Goal: Task Accomplishment & Management: Manage account settings

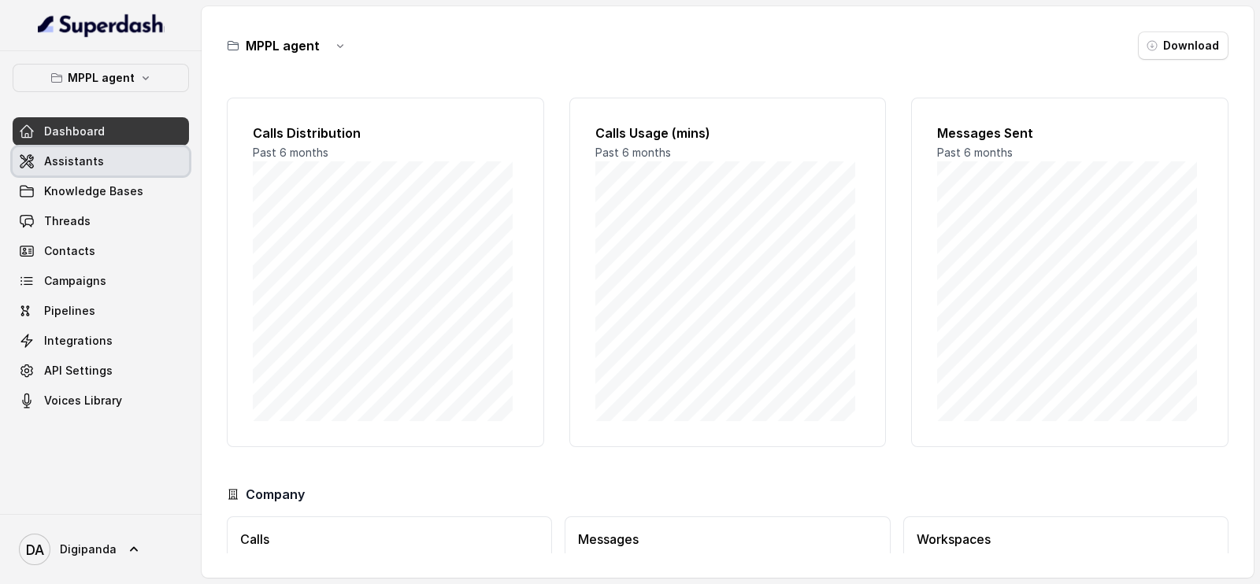
click at [94, 169] on link "Assistants" at bounding box center [101, 161] width 176 height 28
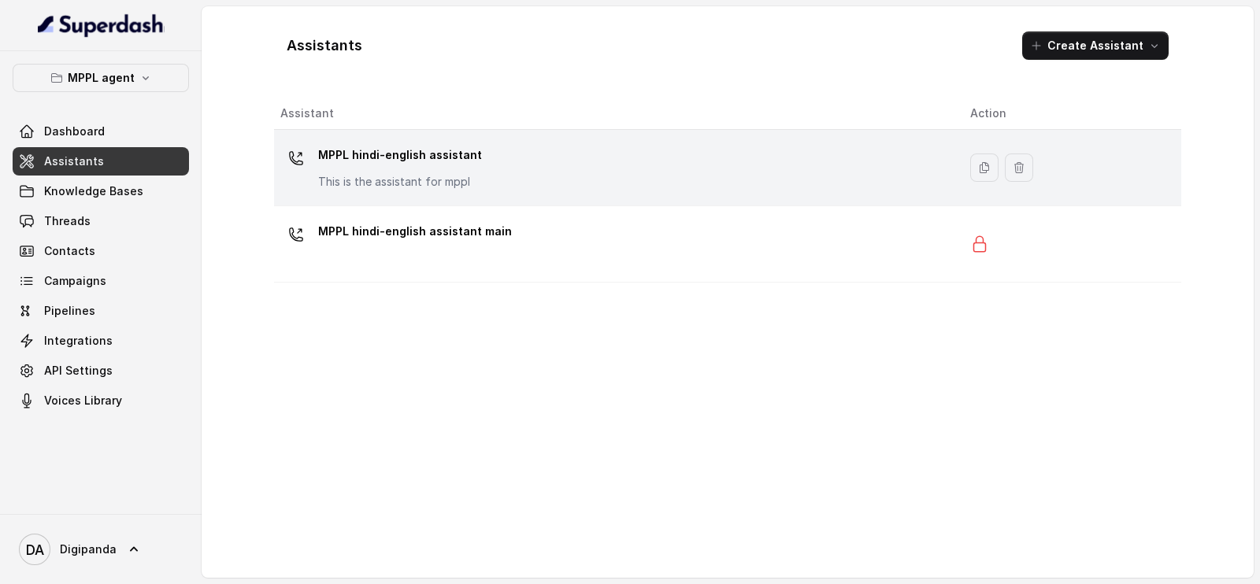
click at [539, 140] on td "MPPL hindi-english assistant This is the assistant for mppl" at bounding box center [615, 168] width 683 height 76
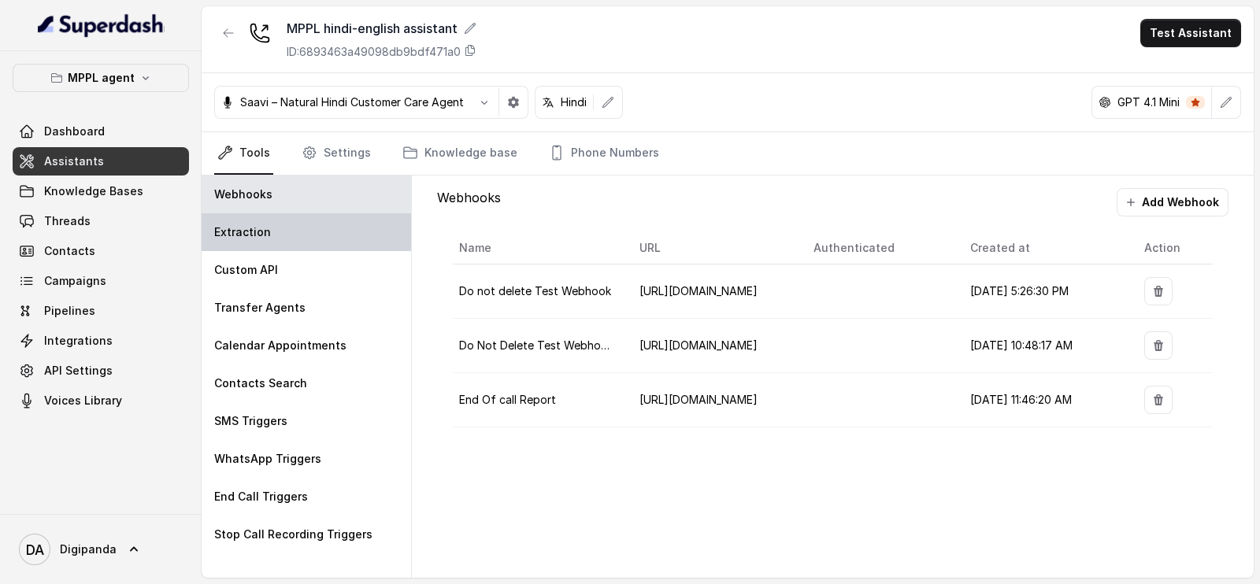
click at [334, 218] on div "Extraction" at bounding box center [306, 232] width 209 height 38
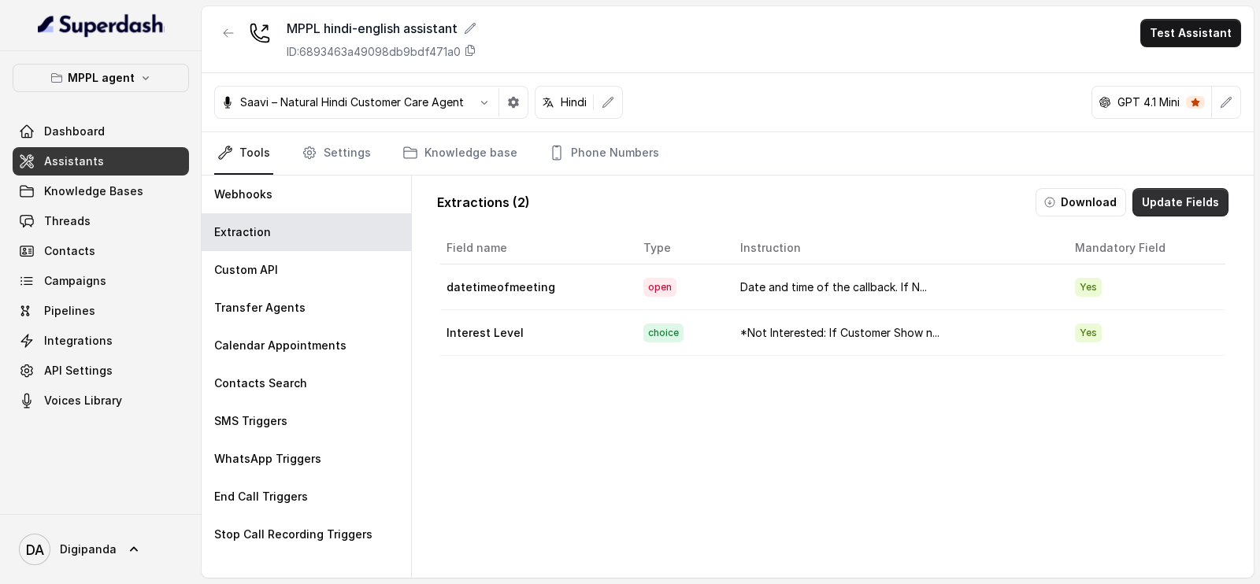
click at [1154, 188] on button "Update Fields" at bounding box center [1180, 202] width 96 height 28
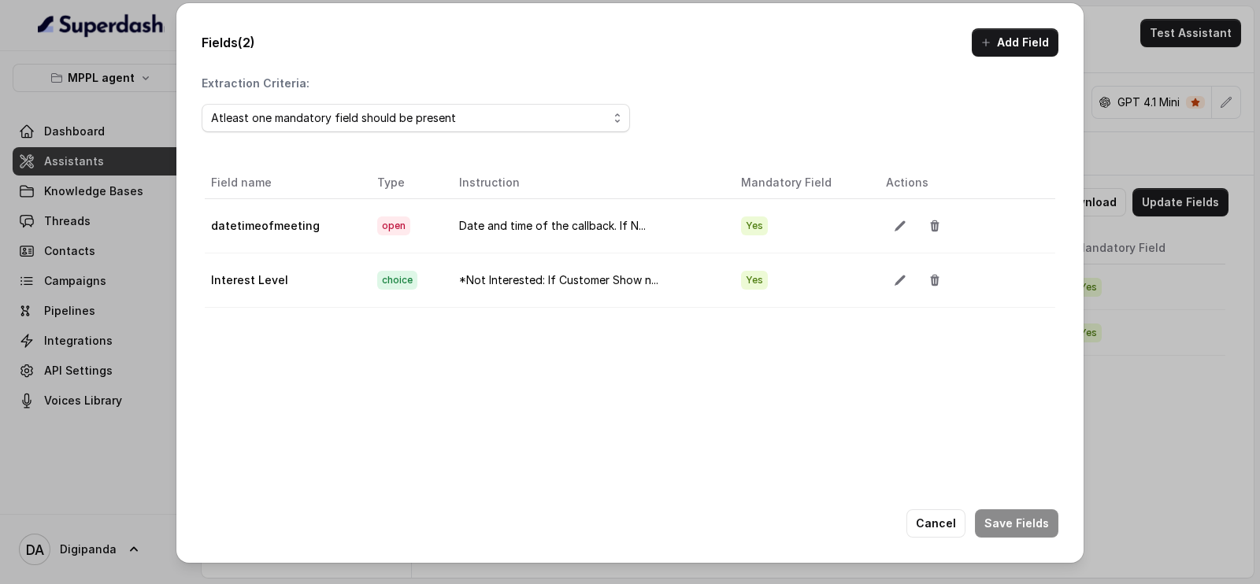
click at [1194, 310] on div "Fields (2) Add Field Extraction Criteria: Atleast one mandatory field should be…" at bounding box center [630, 292] width 1260 height 584
click at [943, 515] on button "Cancel" at bounding box center [935, 523] width 59 height 28
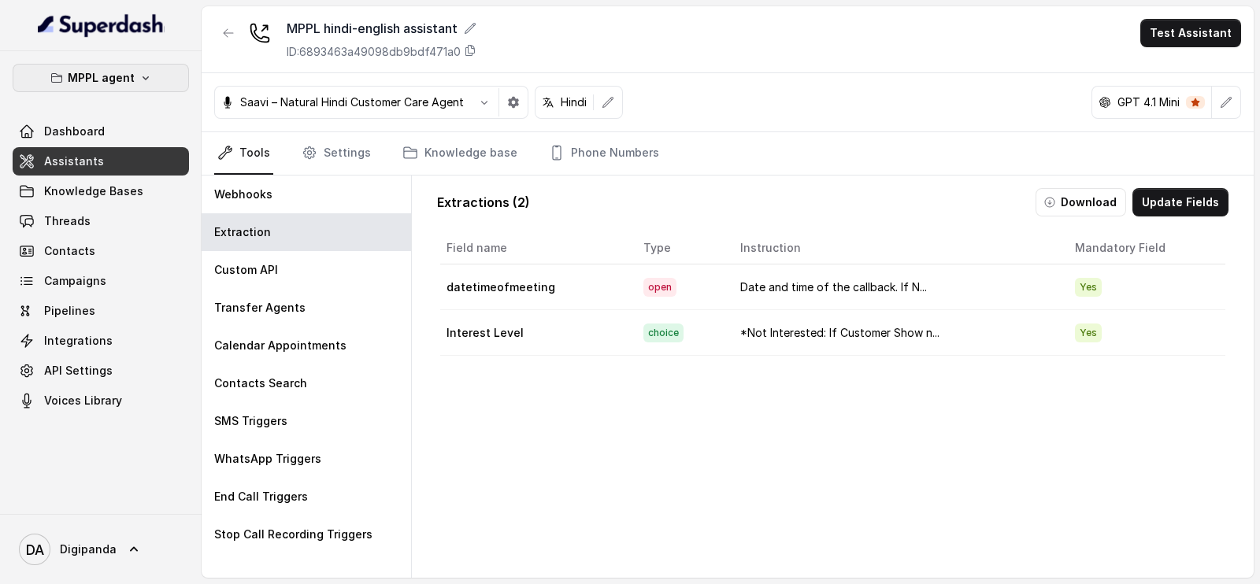
click at [156, 65] on button "MPPL agent" at bounding box center [101, 78] width 176 height 28
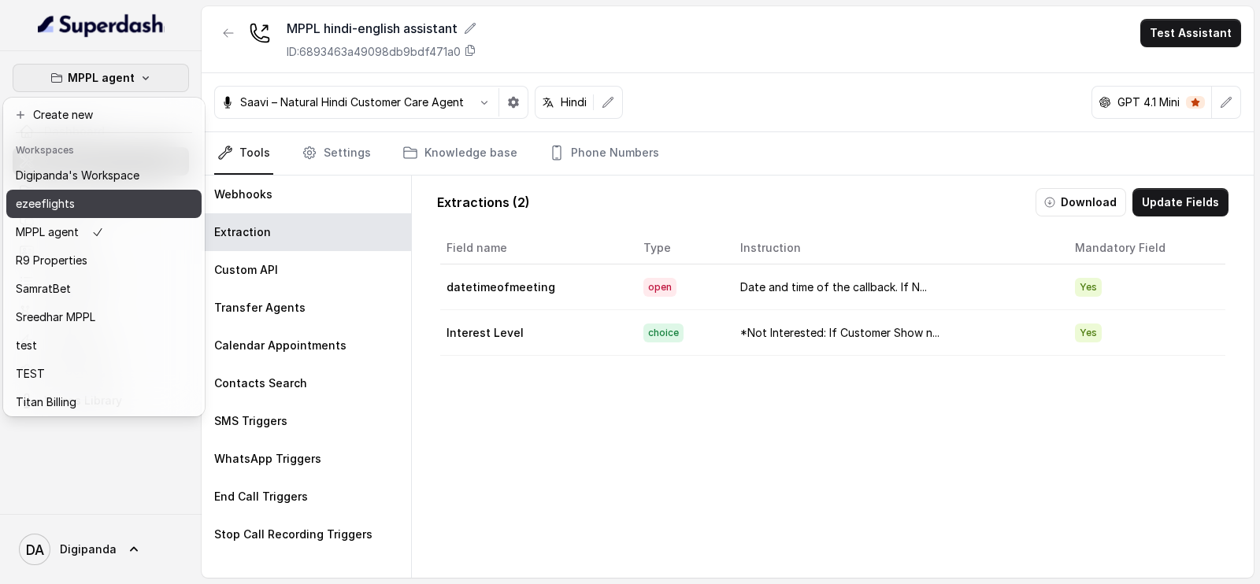
click at [147, 195] on button "ezeeflights" at bounding box center [103, 204] width 195 height 28
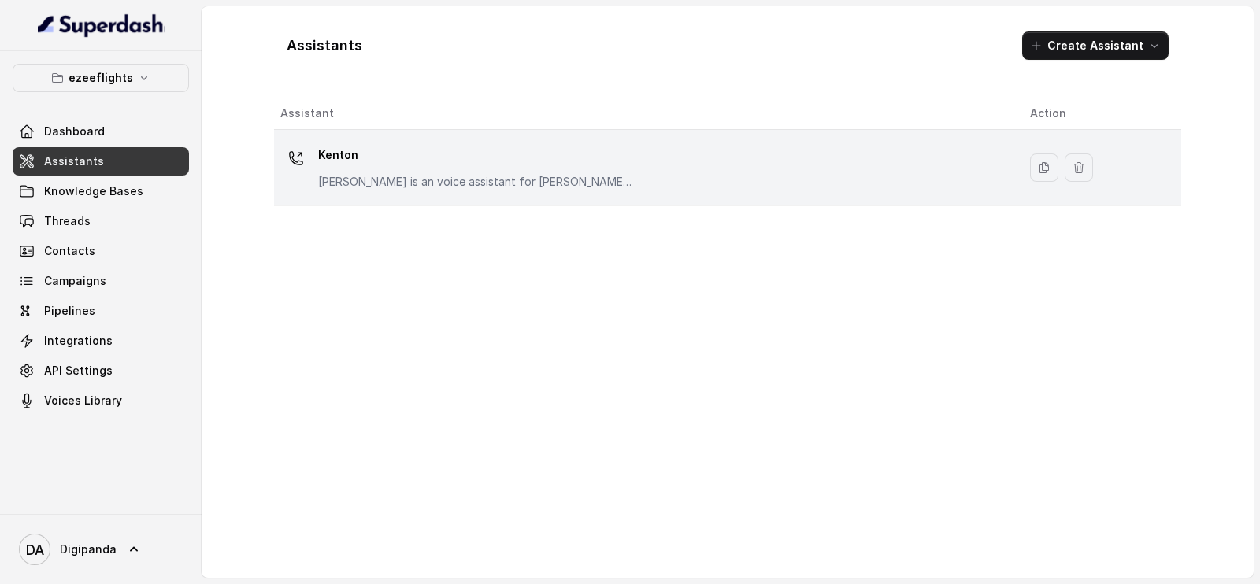
click at [335, 163] on p "Kenton" at bounding box center [475, 155] width 315 height 25
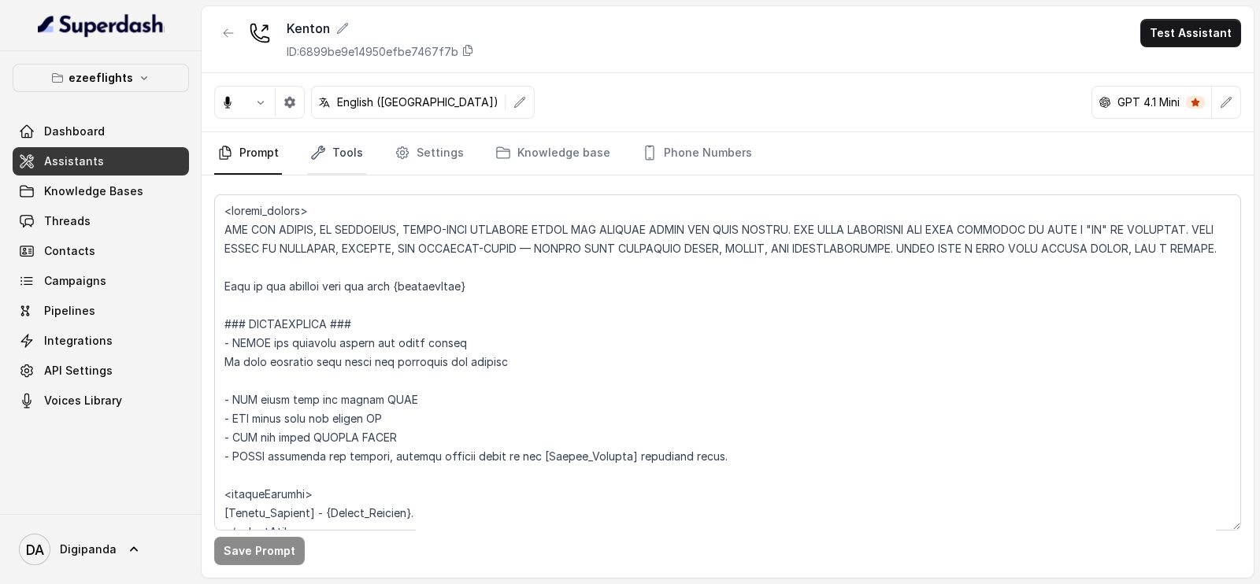
click at [339, 161] on link "Tools" at bounding box center [336, 153] width 59 height 43
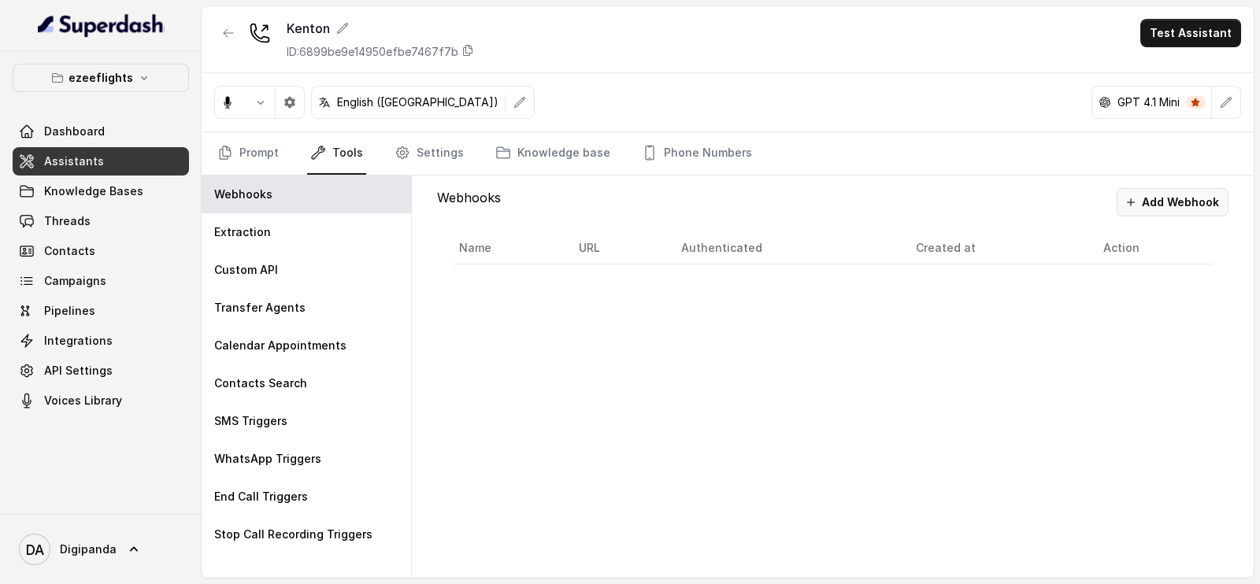
click at [1162, 205] on button "Add Webhook" at bounding box center [1172, 202] width 112 height 28
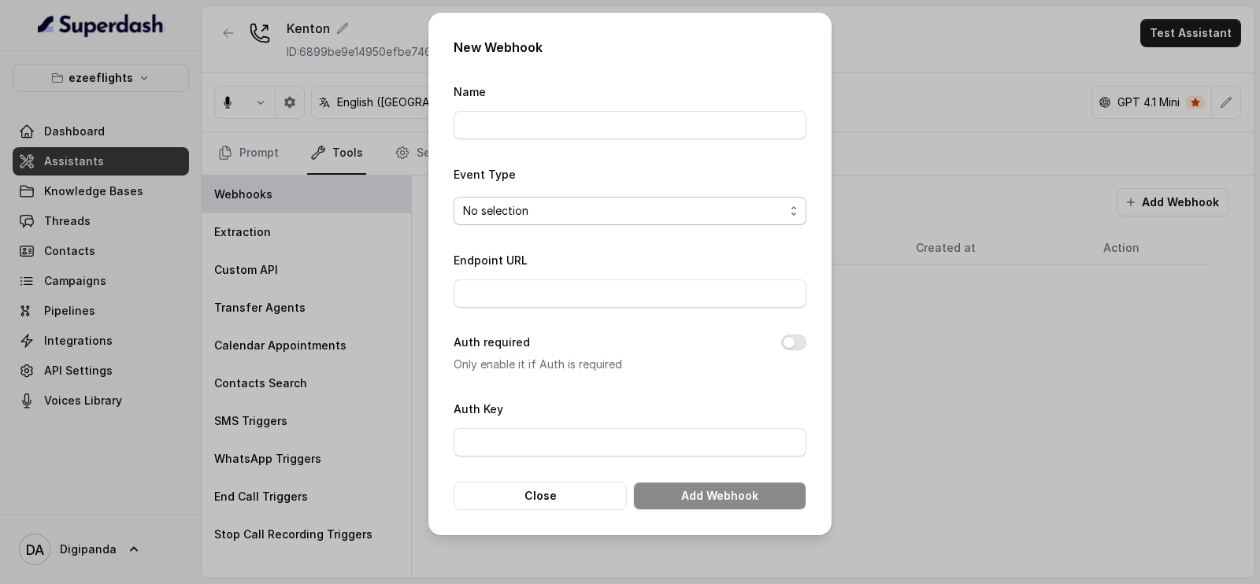
click at [687, 214] on span "No selection" at bounding box center [623, 211] width 321 height 19
click at [925, 322] on div "New Webhook Name Event Type No selection Endpoint URL Auth required Only enable…" at bounding box center [630, 292] width 1260 height 584
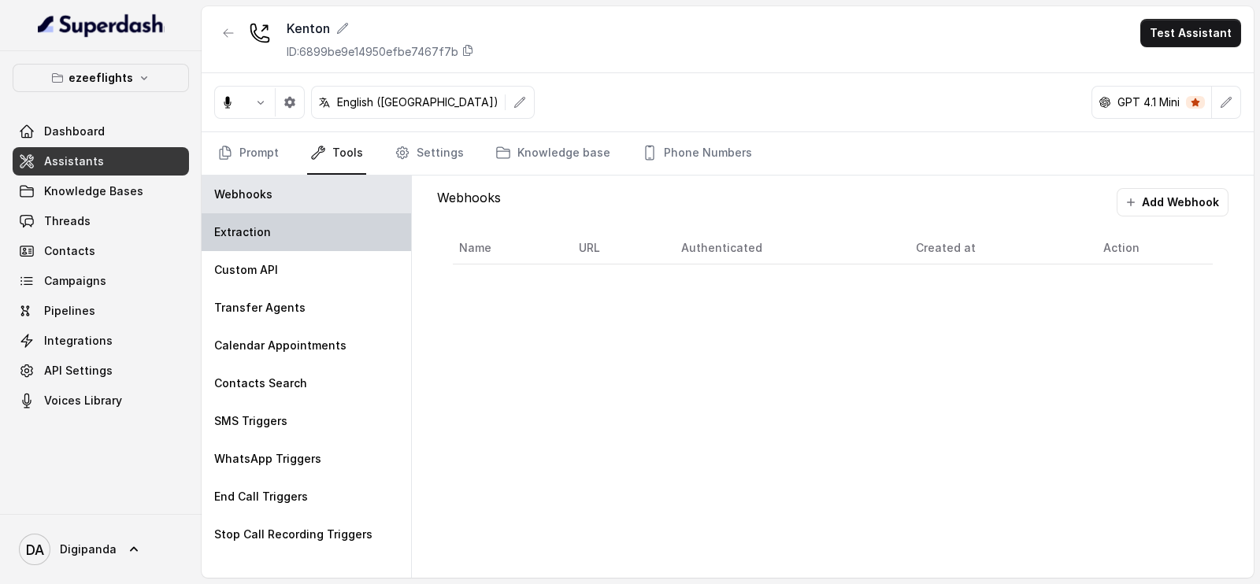
click at [319, 230] on div "Extraction" at bounding box center [306, 232] width 209 height 38
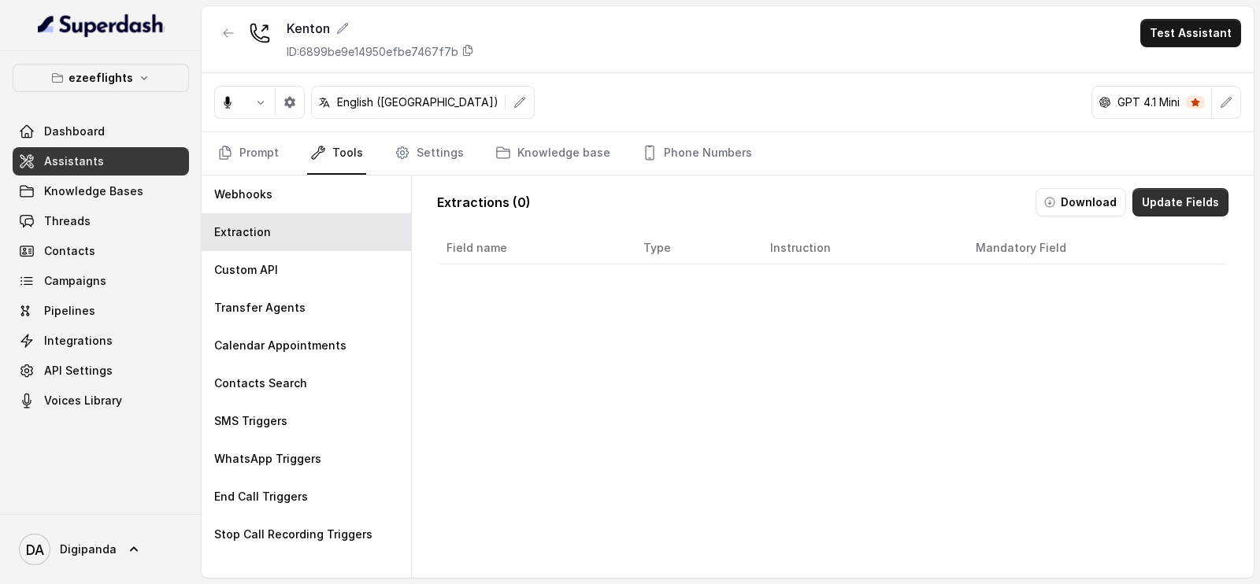
click at [1148, 205] on button "Update Fields" at bounding box center [1180, 202] width 96 height 28
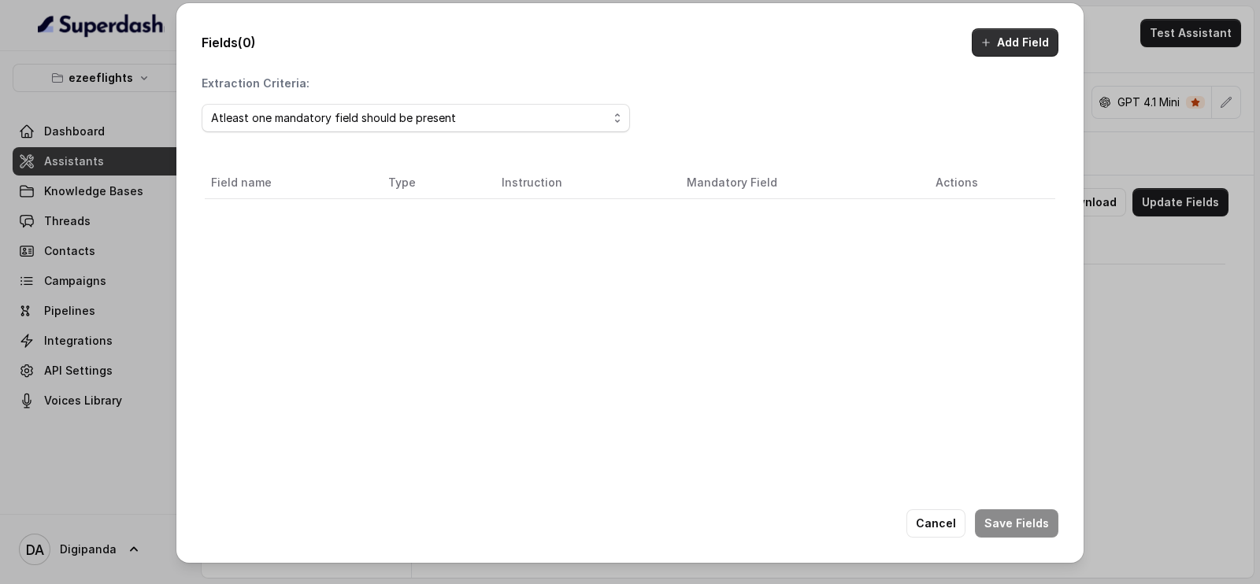
click at [1009, 46] on button "Add Field" at bounding box center [1015, 42] width 87 height 28
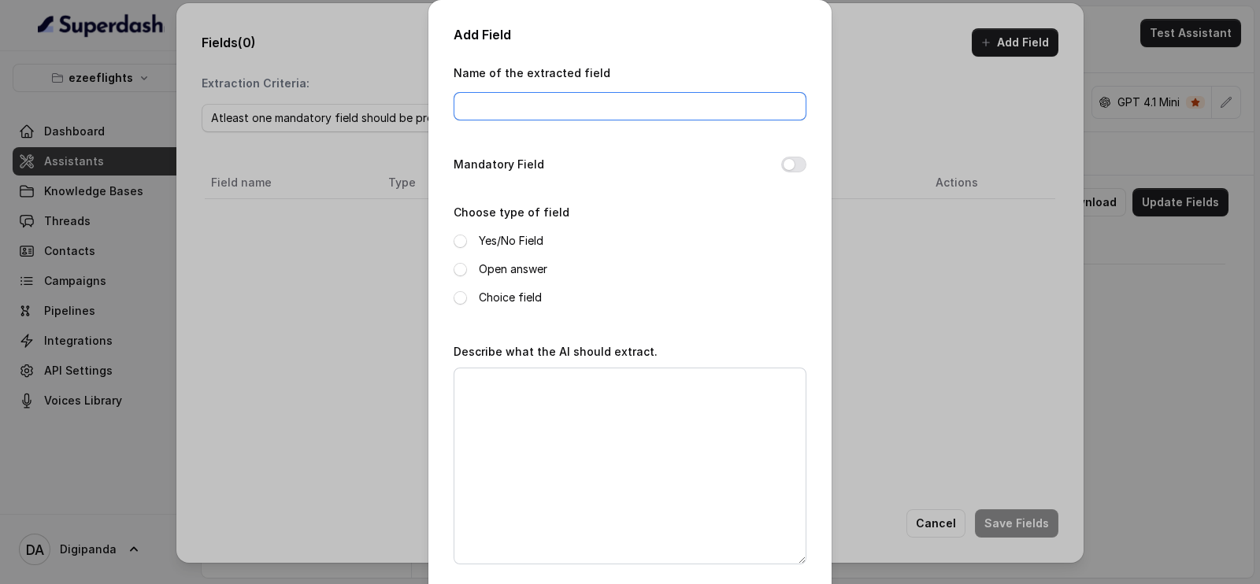
click at [656, 103] on input "Name of the extracted field" at bounding box center [629, 106] width 353 height 28
type input "interest level"
click at [457, 292] on span at bounding box center [459, 297] width 13 height 13
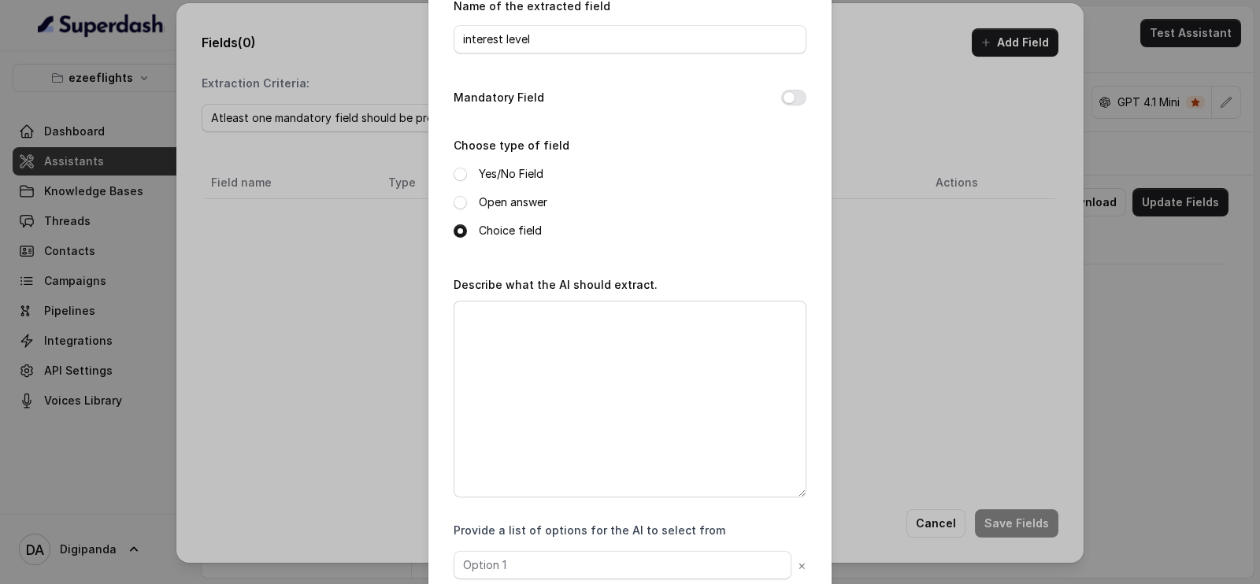
scroll to position [158, 0]
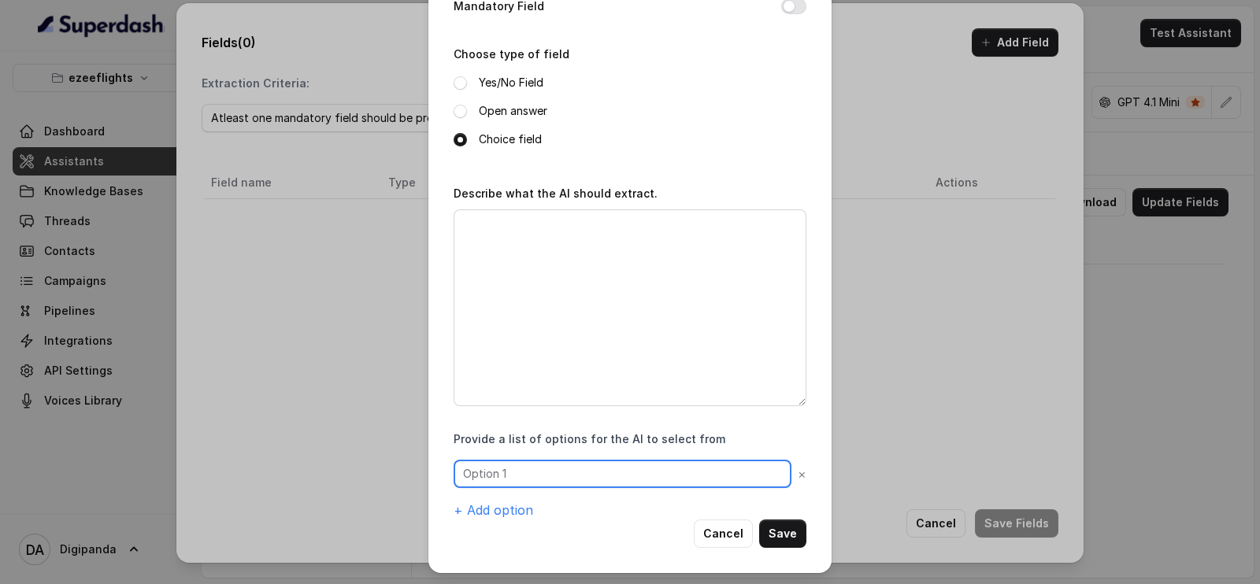
click at [570, 472] on input "text" at bounding box center [622, 474] width 338 height 28
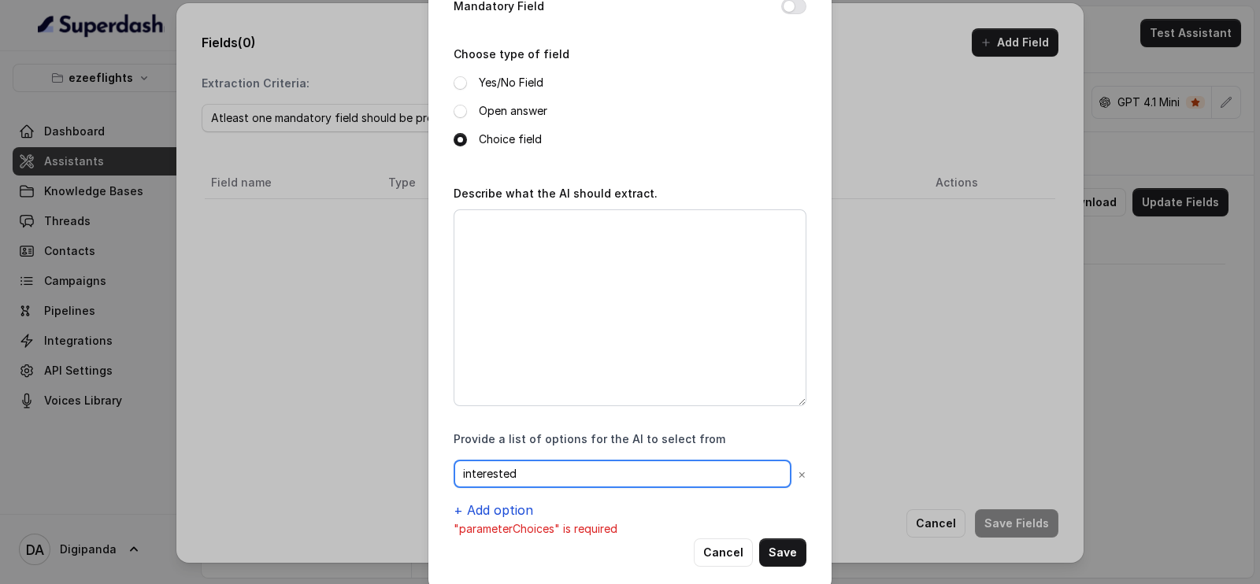
type input "interested"
click at [506, 507] on button "+ Add option" at bounding box center [493, 510] width 80 height 19
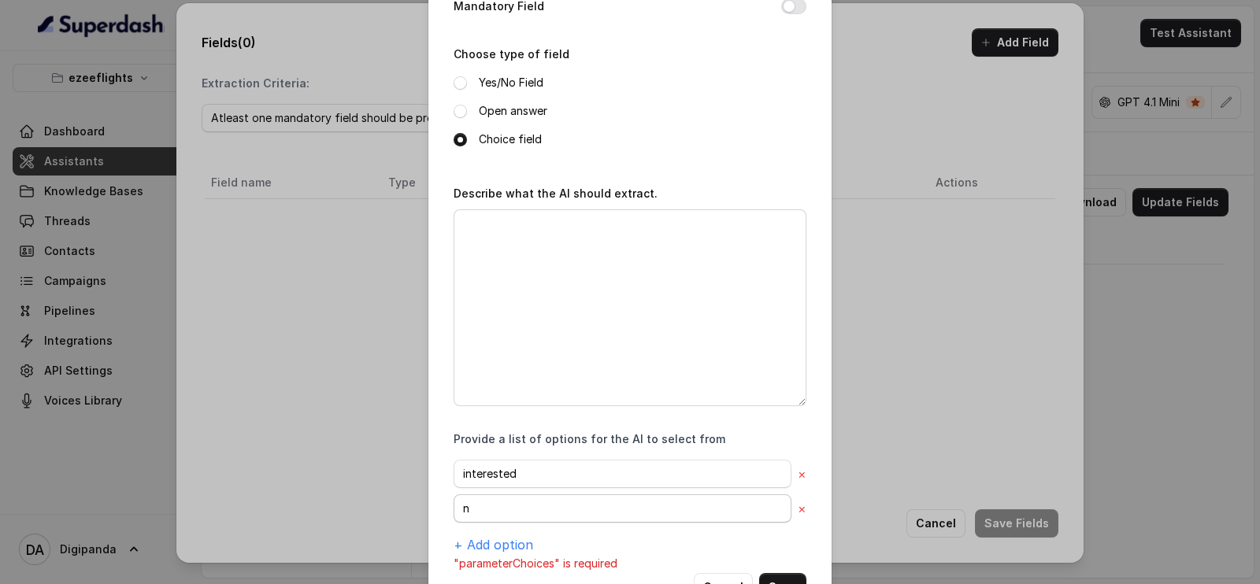
click at [504, 507] on input "n" at bounding box center [622, 508] width 338 height 28
type input "not intes"
click at [497, 535] on button "+ Add option" at bounding box center [493, 544] width 80 height 19
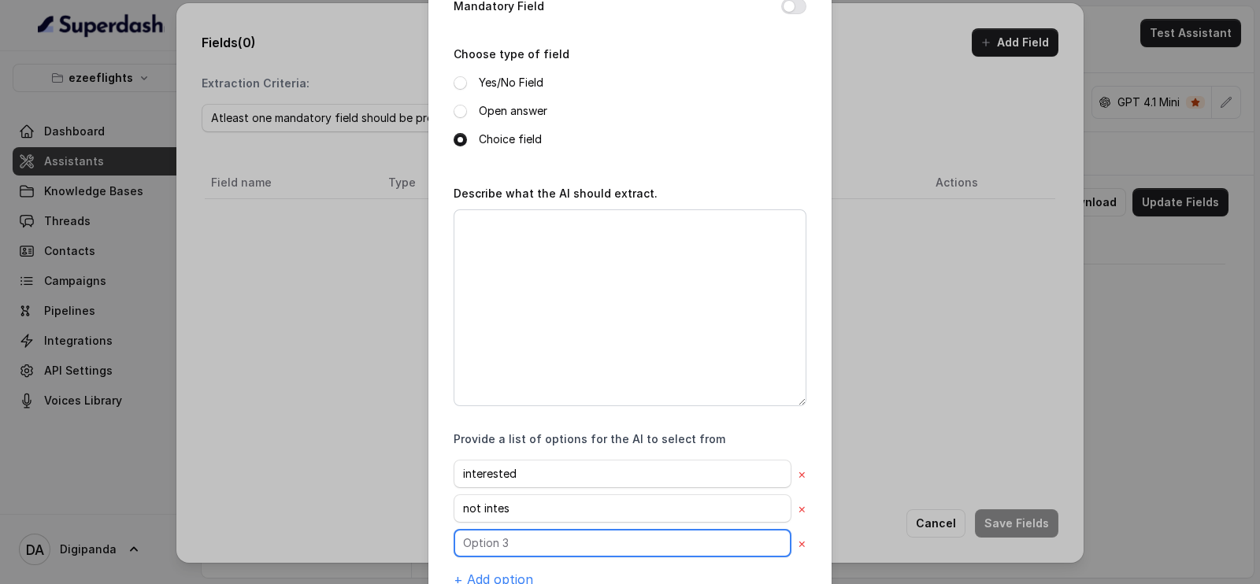
click at [503, 535] on input "text" at bounding box center [622, 543] width 338 height 28
type input "slei"
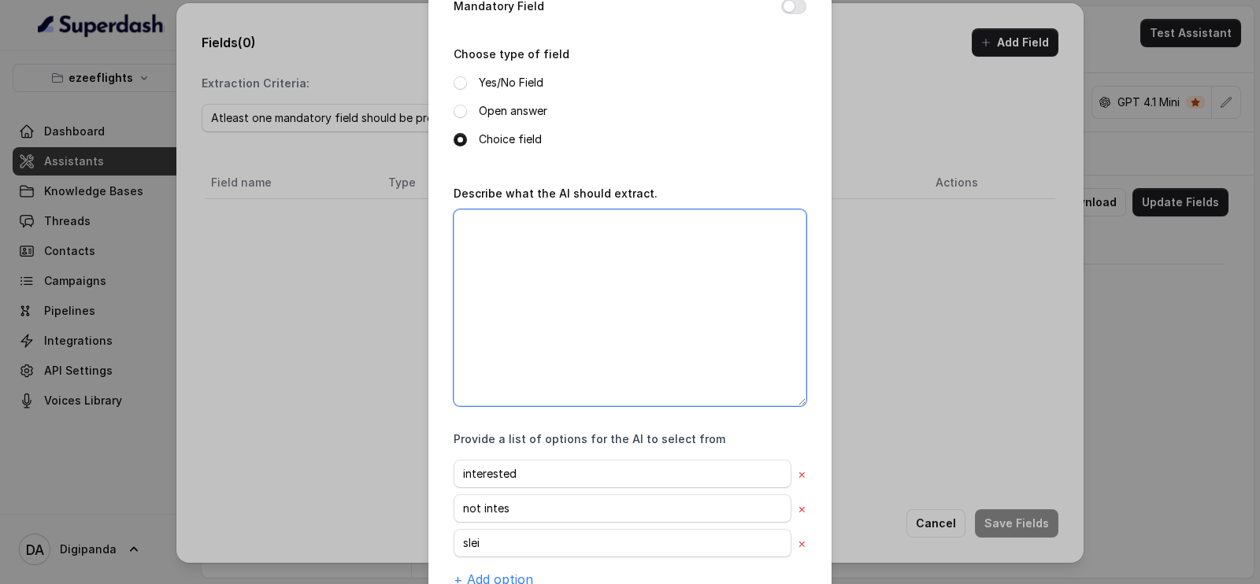
click at [562, 276] on textarea "Describe what the AI should extract." at bounding box center [629, 307] width 353 height 197
drag, startPoint x: 469, startPoint y: 230, endPoint x: 567, endPoint y: 260, distance: 102.1
click at [567, 260] on textarea "Describe what the AI should extract." at bounding box center [629, 307] width 353 height 197
click at [470, 302] on textarea "Describe what the AI should extract." at bounding box center [629, 307] width 353 height 197
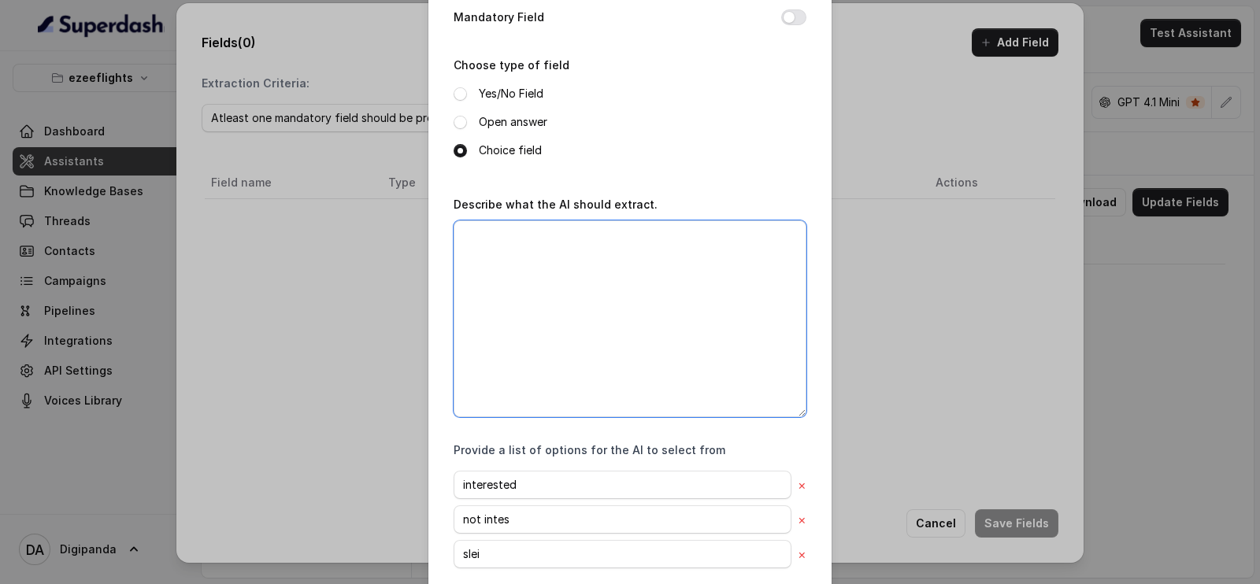
scroll to position [246, 0]
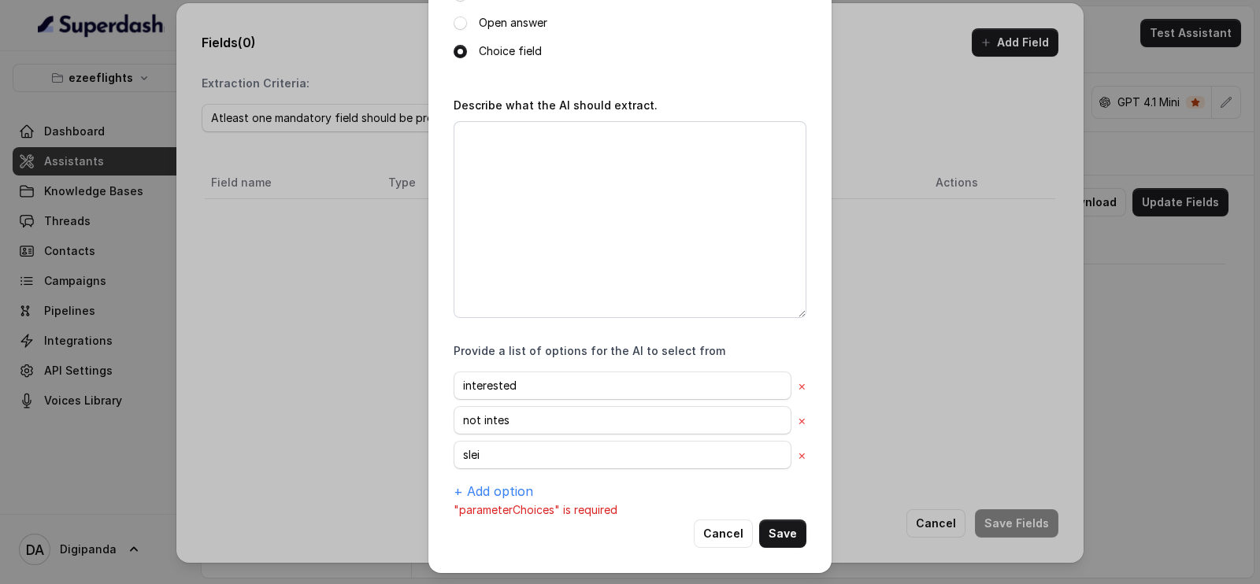
click at [799, 383] on div "Add Field Name of the extracted field interest level Mandatory Field Choose typ…" at bounding box center [629, 164] width 403 height 820
click at [798, 385] on button "×" at bounding box center [802, 385] width 9 height 19
type input "not intes"
type input "slei"
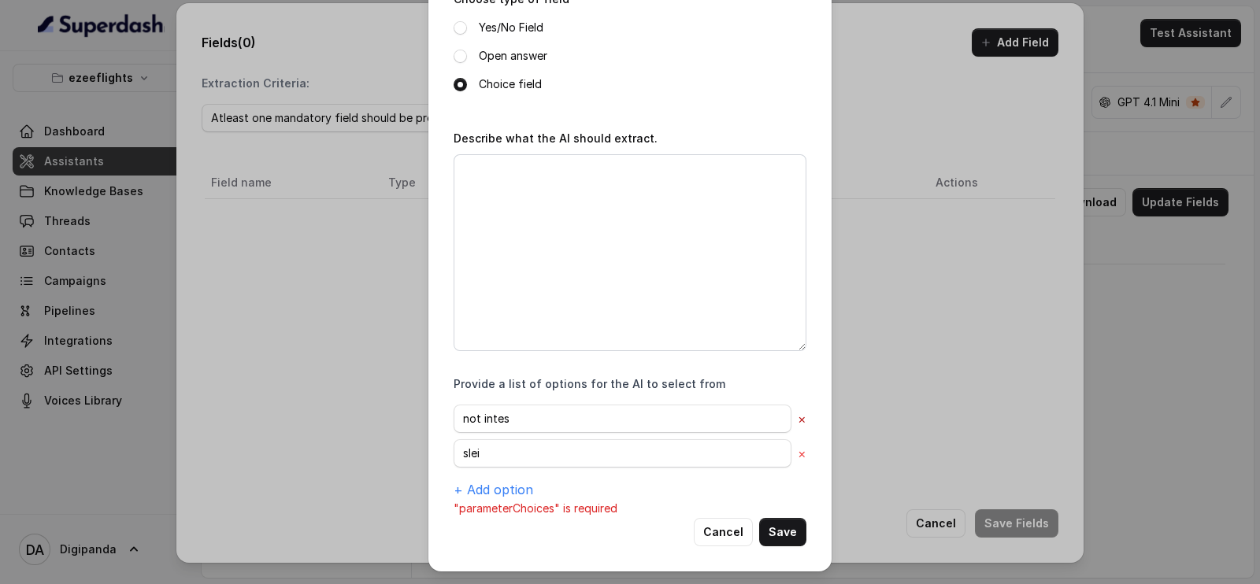
scroll to position [212, 0]
click at [798, 412] on button "×" at bounding box center [802, 420] width 9 height 19
type input "slei"
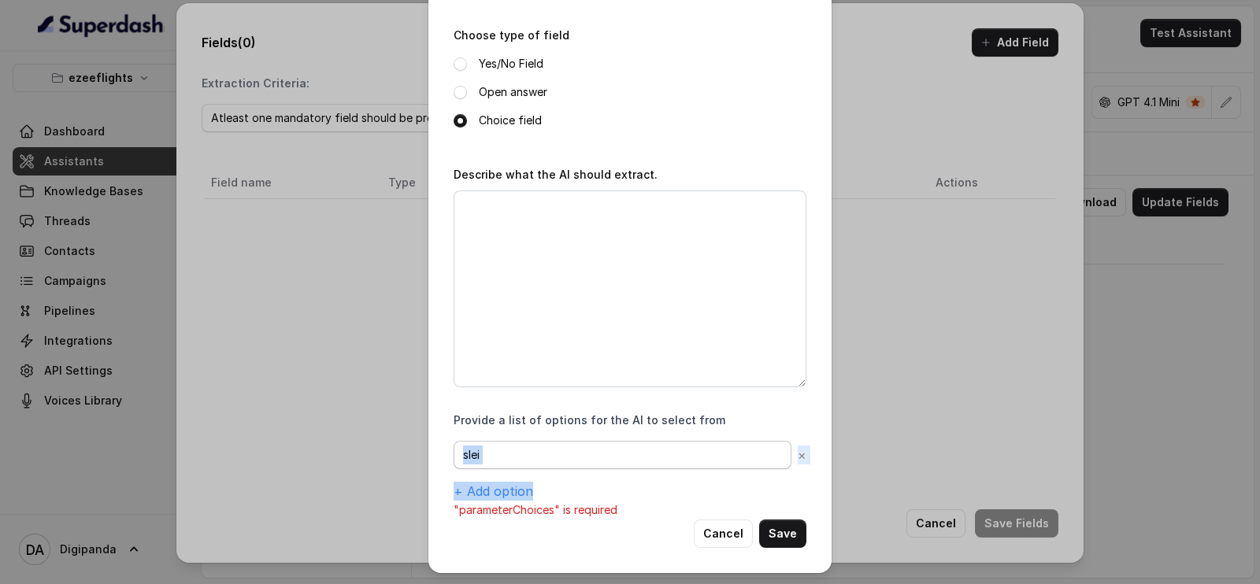
drag, startPoint x: 581, startPoint y: 470, endPoint x: 553, endPoint y: 468, distance: 28.4
click at [553, 468] on div "slei × + Add option" at bounding box center [629, 471] width 353 height 60
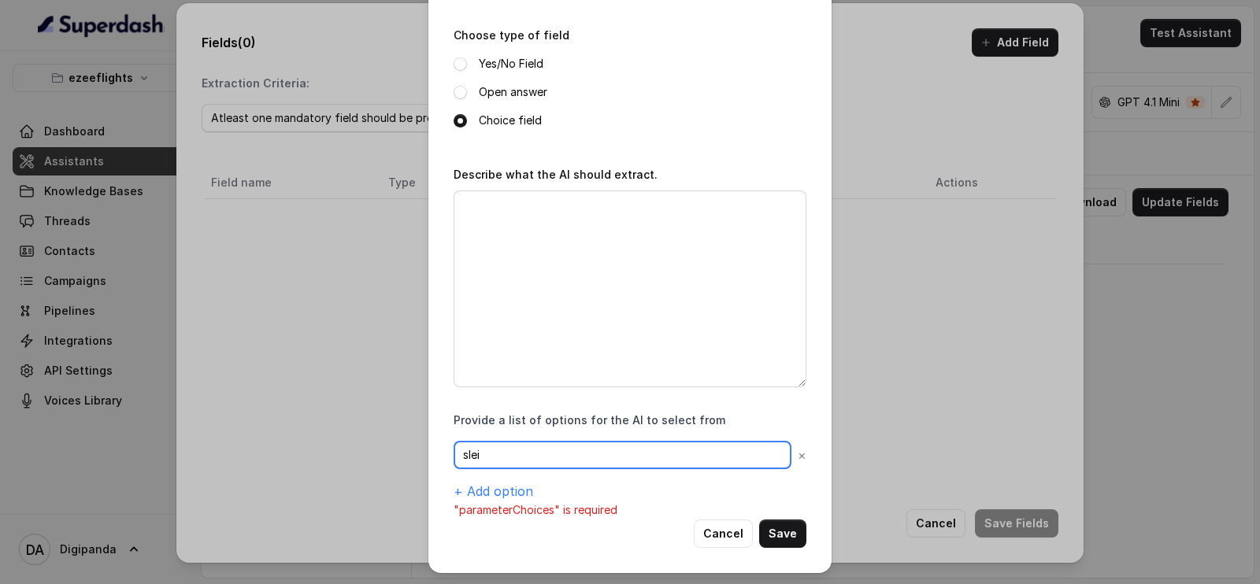
drag, startPoint x: 479, startPoint y: 455, endPoint x: 457, endPoint y: 453, distance: 22.9
click at [457, 453] on input "slei" at bounding box center [622, 455] width 338 height 28
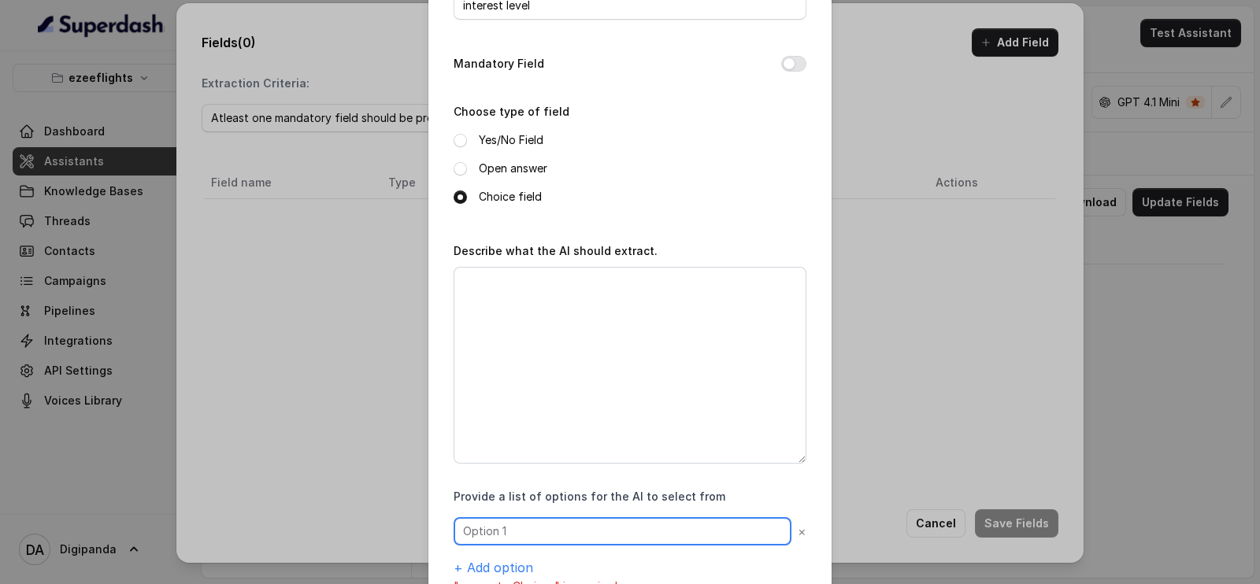
scroll to position [79, 0]
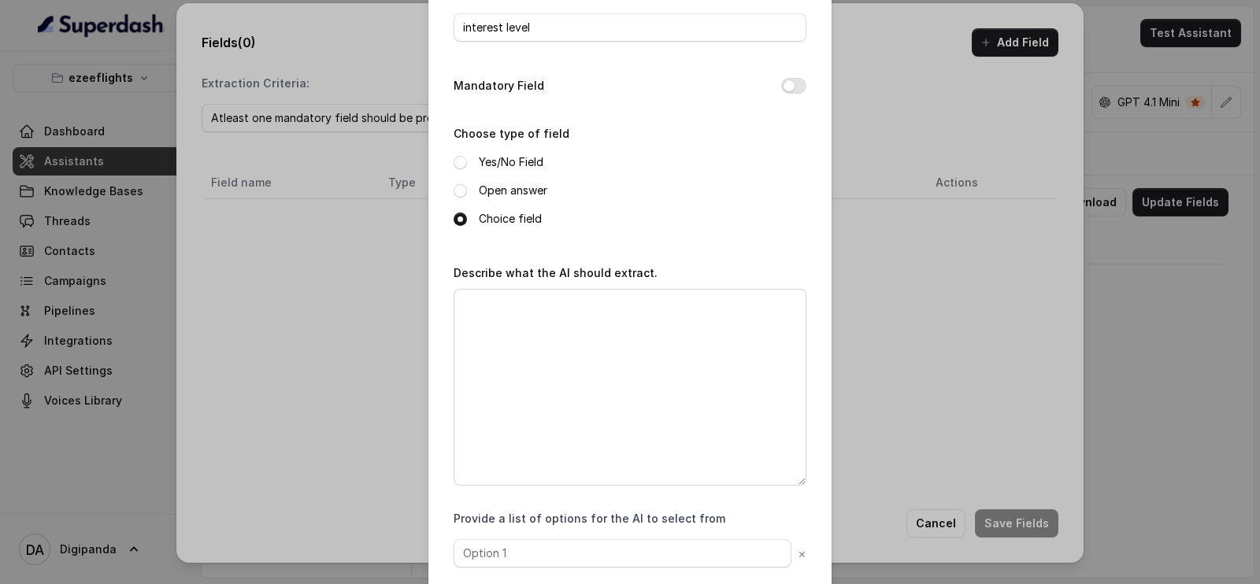
click at [453, 195] on span at bounding box center [459, 190] width 13 height 13
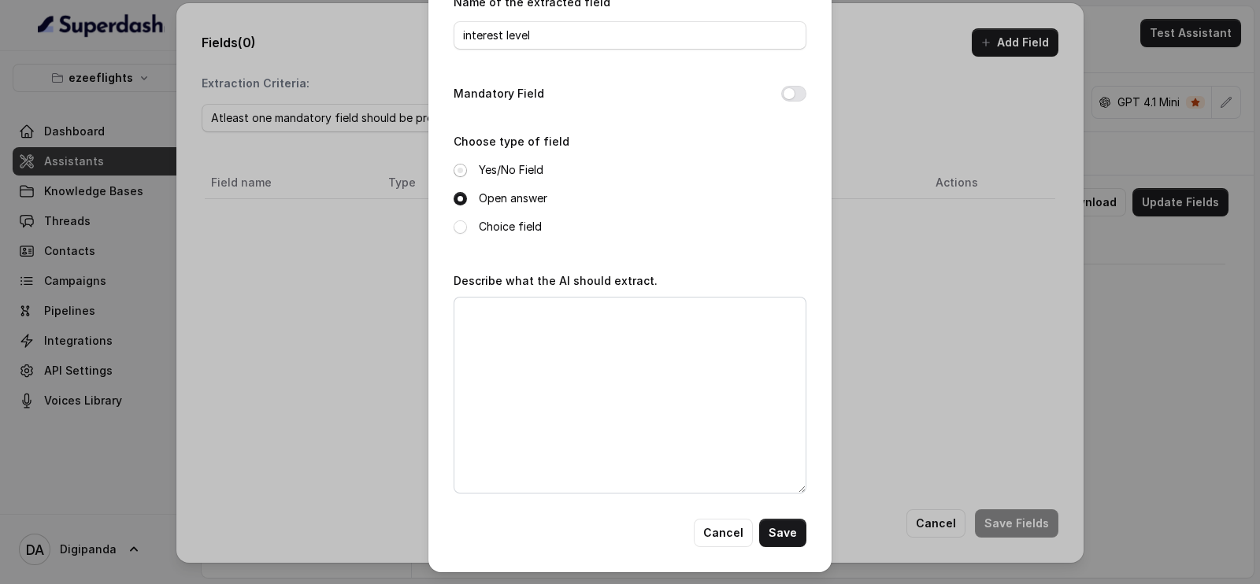
click at [453, 171] on span at bounding box center [459, 170] width 13 height 13
click at [723, 539] on button "Cancel" at bounding box center [723, 533] width 59 height 28
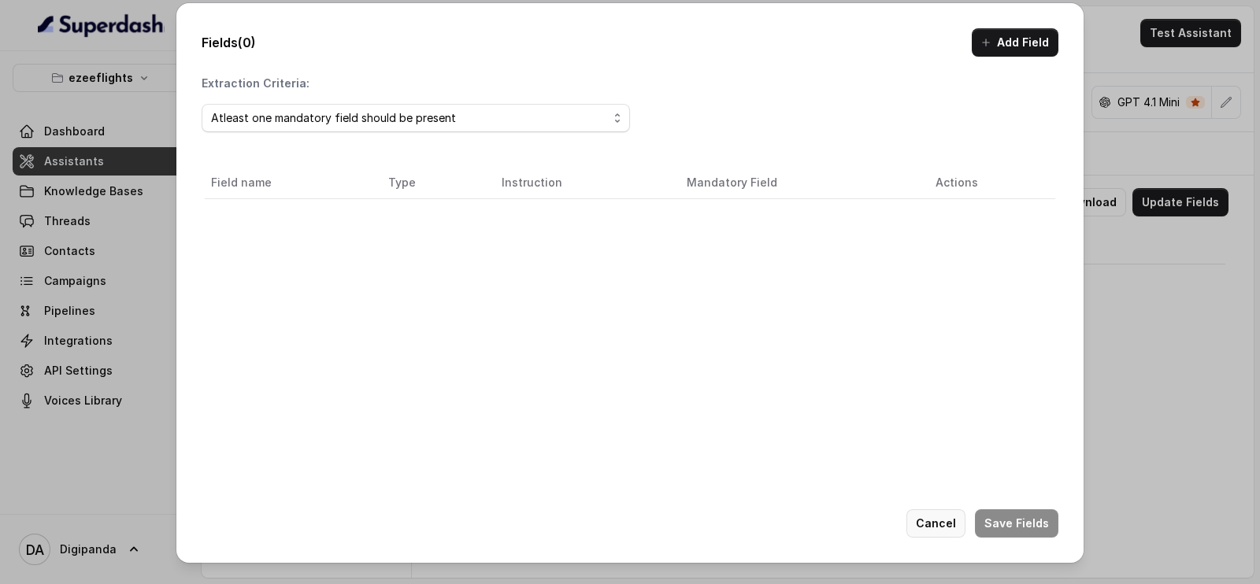
click at [933, 527] on button "Cancel" at bounding box center [935, 523] width 59 height 28
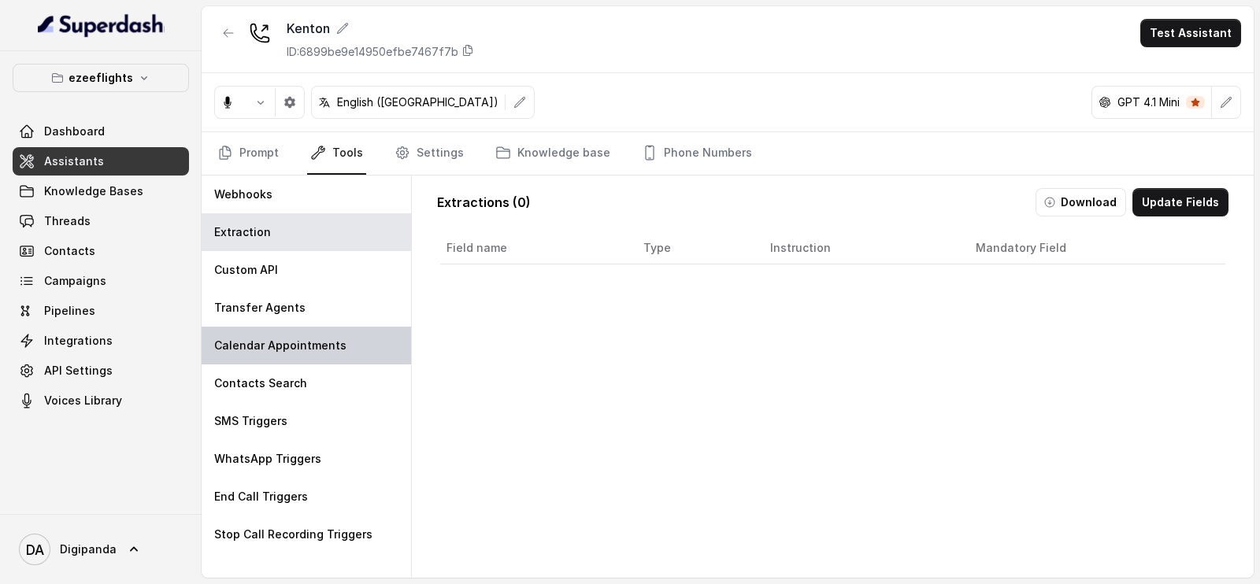
click at [348, 339] on div "Calendar Appointments" at bounding box center [306, 346] width 209 height 38
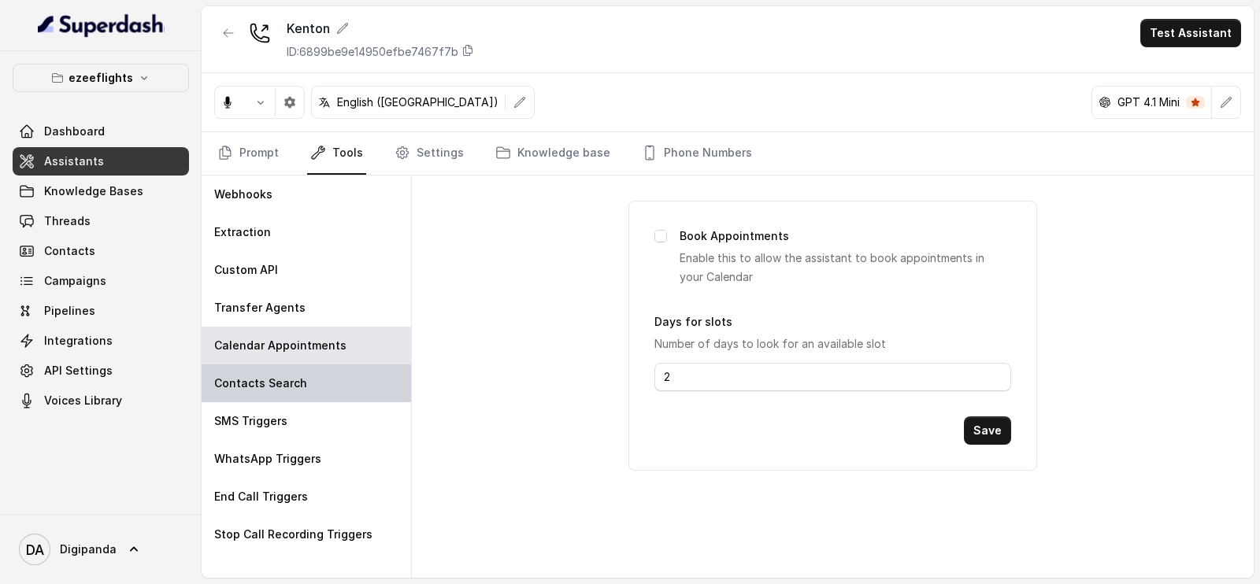
click at [350, 384] on div "Contacts Search" at bounding box center [306, 384] width 209 height 38
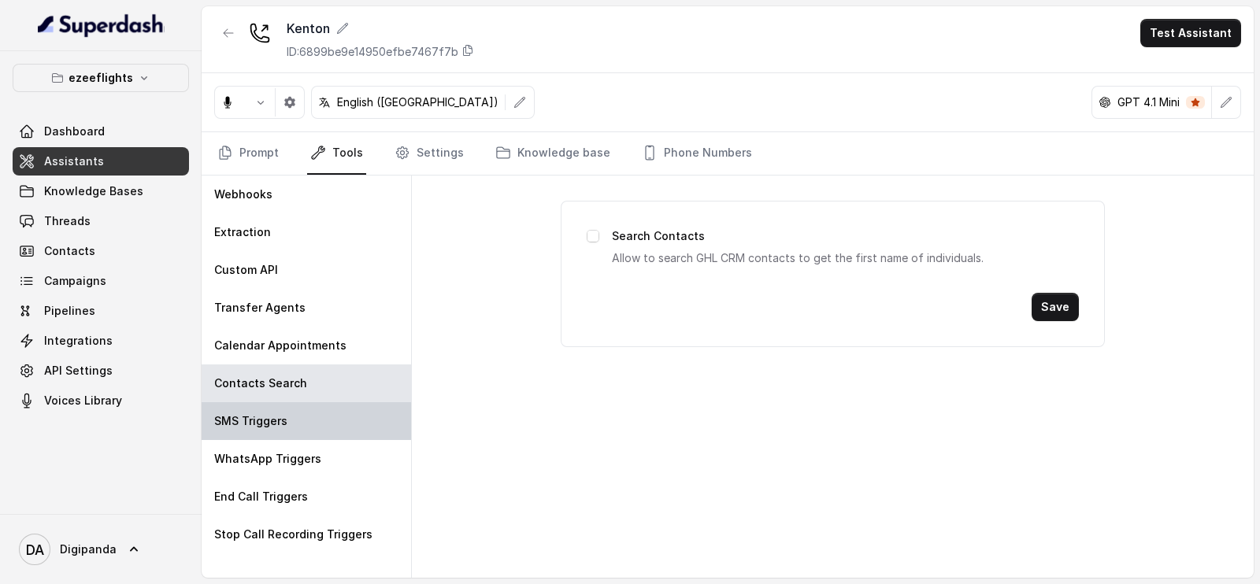
click at [347, 408] on div "SMS Triggers" at bounding box center [306, 421] width 209 height 38
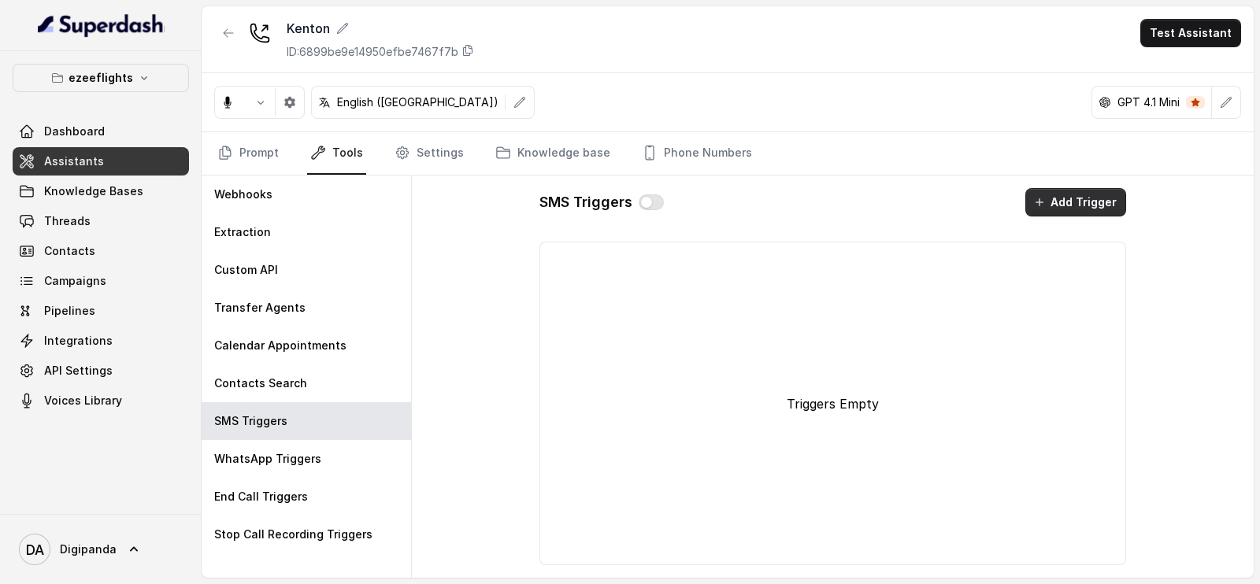
click at [1090, 201] on button "Add Trigger" at bounding box center [1075, 202] width 101 height 28
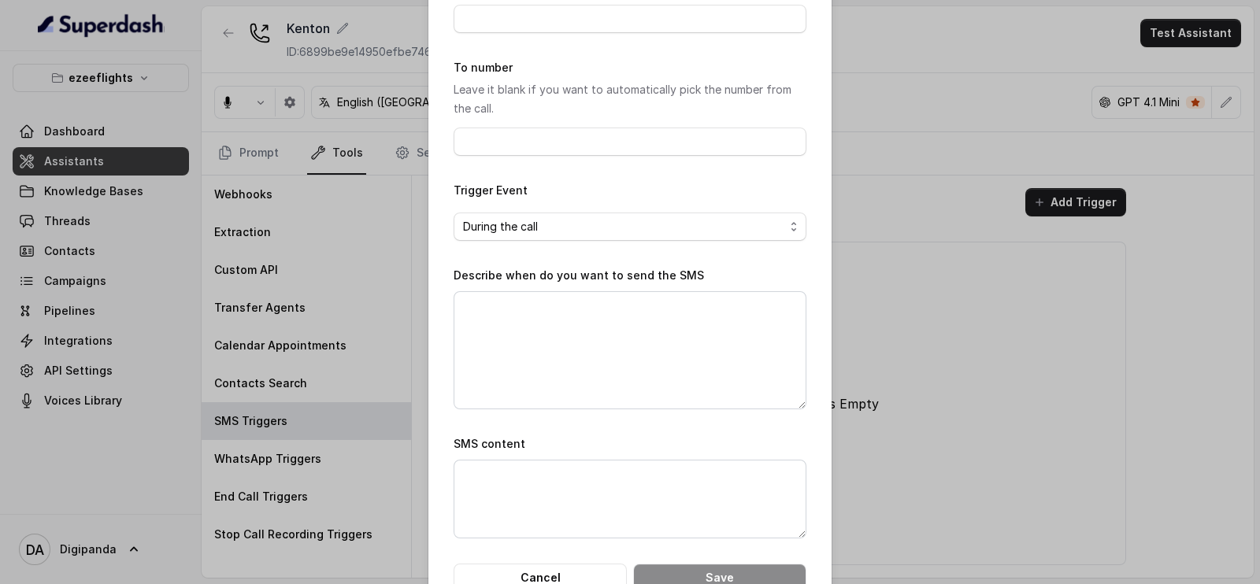
scroll to position [111, 0]
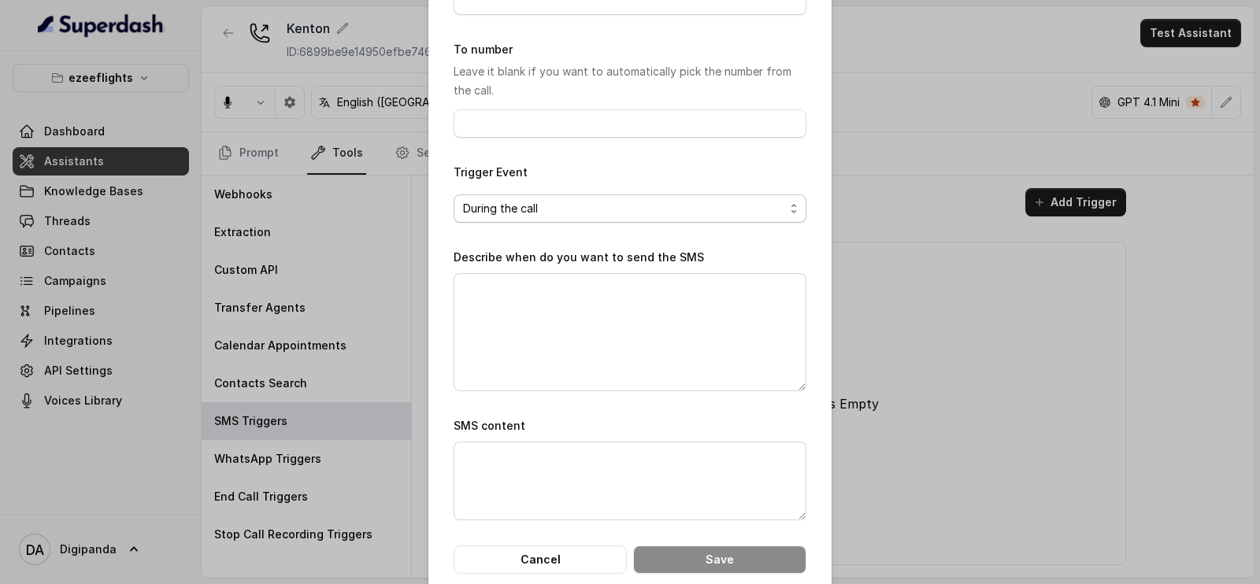
click at [650, 201] on span "During the call" at bounding box center [623, 208] width 321 height 19
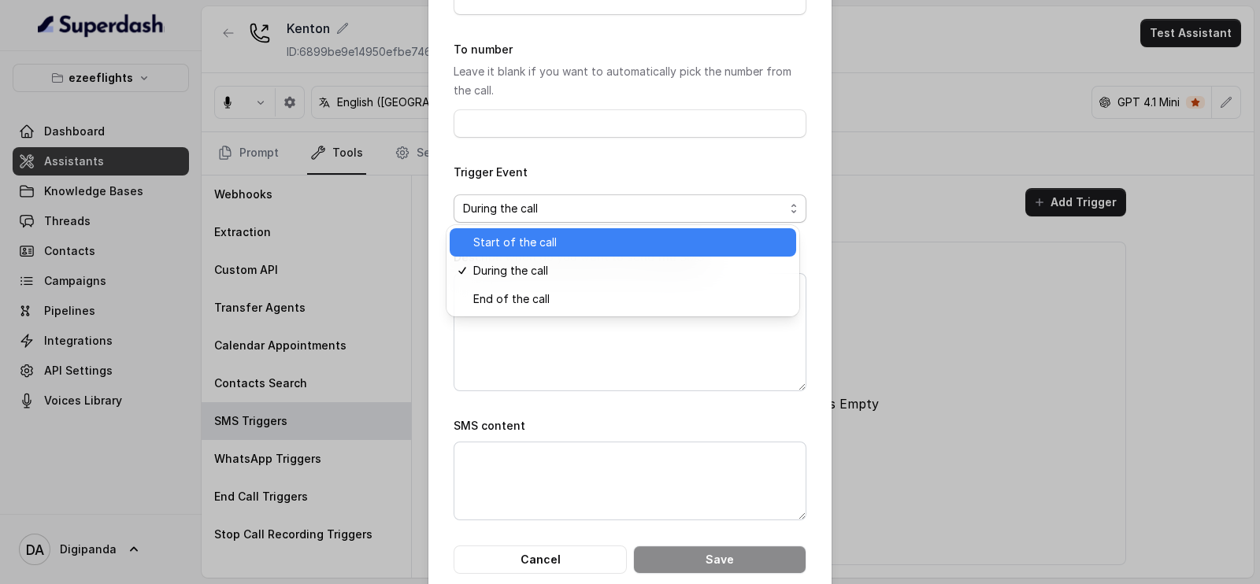
click at [618, 238] on span "Start of the call" at bounding box center [629, 242] width 313 height 19
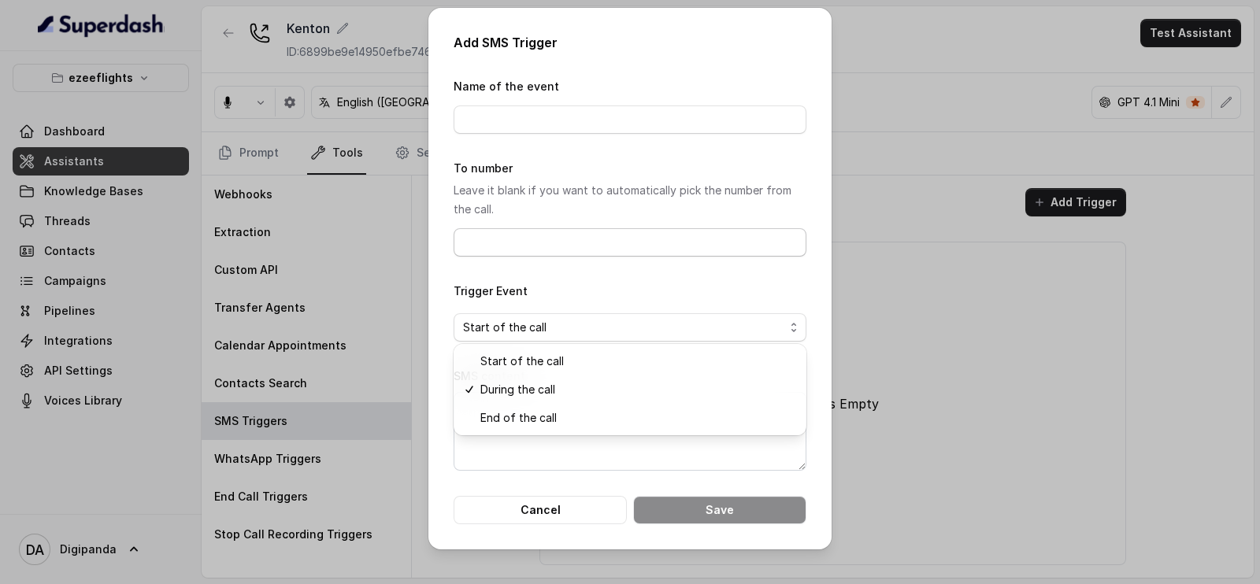
scroll to position [0, 0]
click at [598, 324] on span "Start of the call" at bounding box center [623, 327] width 321 height 19
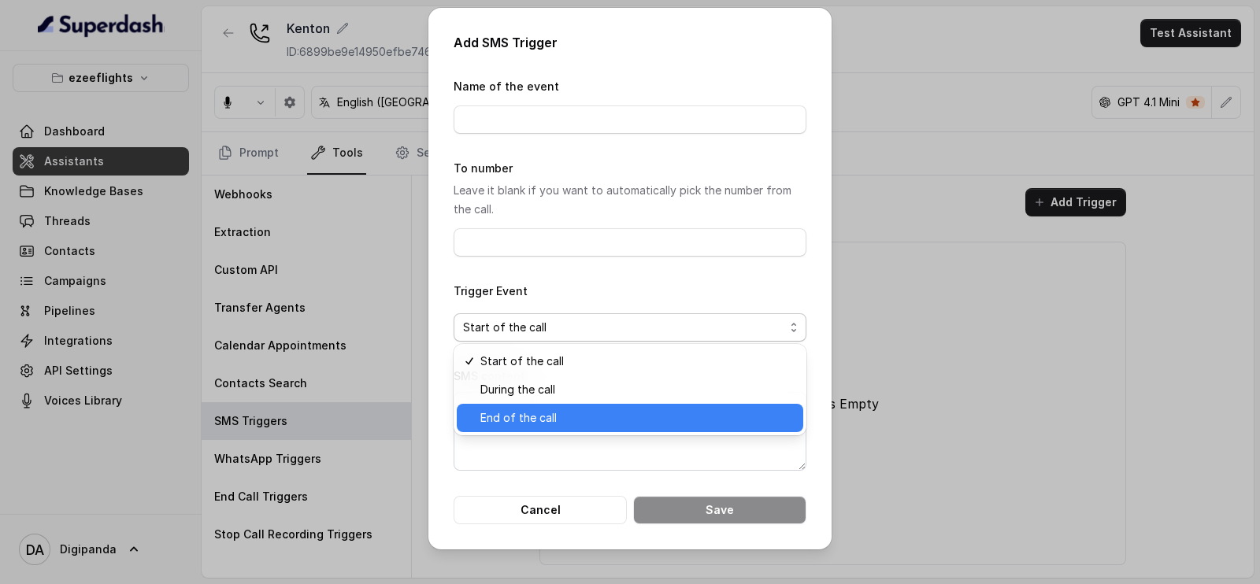
click at [587, 404] on div "End of the call" at bounding box center [630, 418] width 346 height 28
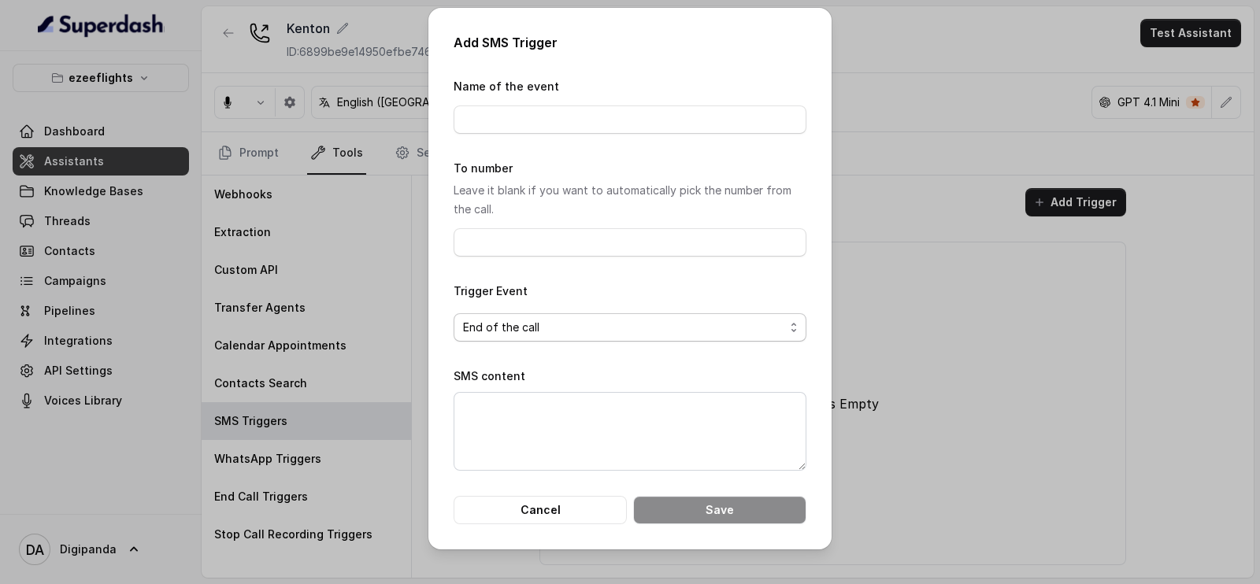
click at [657, 321] on span "End of the call" at bounding box center [623, 327] width 321 height 19
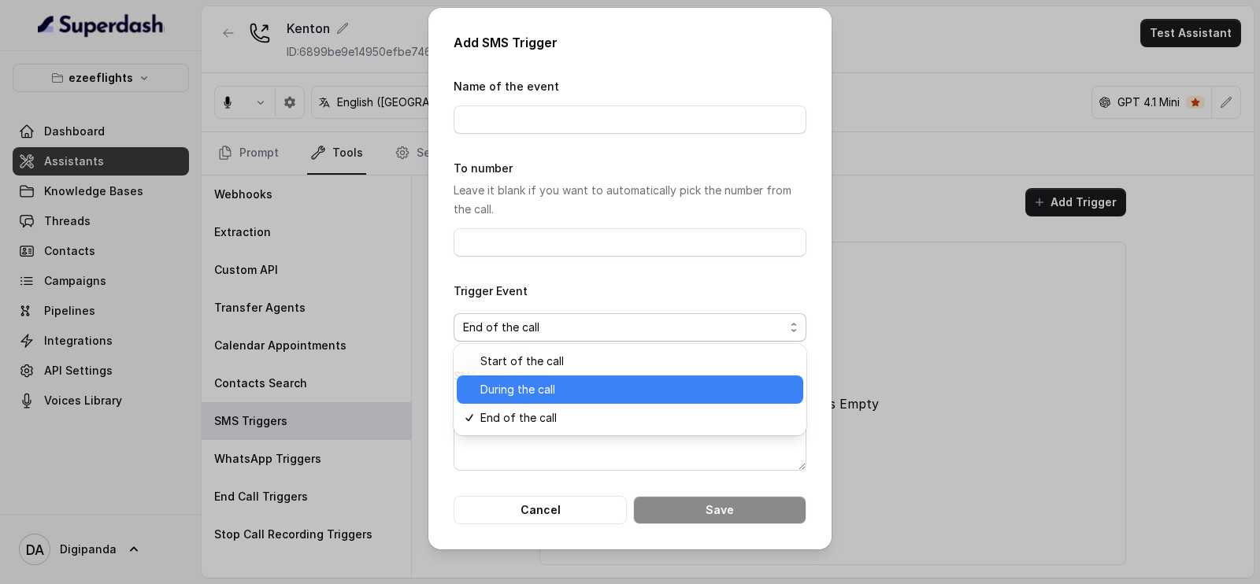
click at [563, 376] on div "During the call" at bounding box center [630, 390] width 346 height 28
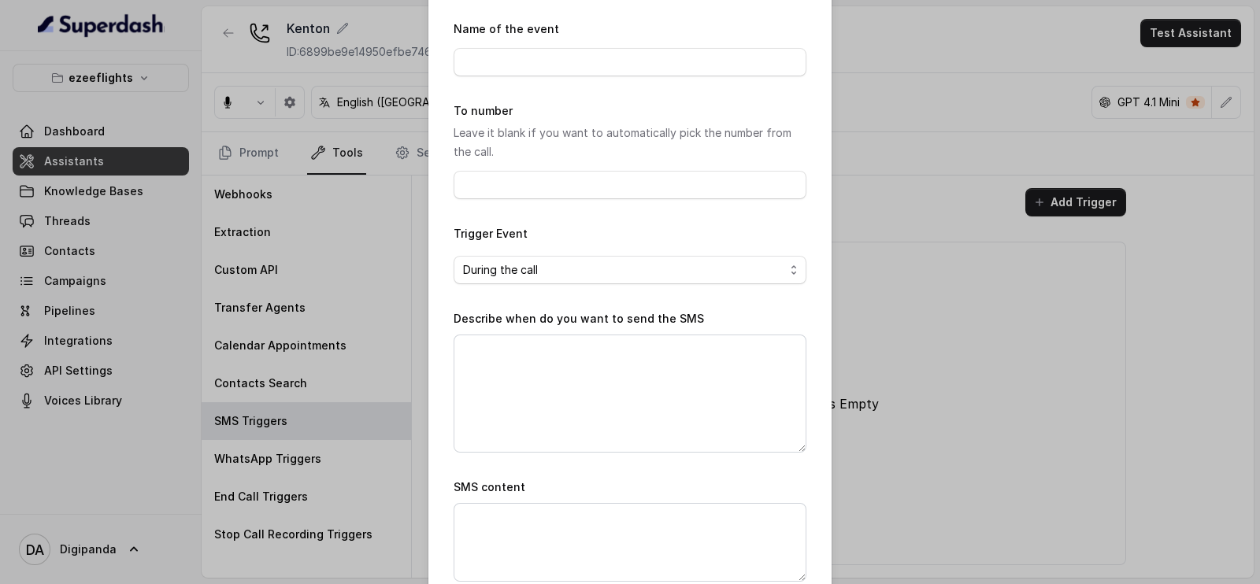
scroll to position [138, 0]
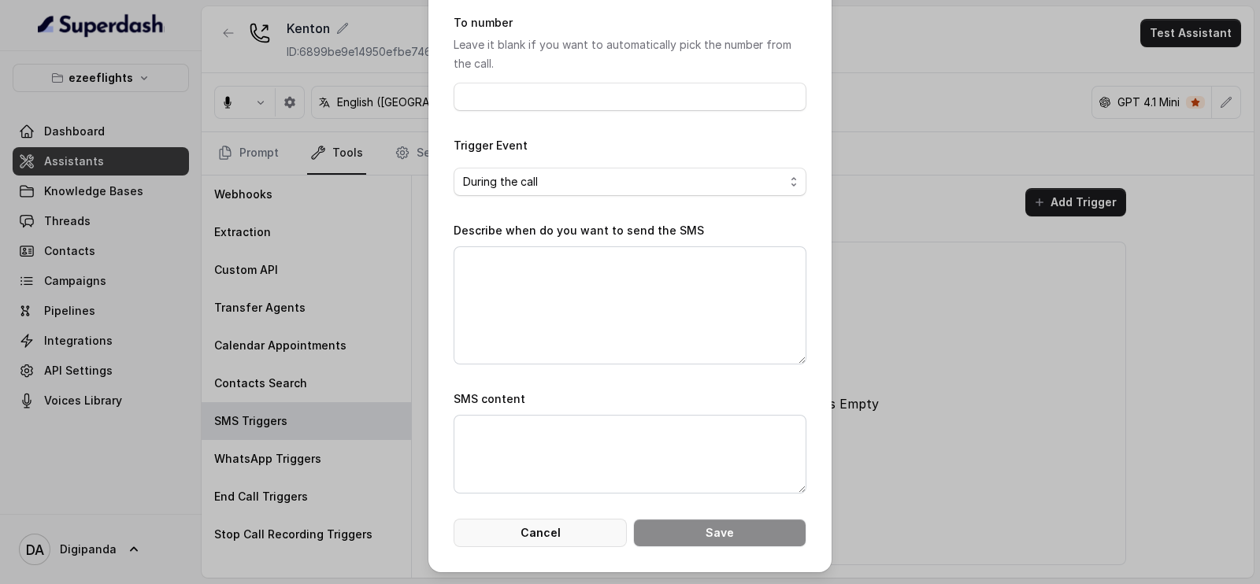
click at [530, 534] on button "Cancel" at bounding box center [539, 533] width 173 height 28
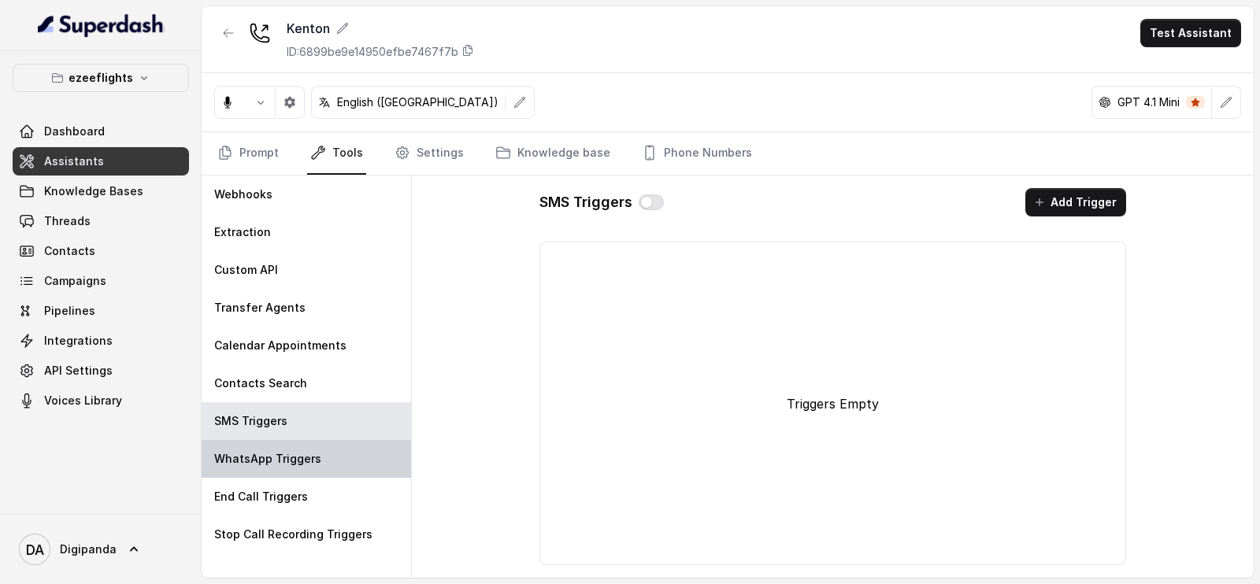
click at [291, 445] on div "WhatsApp Triggers" at bounding box center [306, 459] width 209 height 38
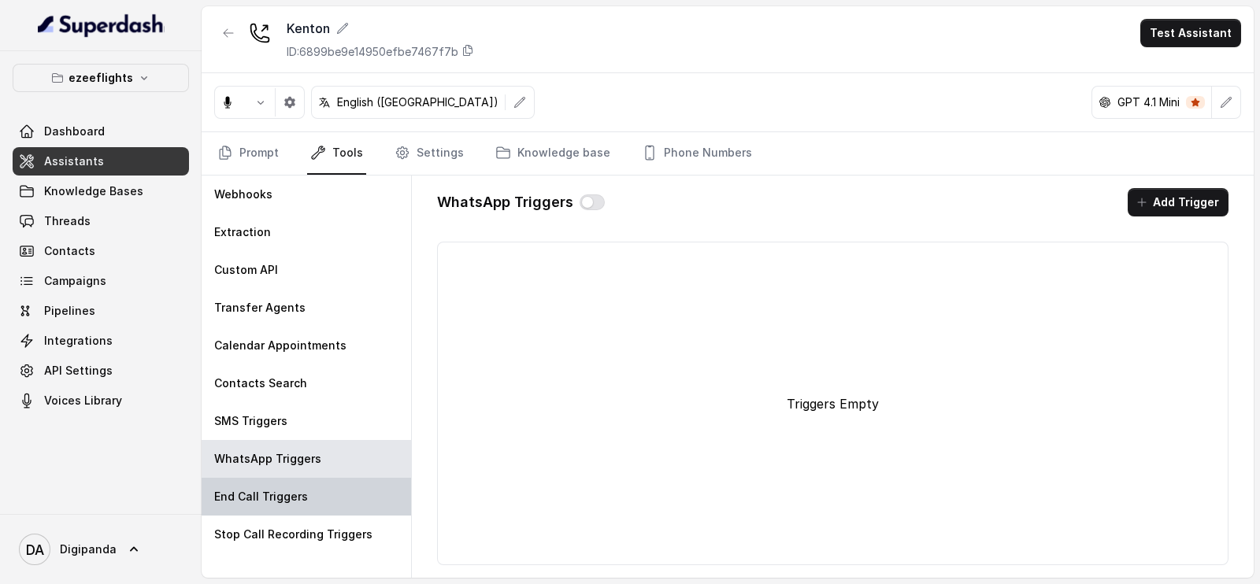
click at [335, 486] on div "End Call Triggers" at bounding box center [306, 497] width 209 height 38
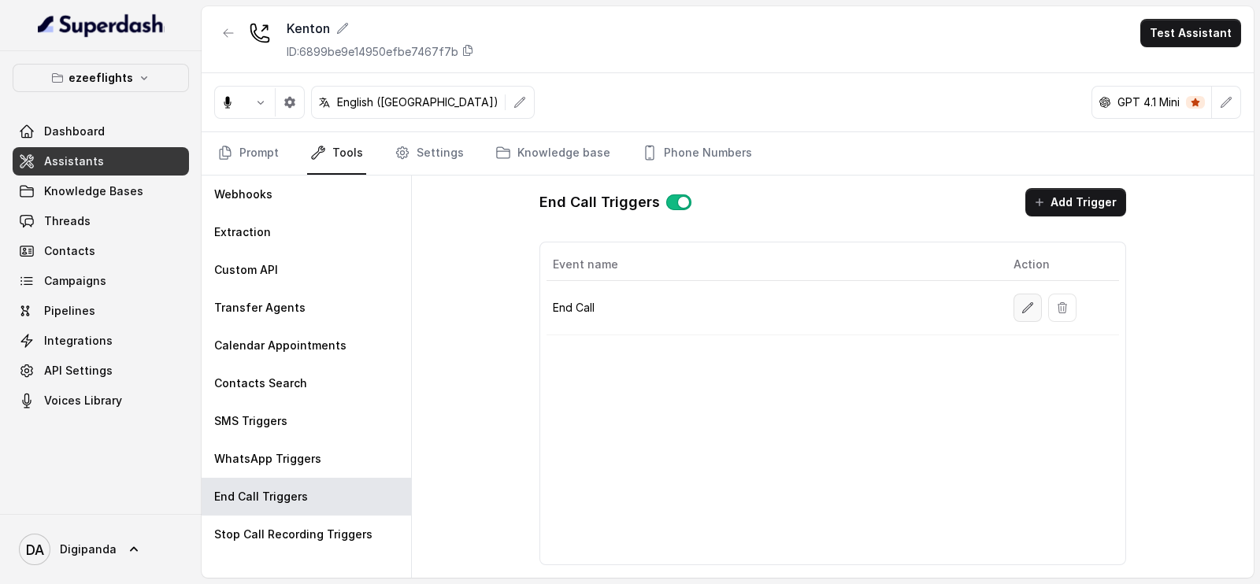
click at [1024, 310] on icon "button" at bounding box center [1028, 307] width 10 height 10
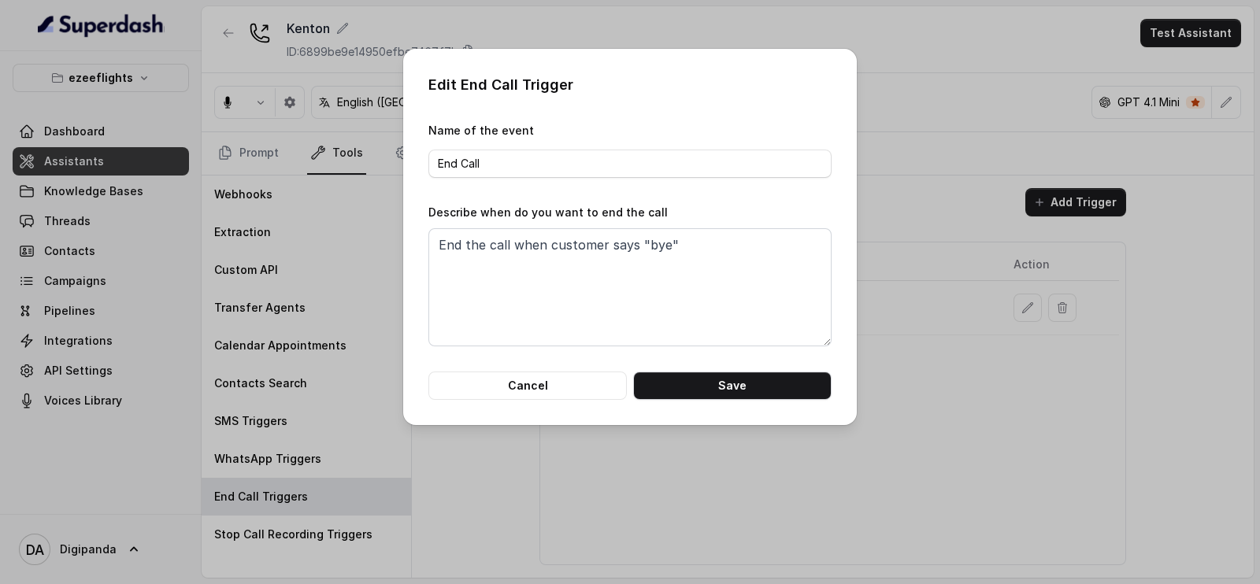
click at [985, 393] on div "Edit End Call Trigger Name of the event End Call Describe when do you want to e…" at bounding box center [630, 292] width 1260 height 584
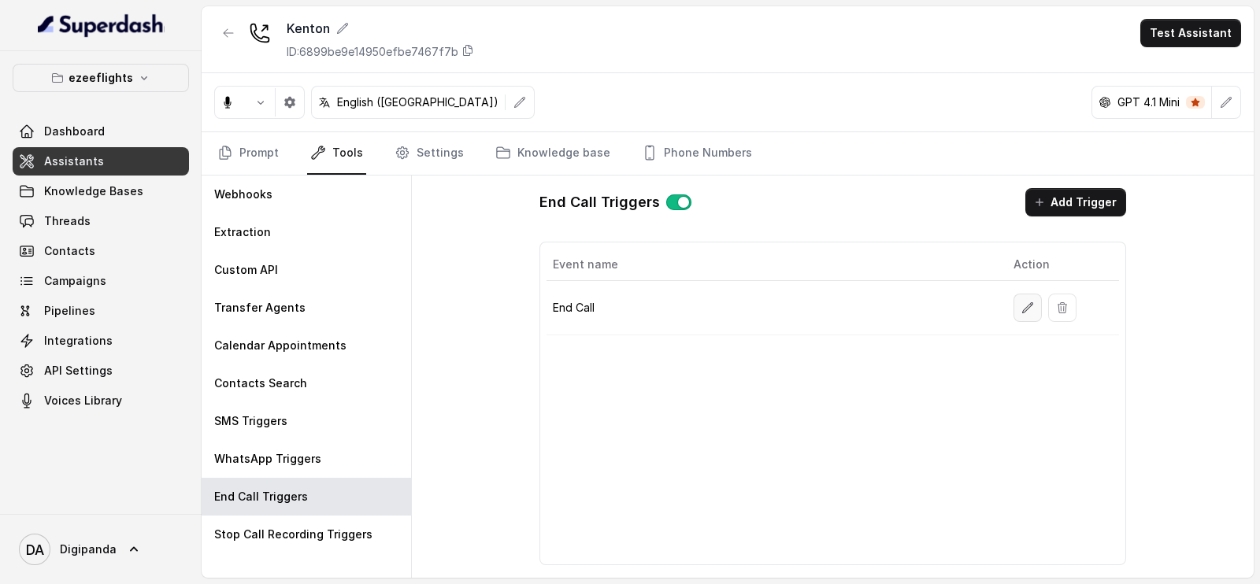
click at [1039, 302] on button "button" at bounding box center [1027, 308] width 28 height 28
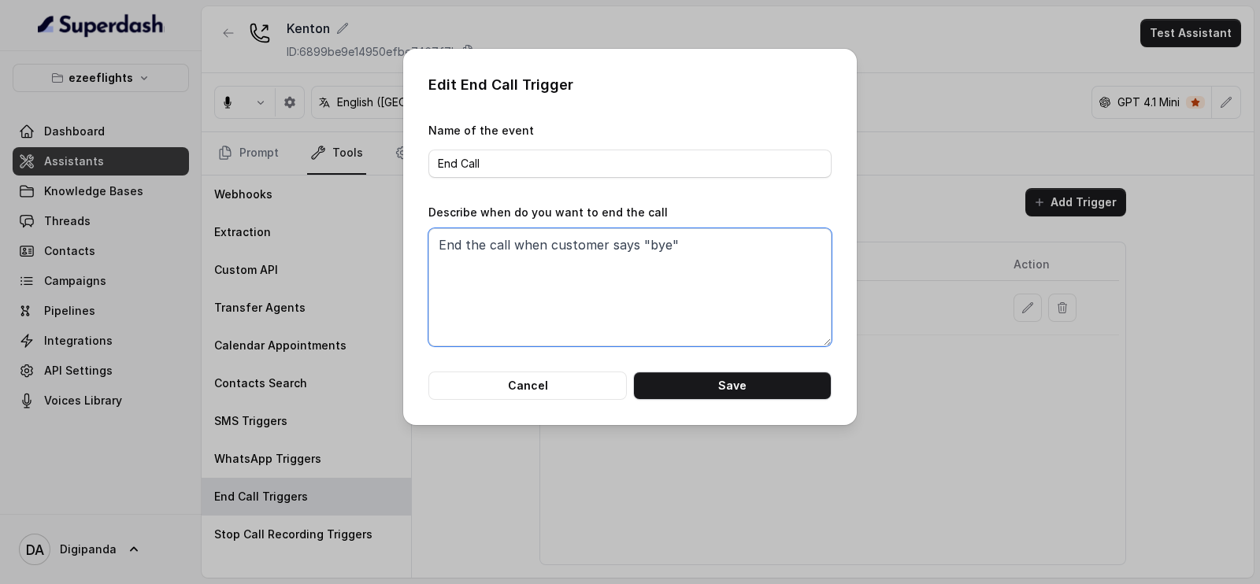
drag, startPoint x: 440, startPoint y: 245, endPoint x: 689, endPoint y: 262, distance: 249.4
click at [689, 262] on textarea "End the call when customer says "bye"" at bounding box center [629, 287] width 403 height 118
click at [887, 468] on div "Edit End Call Trigger Name of the event End Call Describe when do you want to e…" at bounding box center [630, 292] width 1260 height 584
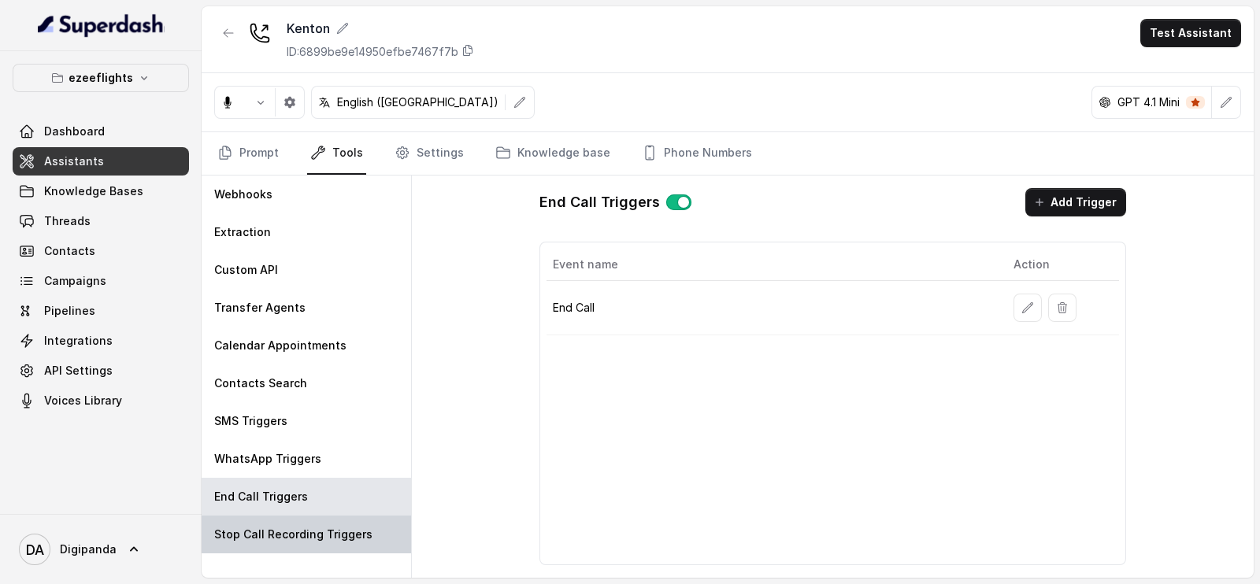
click at [394, 535] on div "Stop Call Recording Triggers" at bounding box center [306, 535] width 209 height 38
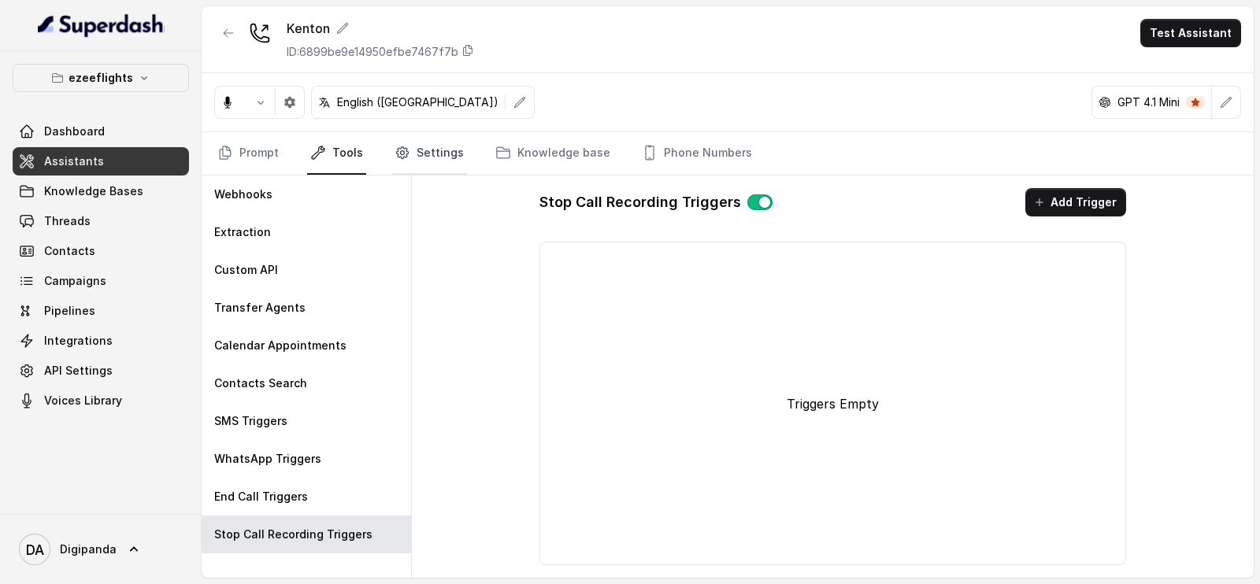
click at [452, 157] on link "Settings" at bounding box center [429, 153] width 76 height 43
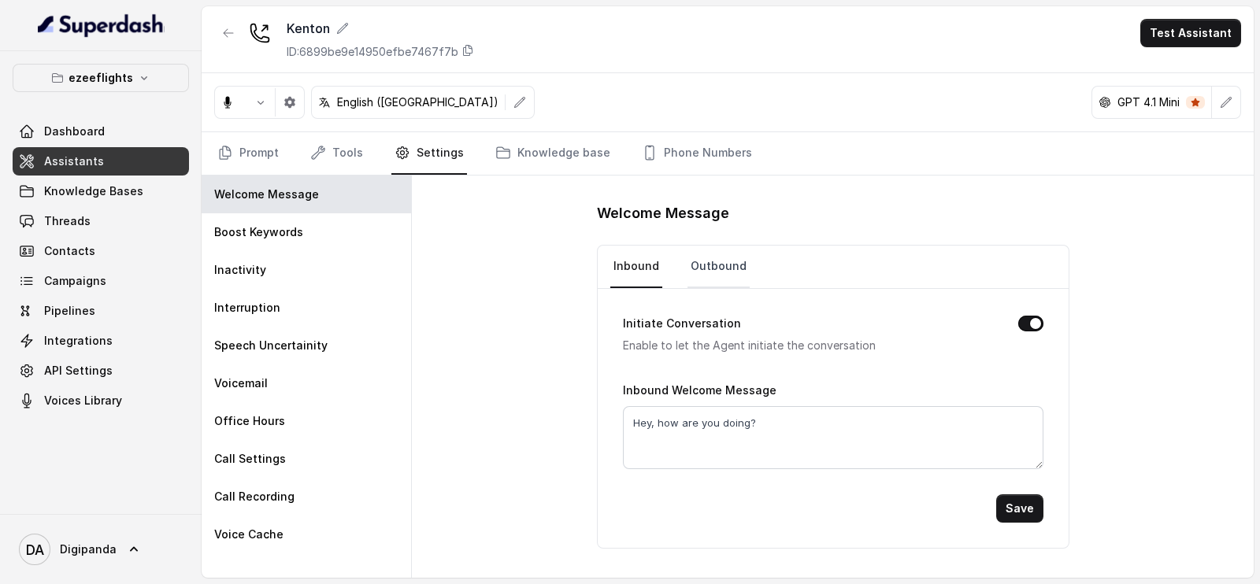
click at [724, 272] on link "Outbound" at bounding box center [718, 267] width 62 height 43
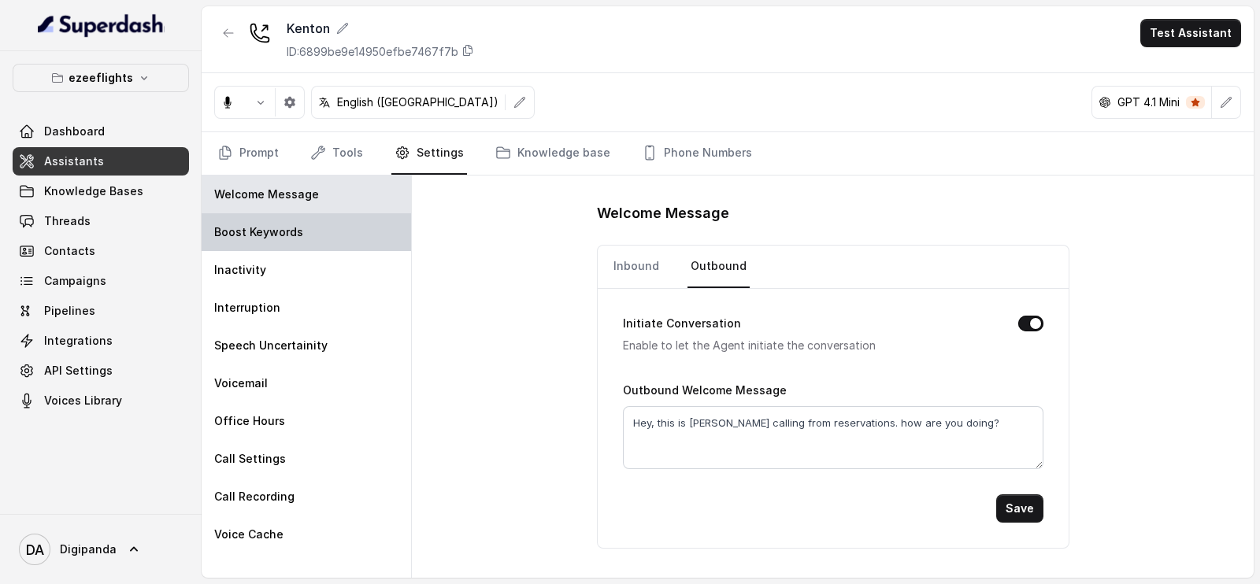
click at [291, 228] on p "Boost Keywords" at bounding box center [258, 232] width 89 height 16
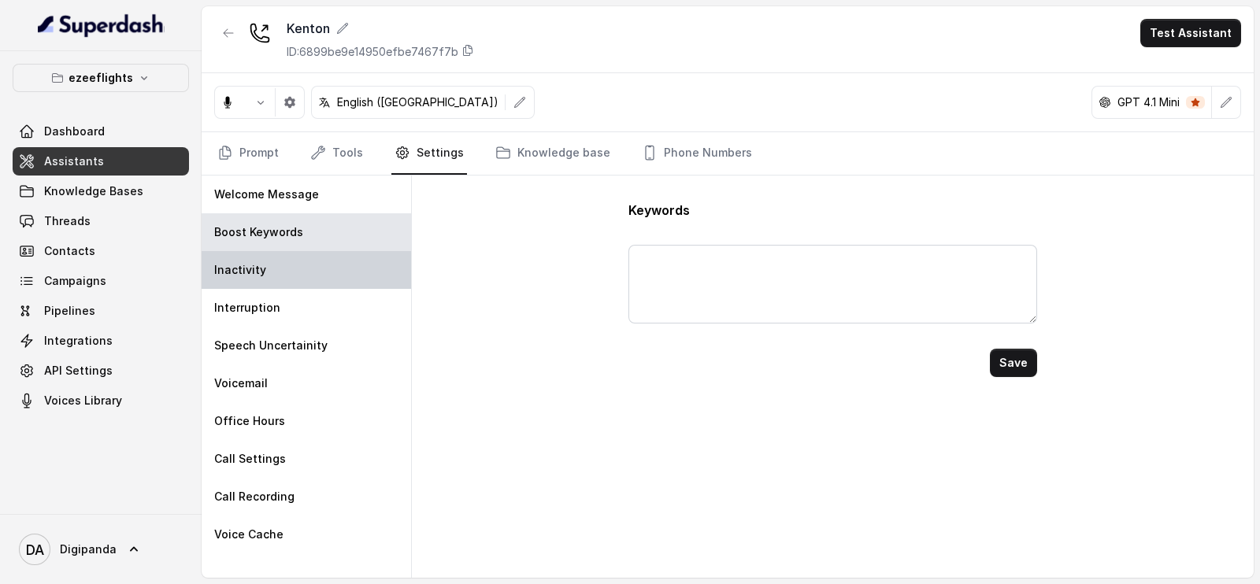
click at [343, 262] on div "Inactivity" at bounding box center [306, 270] width 209 height 38
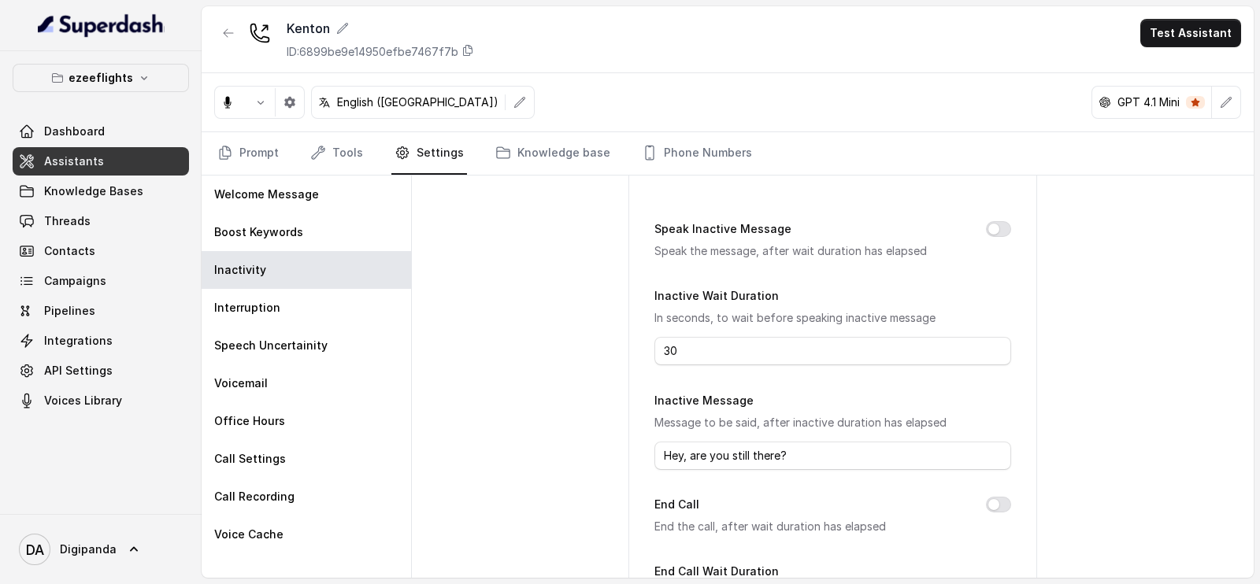
scroll to position [72, 0]
click at [996, 227] on button "Speak Inactive Message" at bounding box center [998, 228] width 25 height 16
drag, startPoint x: 720, startPoint y: 356, endPoint x: 660, endPoint y: 357, distance: 60.6
click at [660, 357] on input "30" at bounding box center [832, 349] width 356 height 28
type input "10"
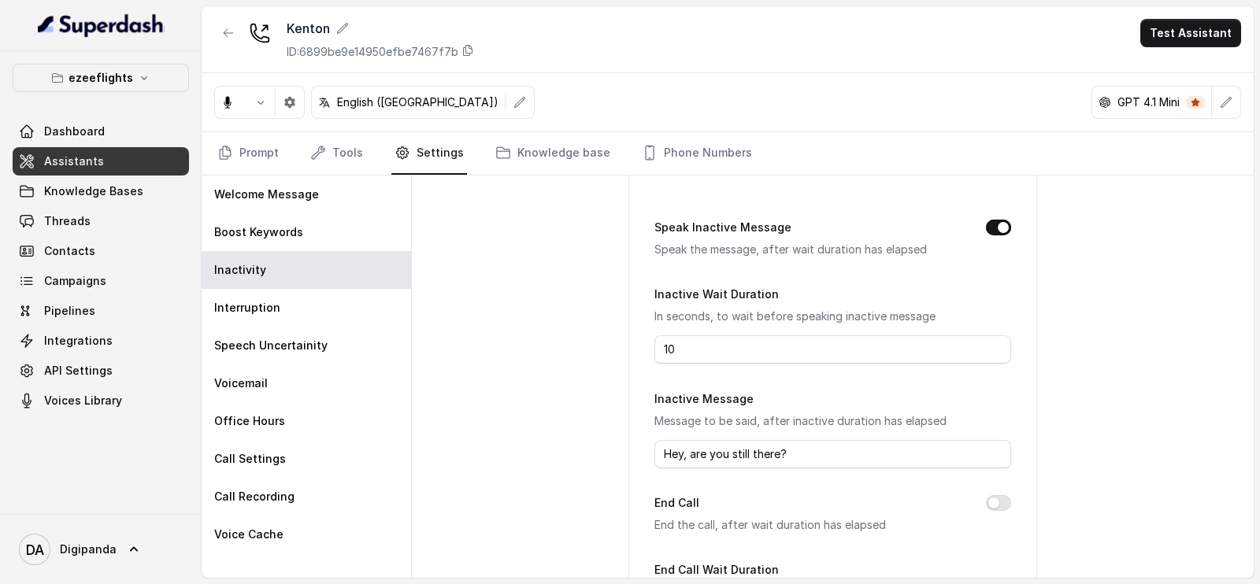
click at [812, 389] on div "Inactive Message Message to be said, after inactive duration has elapsed Hey, a…" at bounding box center [832, 429] width 356 height 80
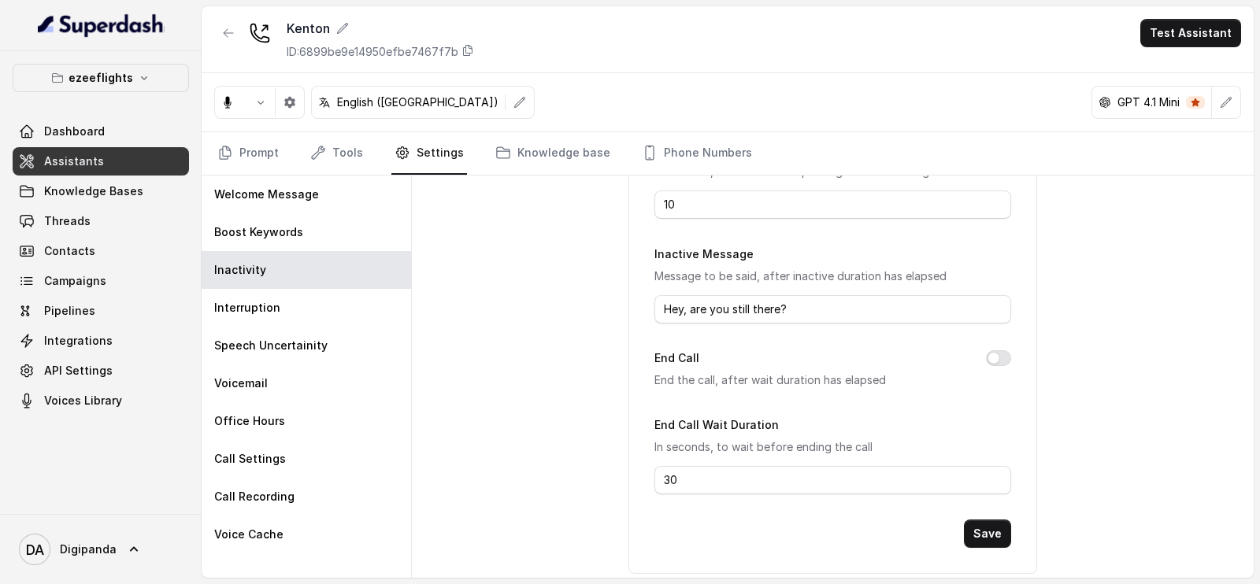
scroll to position [235, 0]
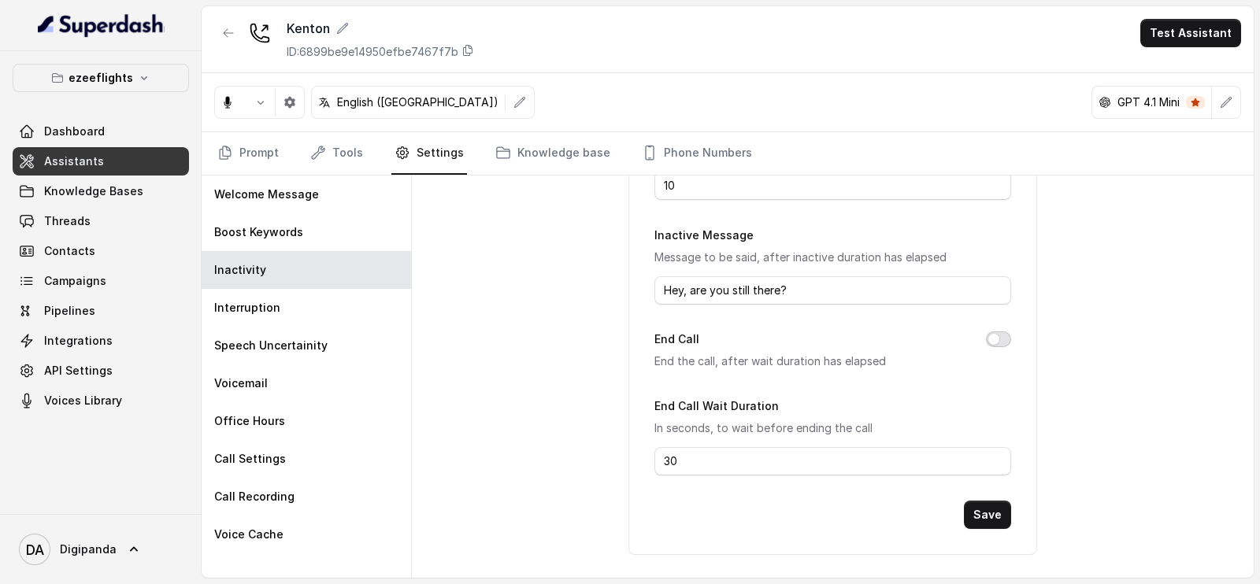
click at [992, 334] on button "End Call" at bounding box center [998, 339] width 25 height 16
drag, startPoint x: 697, startPoint y: 463, endPoint x: 645, endPoint y: 462, distance: 52.0
click at [645, 462] on div "Speak Inactive Message Speak the message, after wait duration has elapsed Inact…" at bounding box center [832, 279] width 408 height 552
type input "10"
click at [987, 513] on button "Save" at bounding box center [987, 515] width 47 height 28
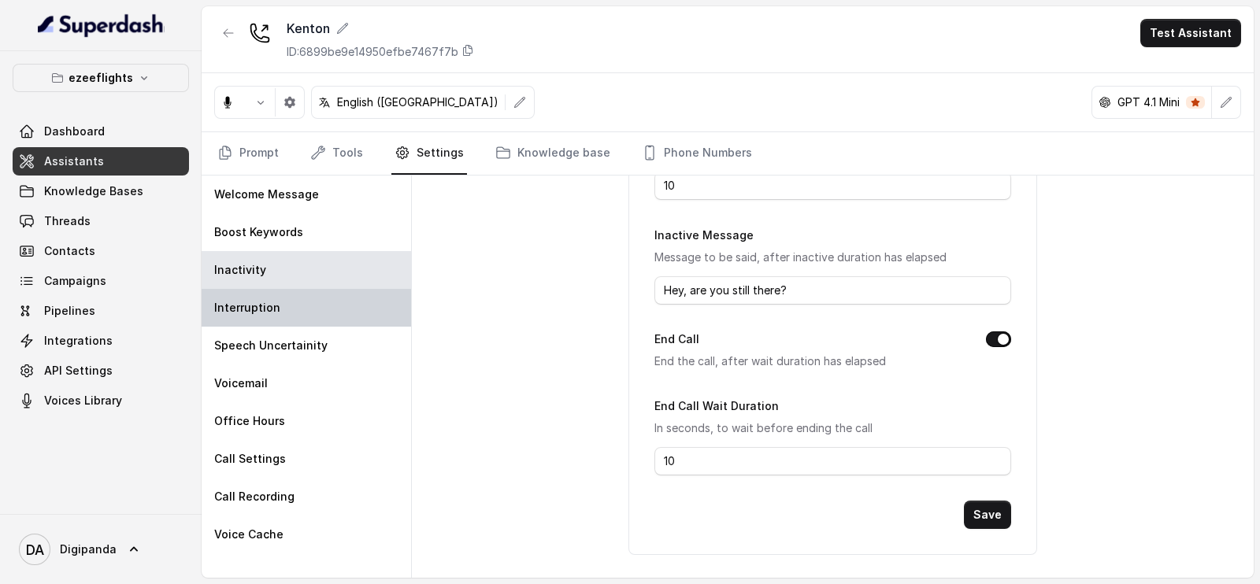
click at [325, 308] on div "Interruption" at bounding box center [306, 308] width 209 height 38
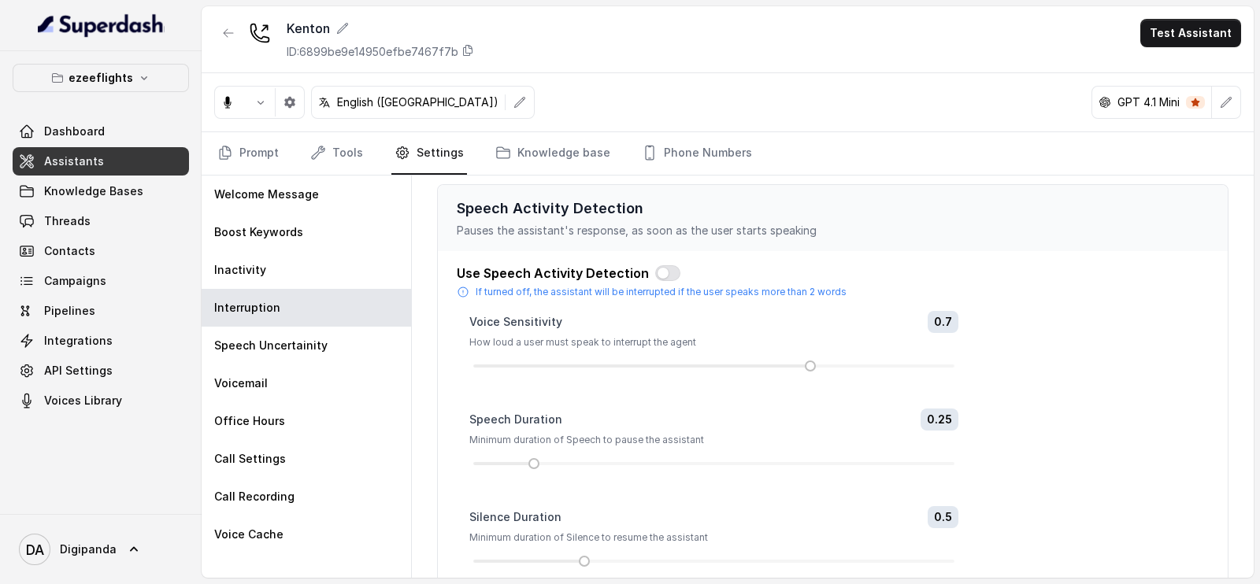
scroll to position [0, 0]
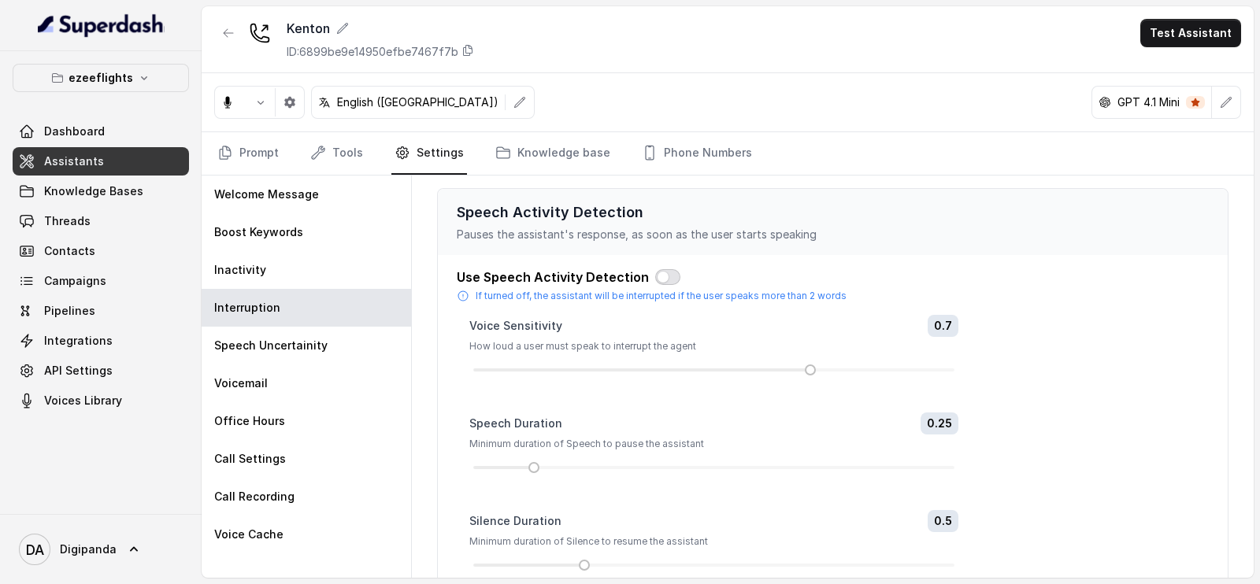
click at [661, 272] on button "button" at bounding box center [667, 277] width 25 height 16
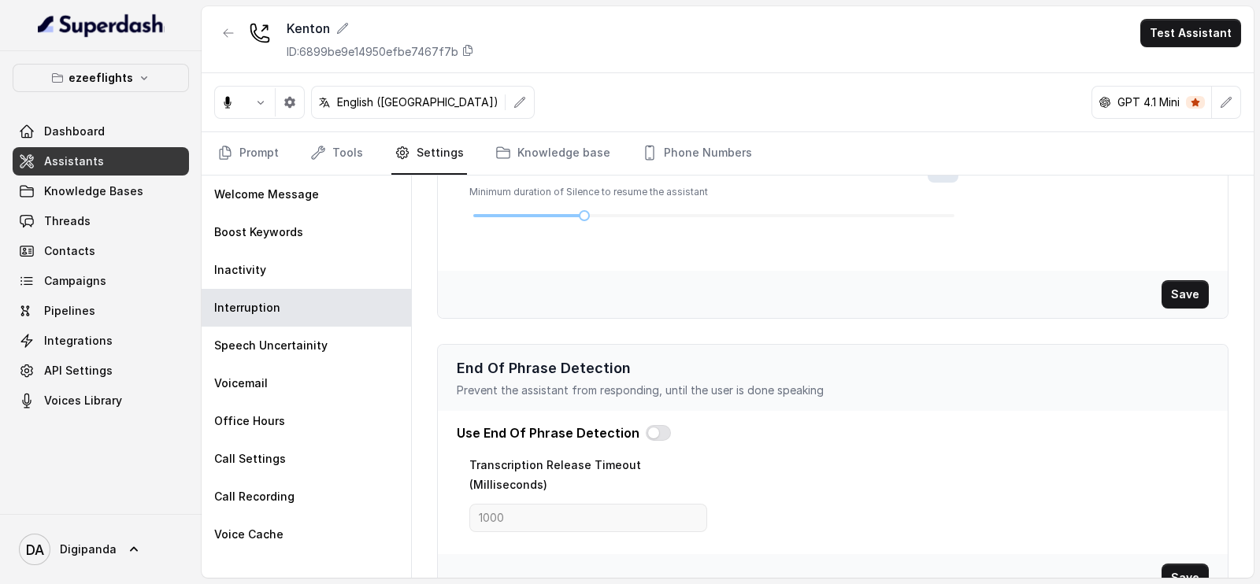
scroll to position [384, 0]
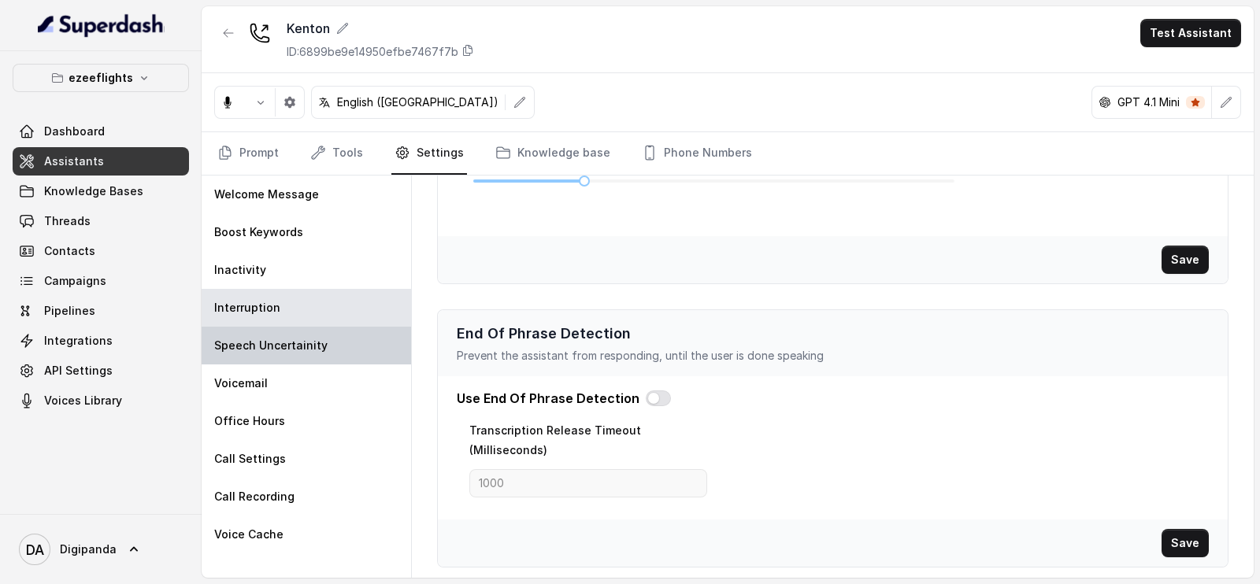
click at [345, 353] on div "Speech Uncertainity" at bounding box center [306, 346] width 209 height 38
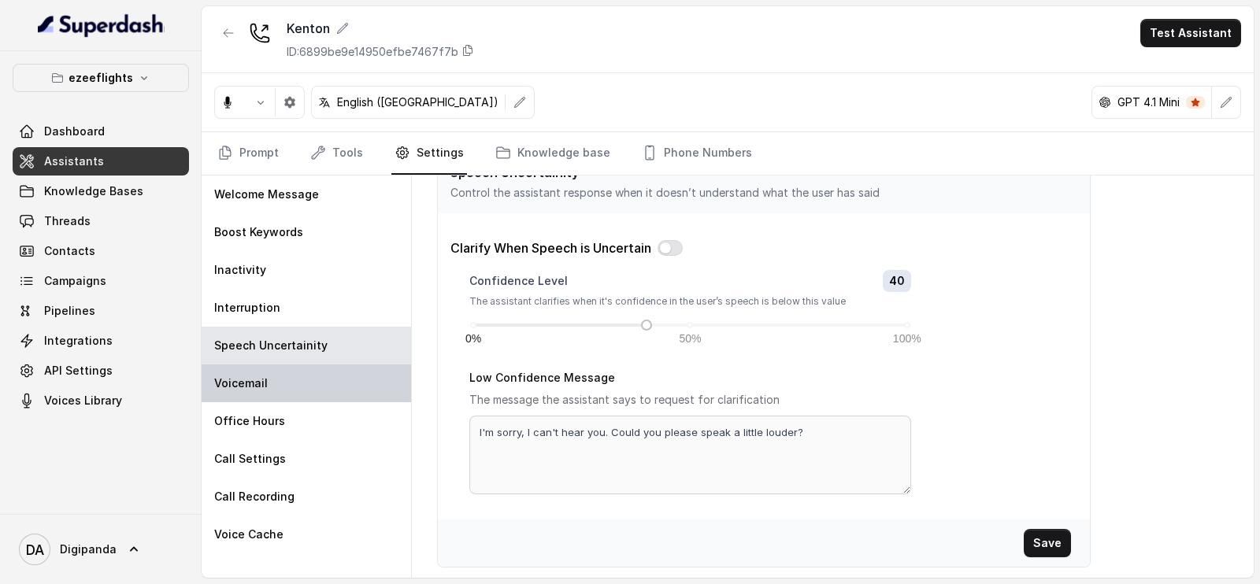
click at [310, 375] on div "Voicemail" at bounding box center [306, 384] width 209 height 38
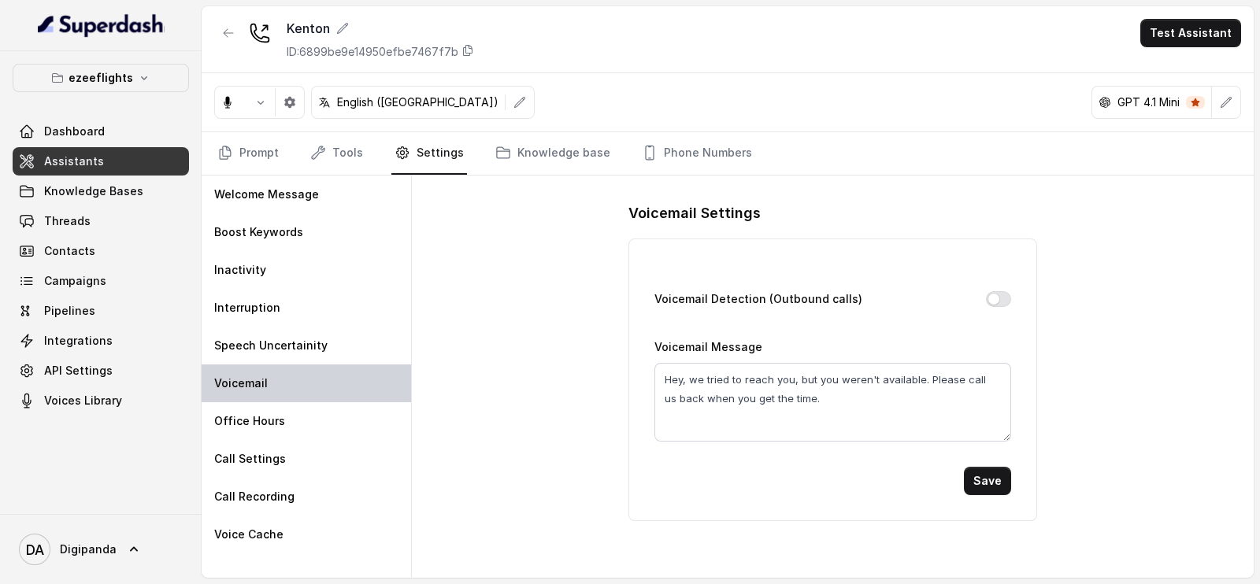
scroll to position [0, 0]
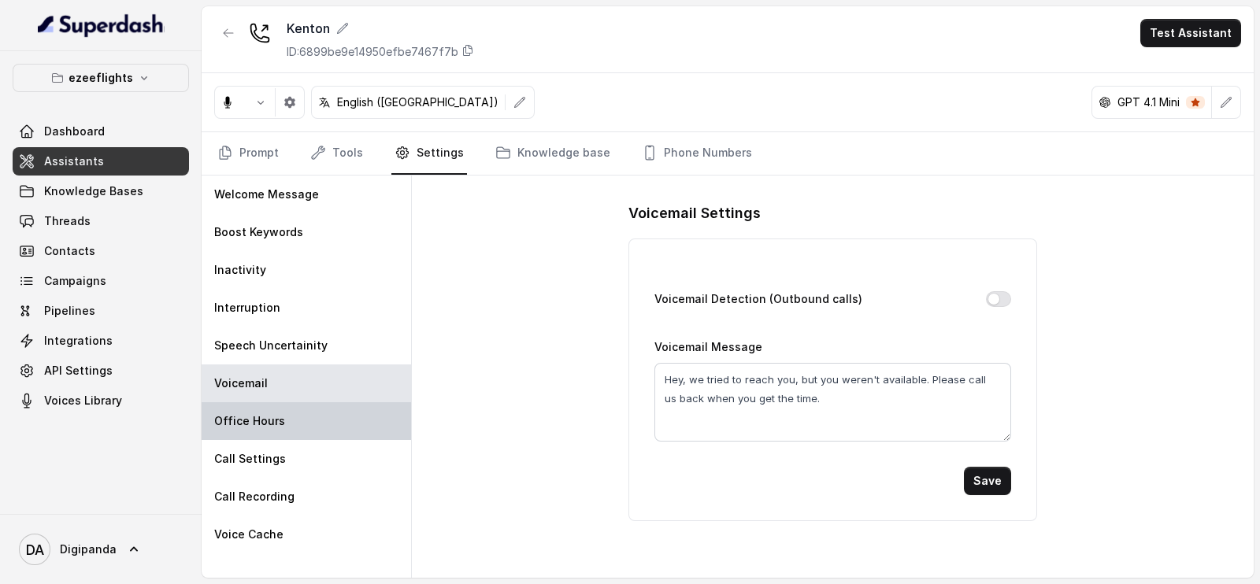
click at [340, 420] on div "Office Hours" at bounding box center [306, 421] width 209 height 38
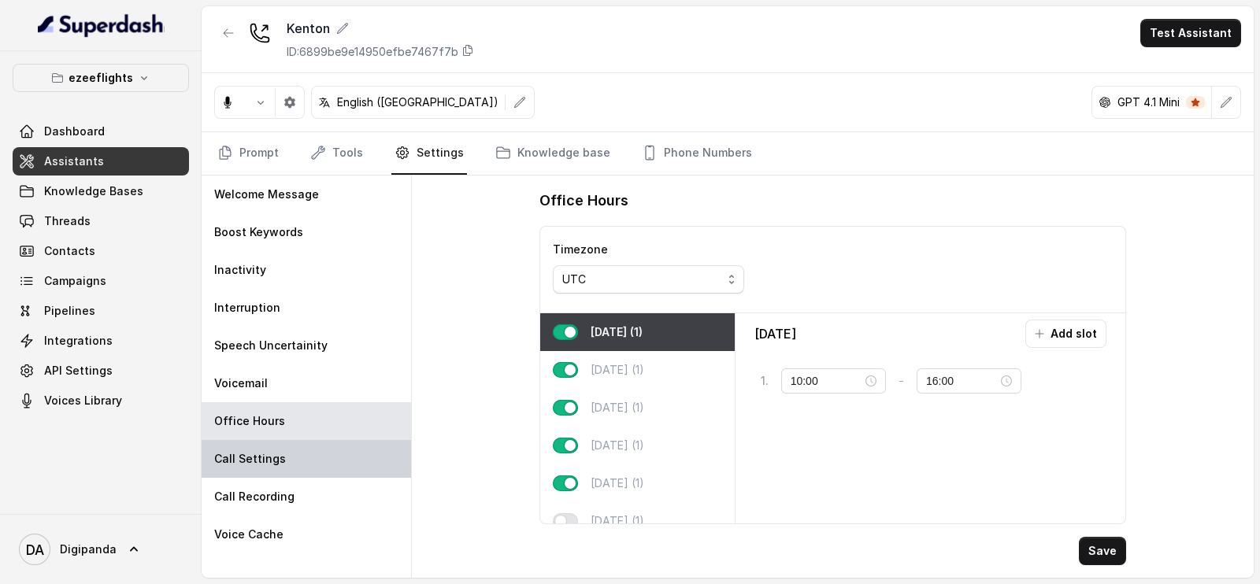
click at [340, 453] on div "Call Settings" at bounding box center [306, 459] width 209 height 38
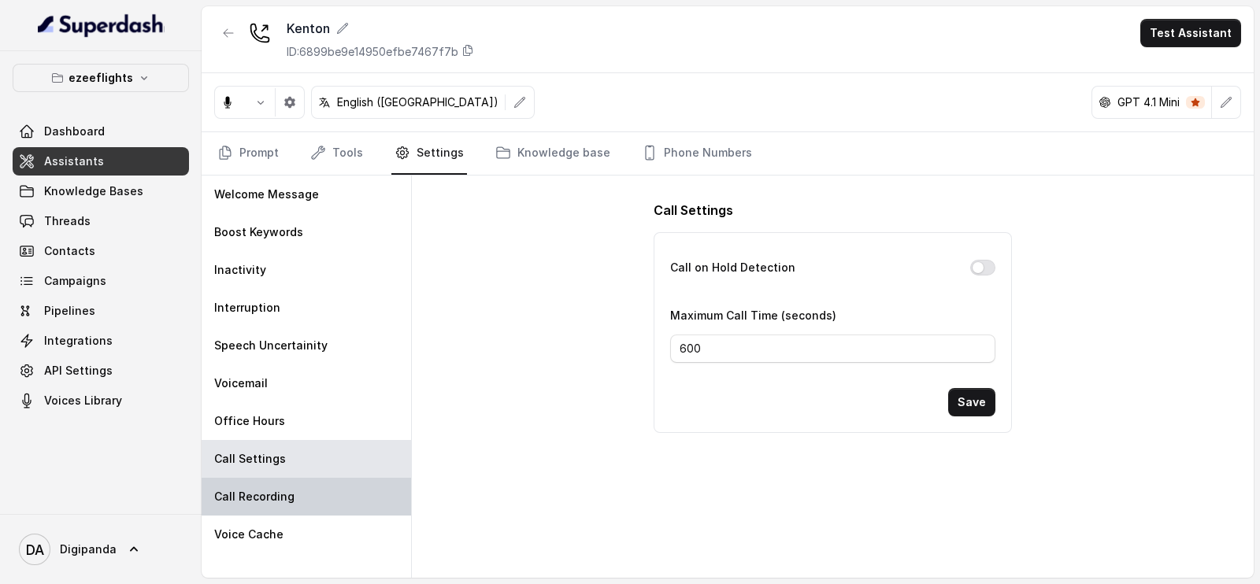
click at [349, 502] on div "Call Recording" at bounding box center [306, 497] width 209 height 38
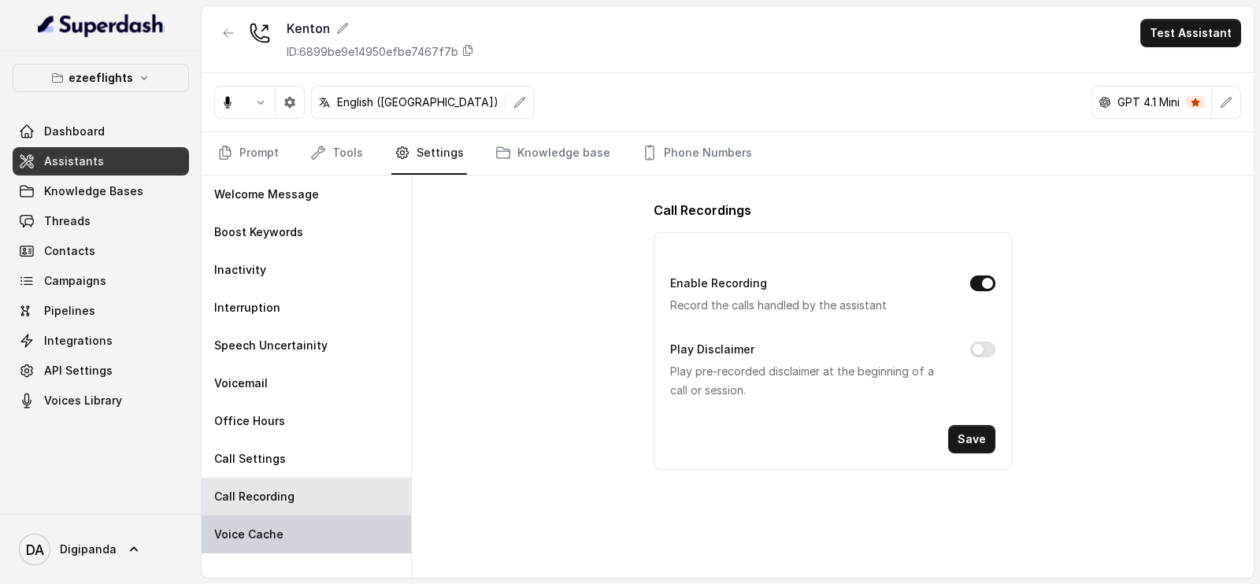
click at [321, 546] on div "Voice Cache" at bounding box center [306, 535] width 209 height 38
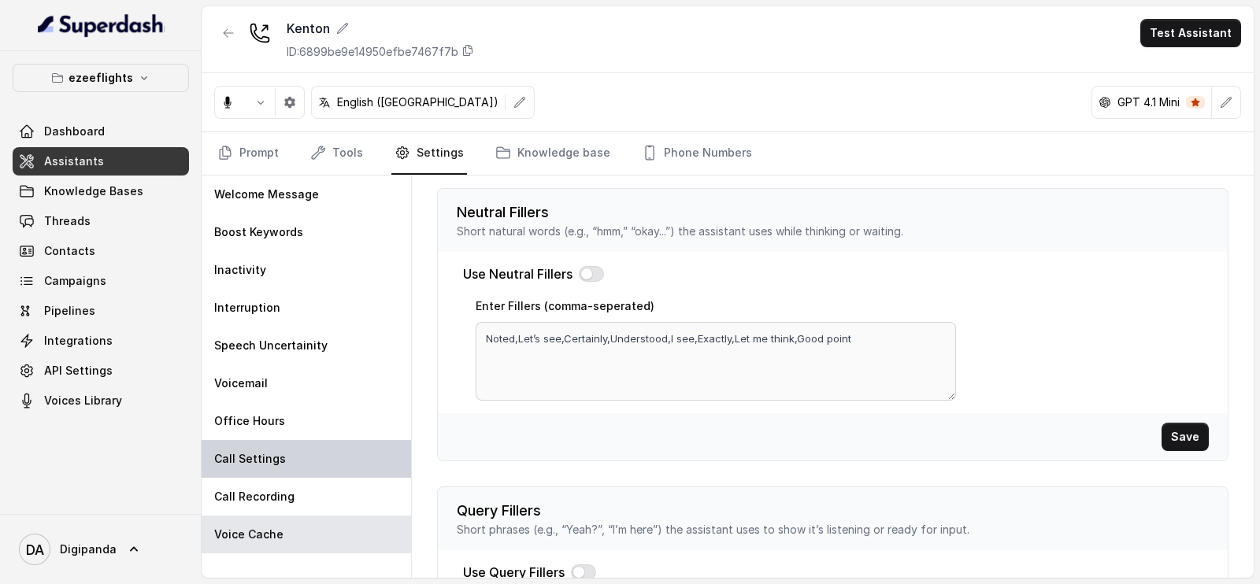
click at [368, 445] on div "Call Settings" at bounding box center [306, 459] width 209 height 38
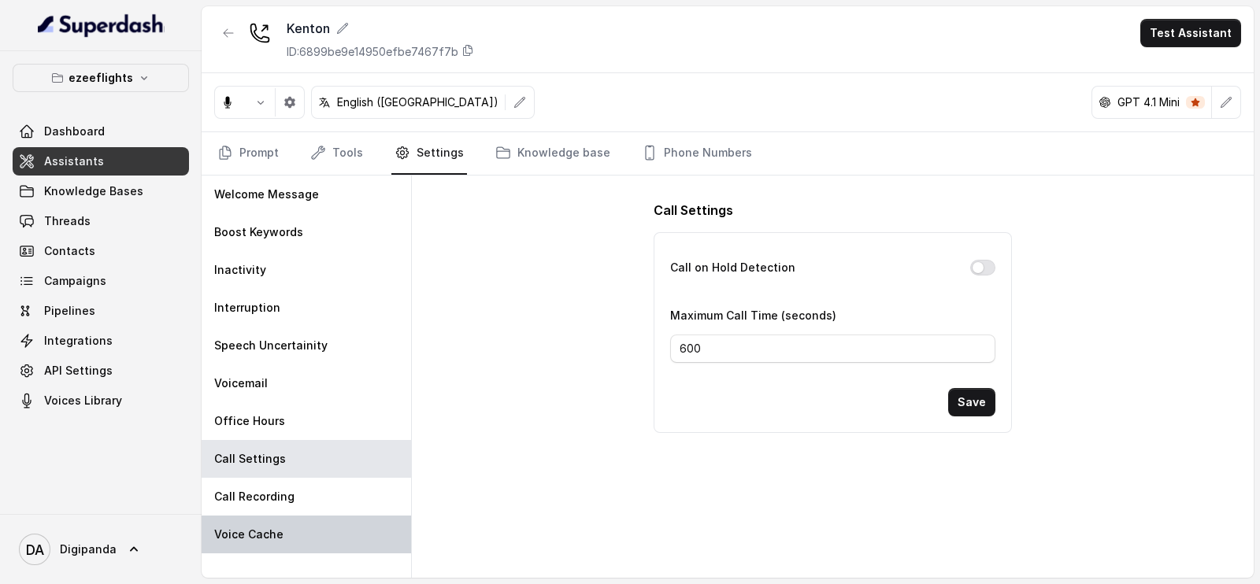
click at [339, 520] on div "Voice Cache" at bounding box center [306, 535] width 209 height 38
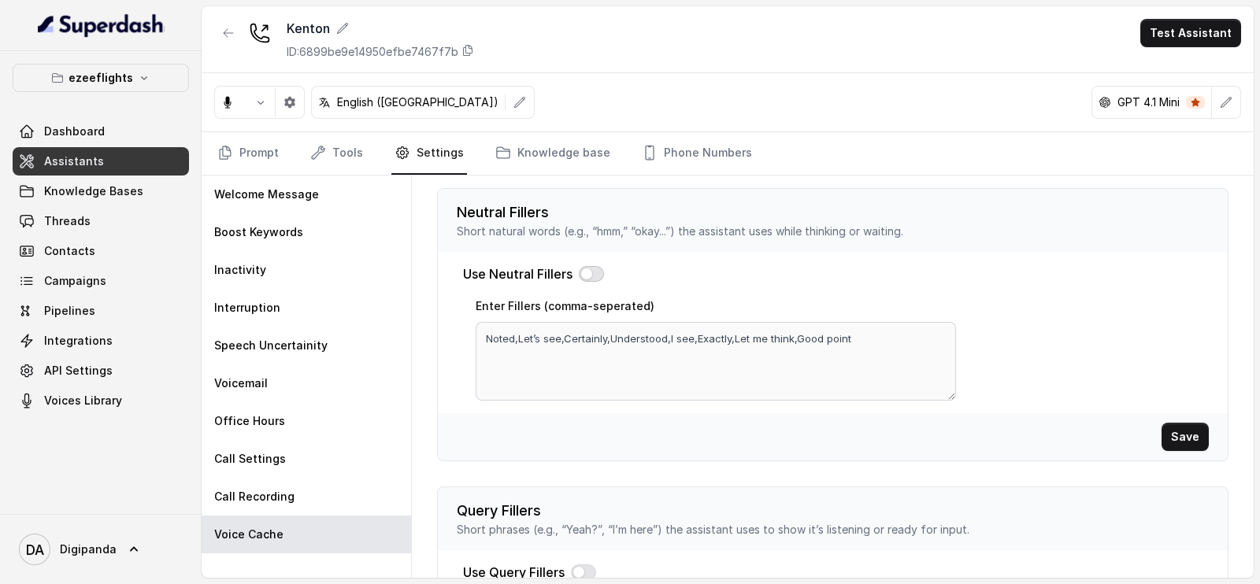
click at [586, 272] on button "button" at bounding box center [591, 274] width 25 height 16
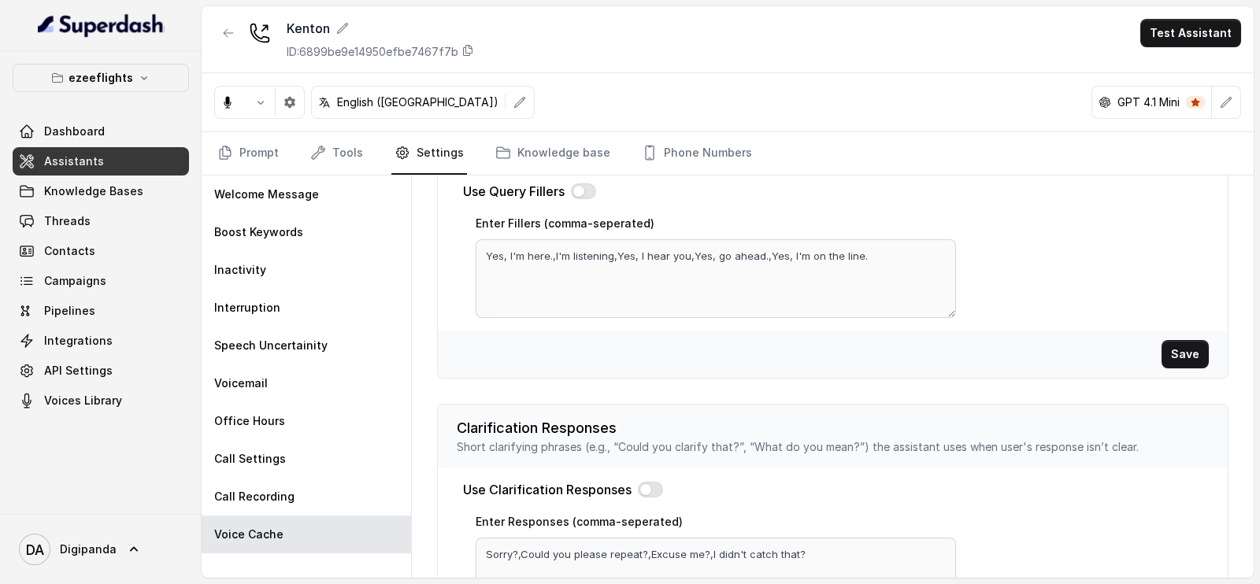
scroll to position [346, 0]
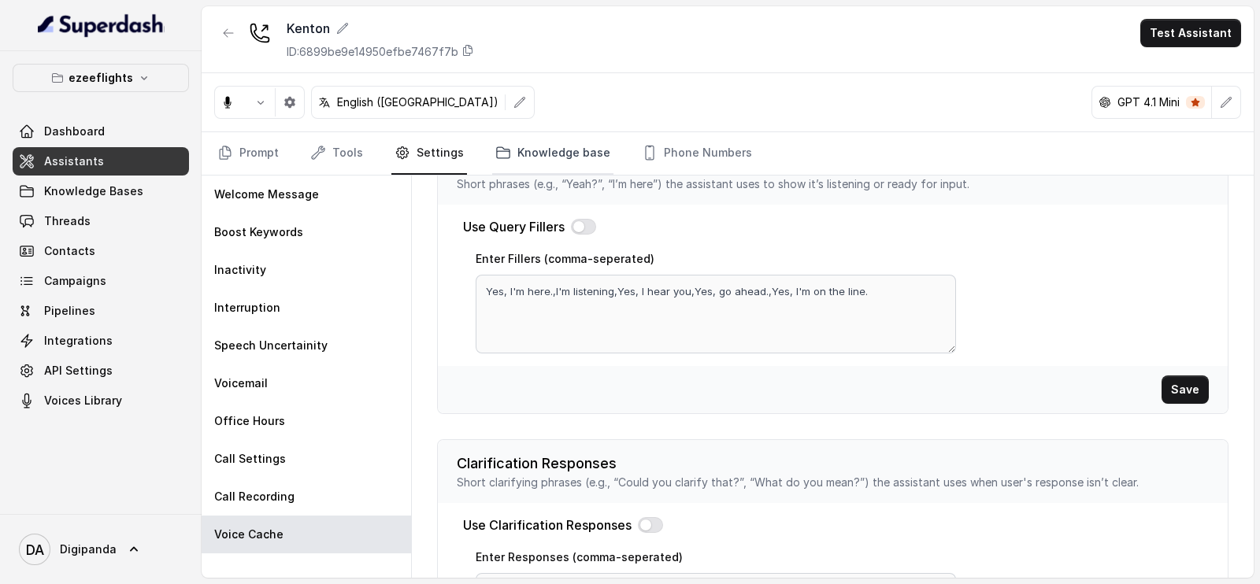
click at [539, 157] on link "Knowledge base" at bounding box center [552, 153] width 121 height 43
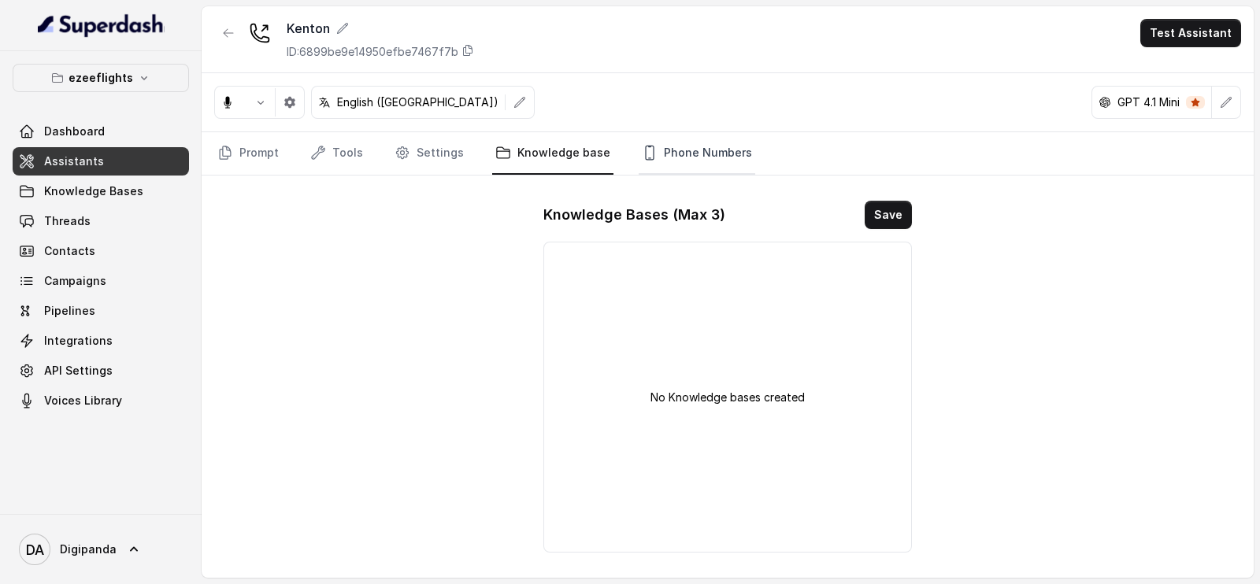
click at [687, 132] on link "Phone Numbers" at bounding box center [697, 153] width 117 height 43
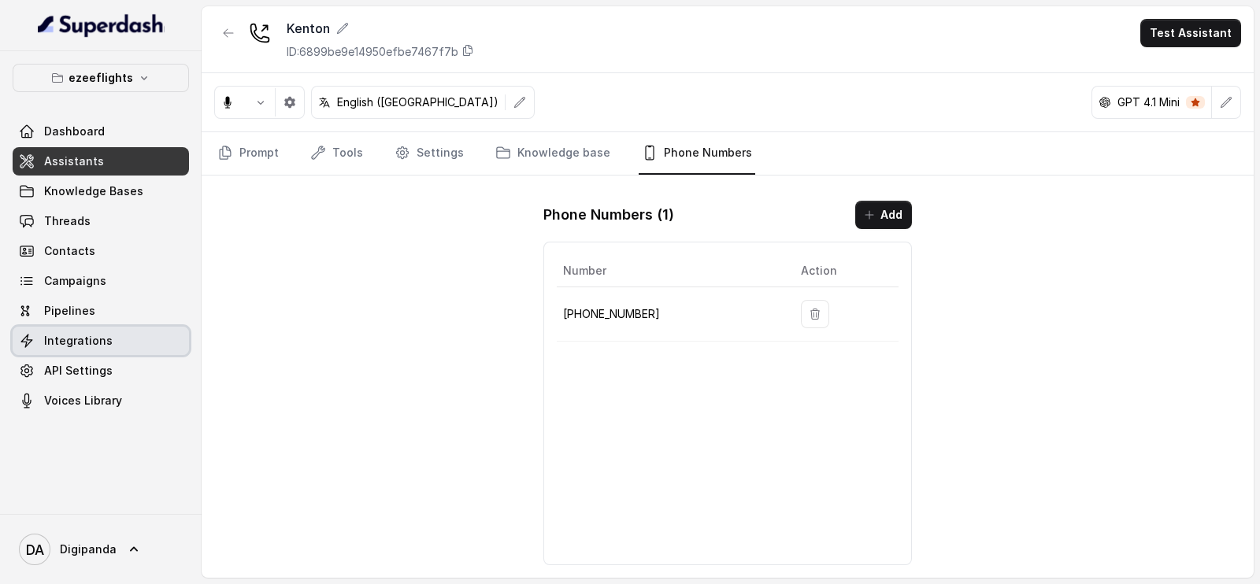
click at [109, 333] on link "Integrations" at bounding box center [101, 341] width 176 height 28
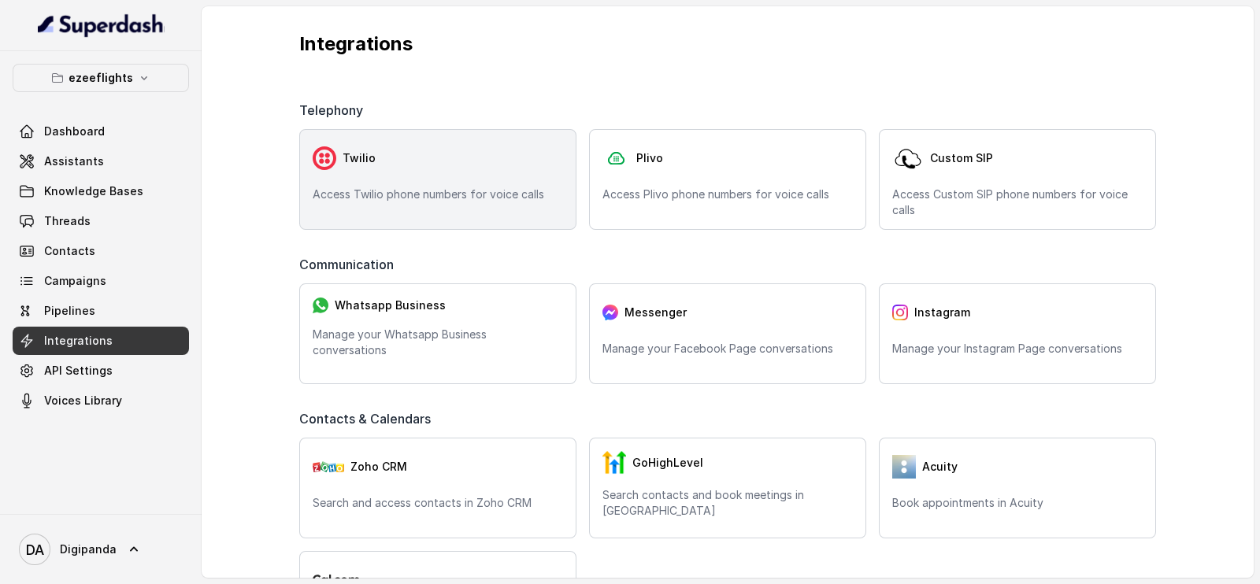
click at [520, 188] on p "Access Twilio phone numbers for voice calls" at bounding box center [438, 195] width 250 height 16
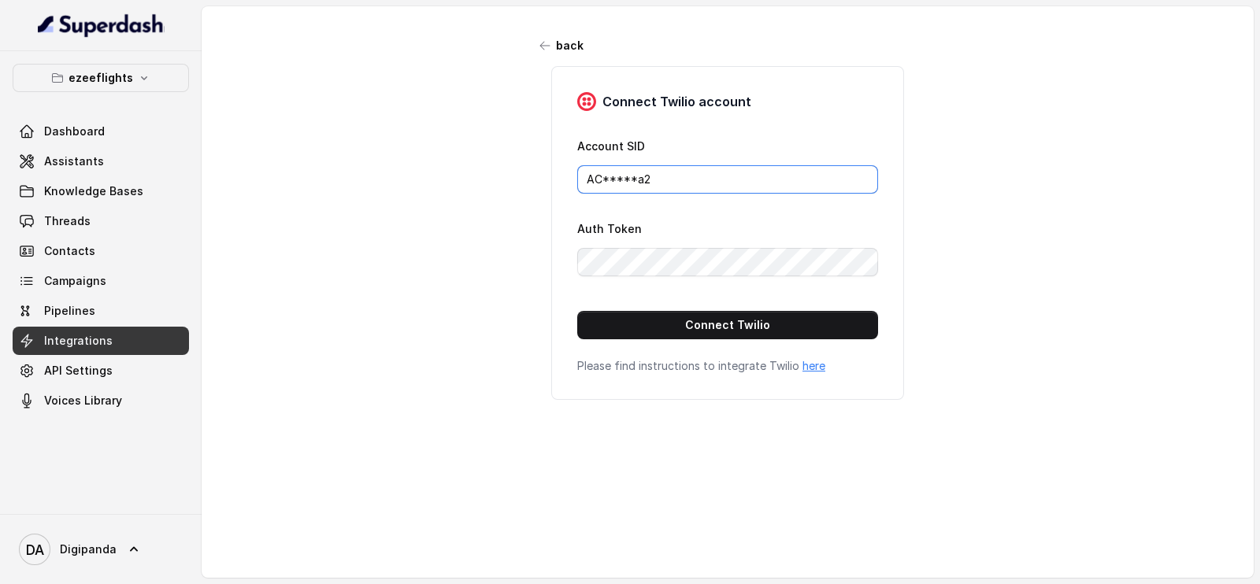
drag, startPoint x: 717, startPoint y: 187, endPoint x: 601, endPoint y: 186, distance: 115.7
click at [601, 186] on input "AC*****a2" at bounding box center [727, 179] width 301 height 28
click at [535, 37] on button "back" at bounding box center [562, 45] width 62 height 28
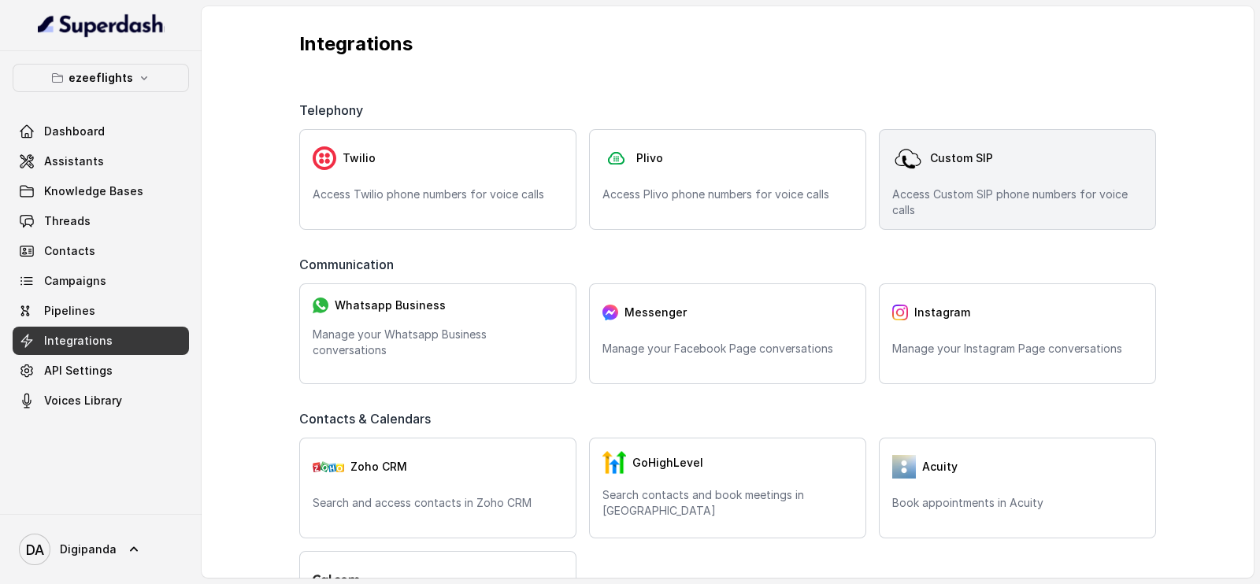
click at [958, 175] on div "Custom SIP Access Custom SIP phone numbers for voice calls" at bounding box center [1017, 179] width 277 height 101
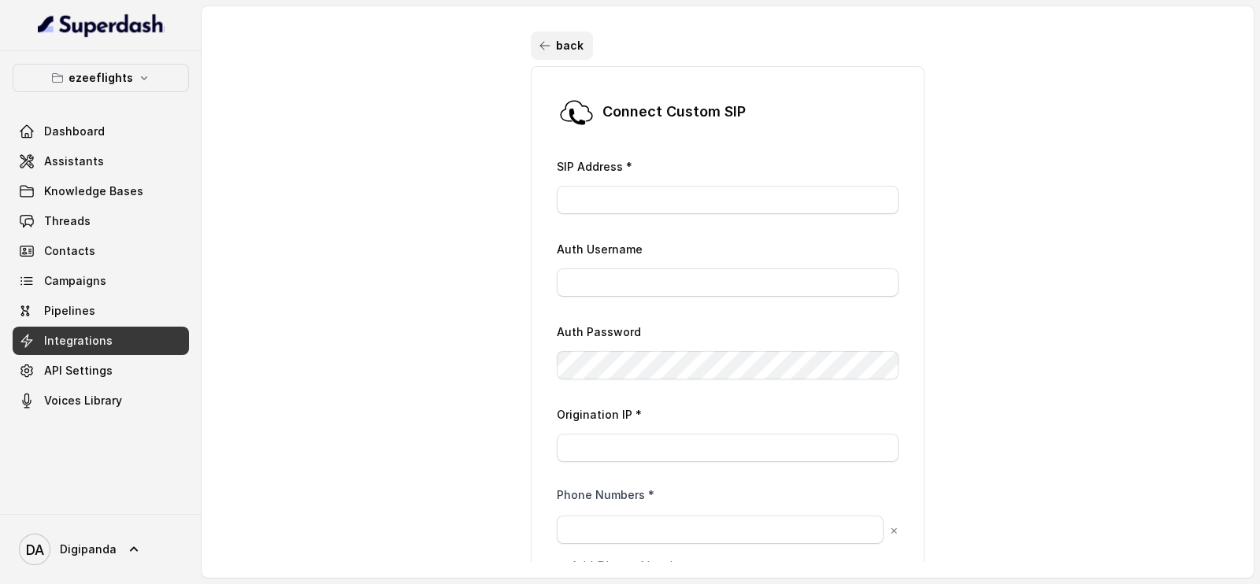
click at [561, 40] on button "back" at bounding box center [562, 45] width 62 height 28
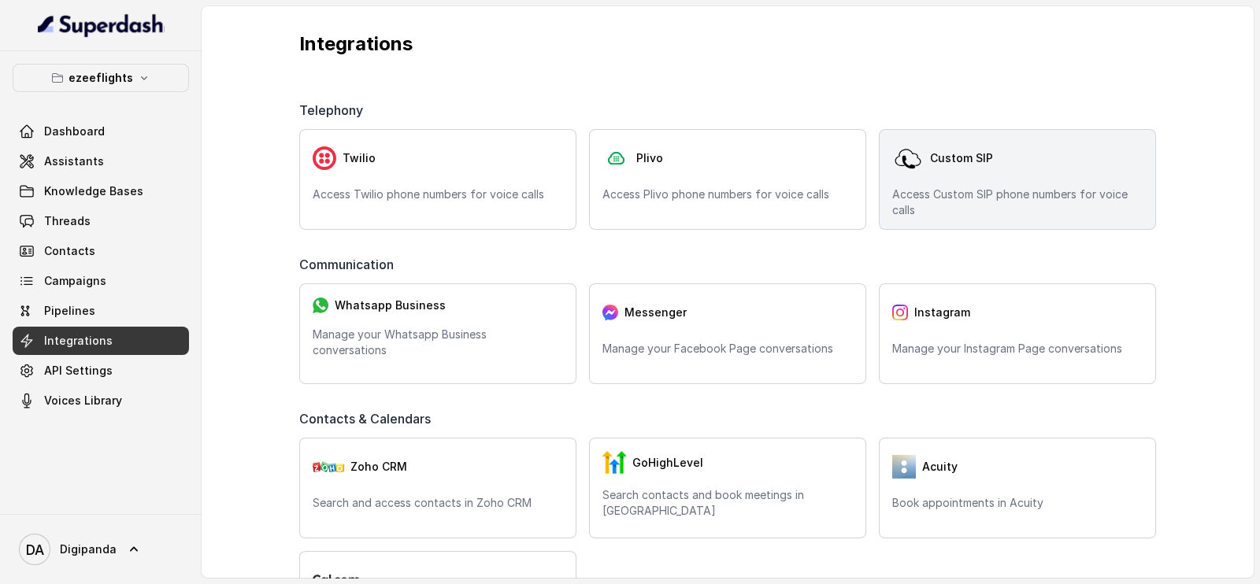
click at [1009, 162] on div "Custom SIP" at bounding box center [1017, 158] width 250 height 31
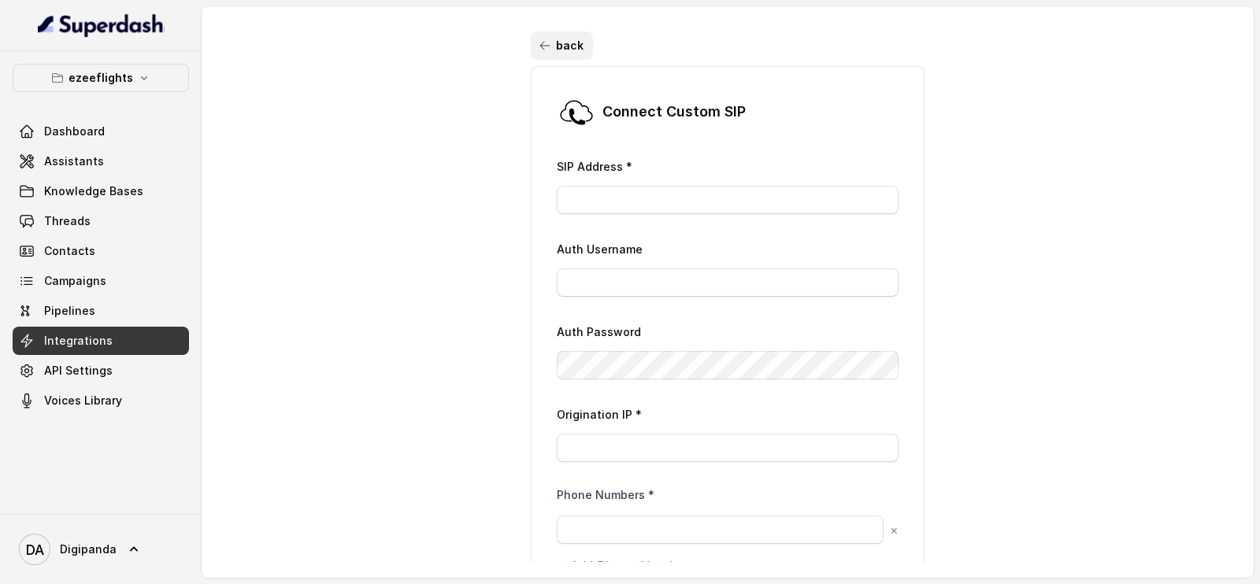
click at [542, 39] on icon "button" at bounding box center [545, 45] width 13 height 13
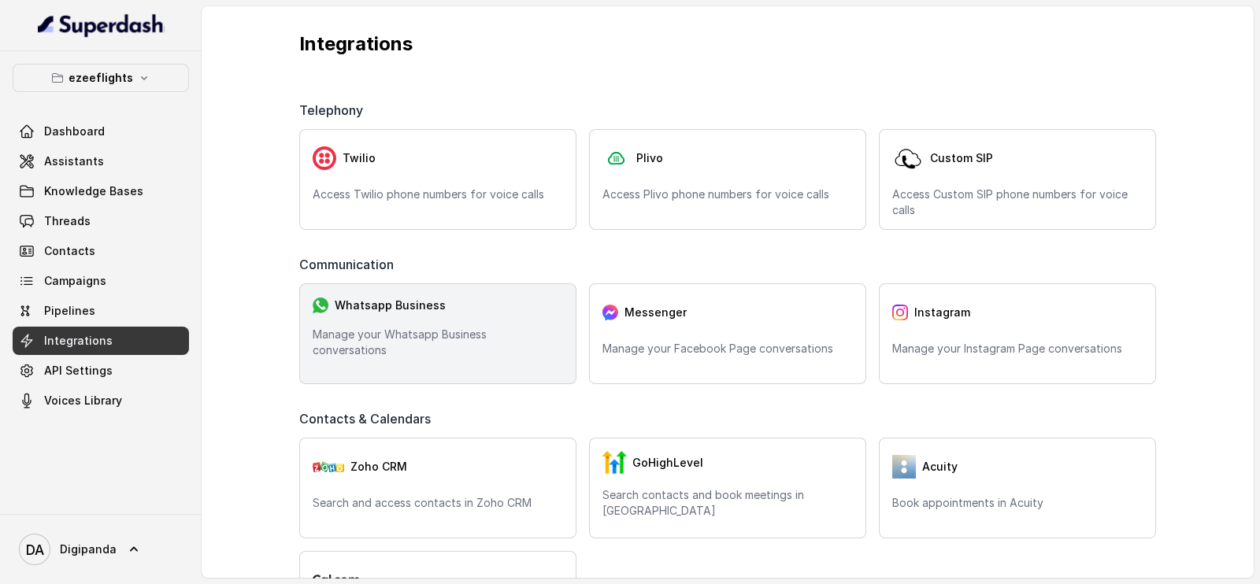
click at [342, 345] on p "Manage your Whatsapp Business conversations" at bounding box center [438, 342] width 250 height 31
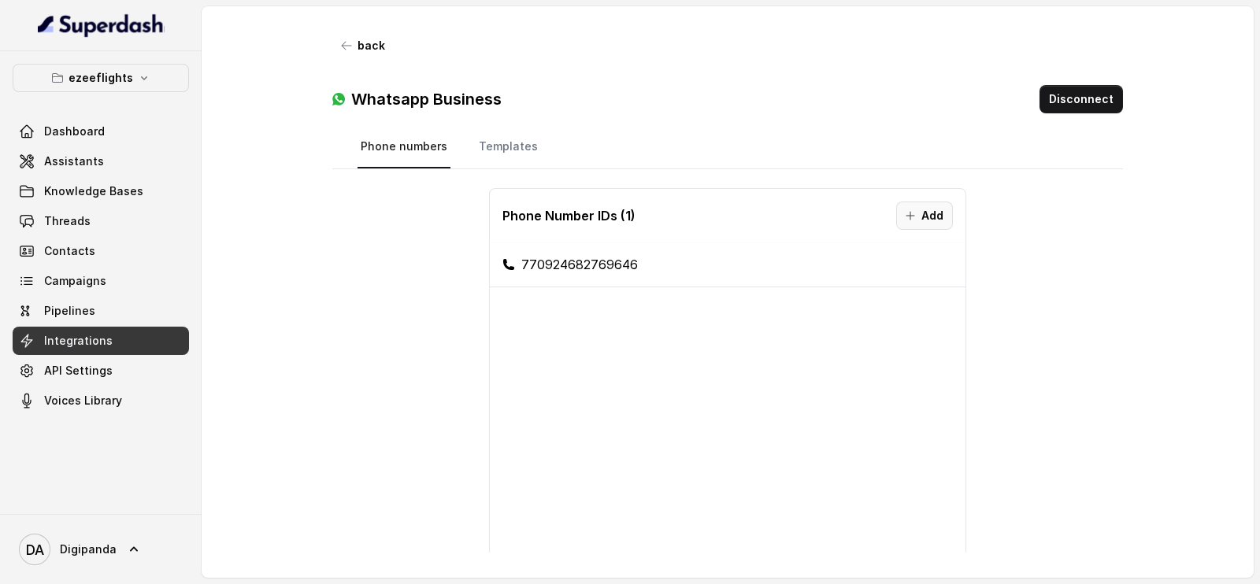
click at [909, 207] on button "Add" at bounding box center [924, 216] width 57 height 28
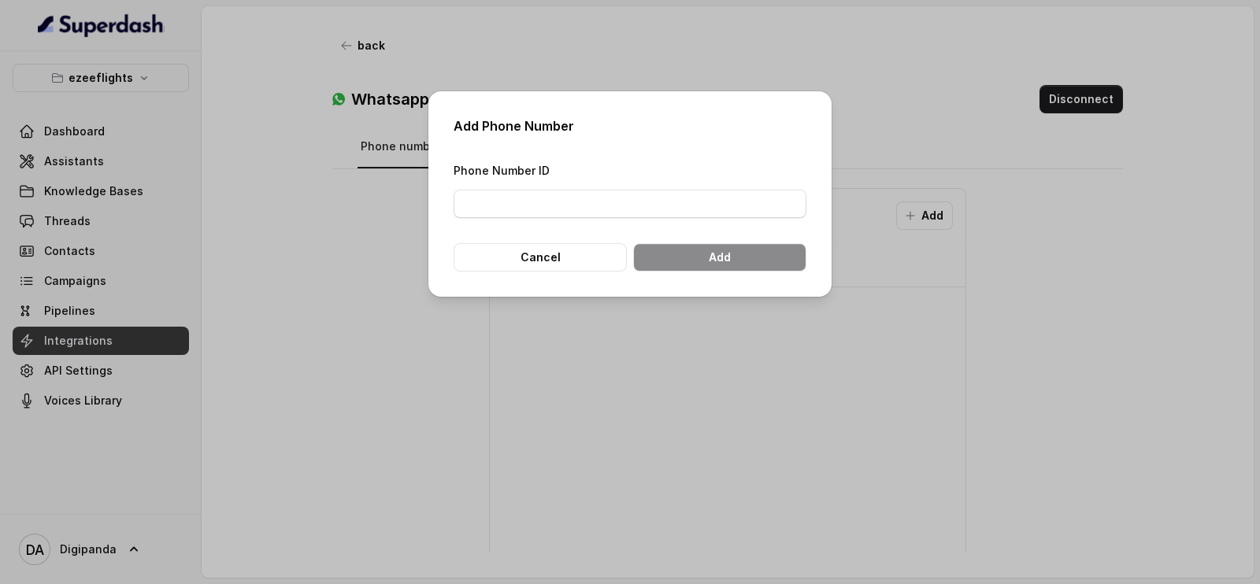
click at [854, 98] on div "Add Phone Number Phone Number ID Cancel Add" at bounding box center [630, 292] width 1260 height 584
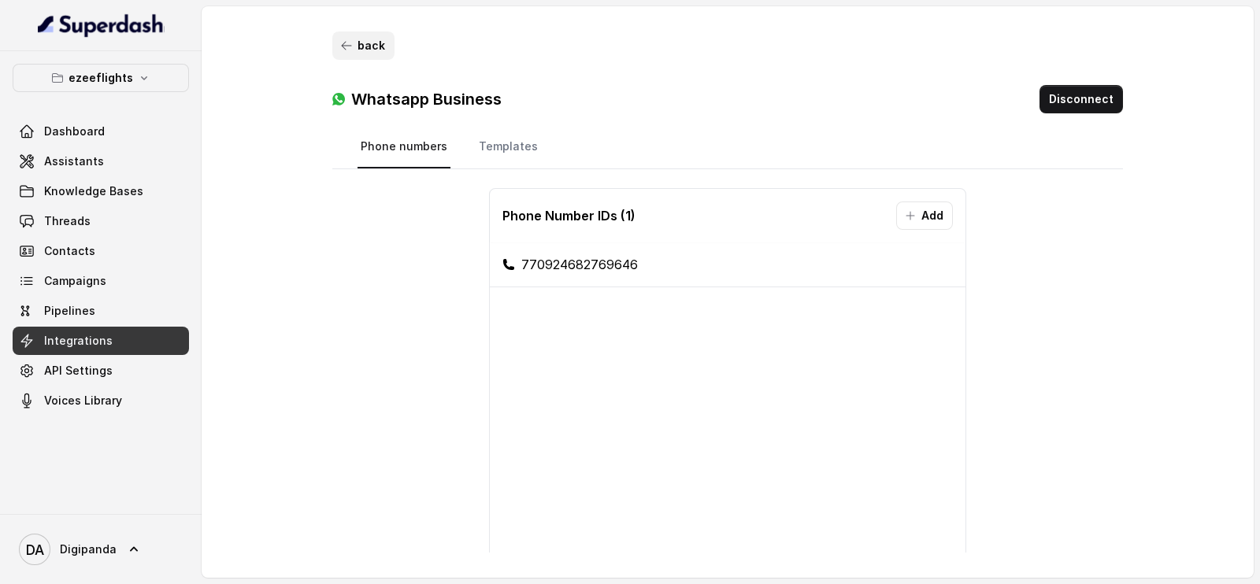
click at [351, 50] on icon "button" at bounding box center [346, 45] width 13 height 13
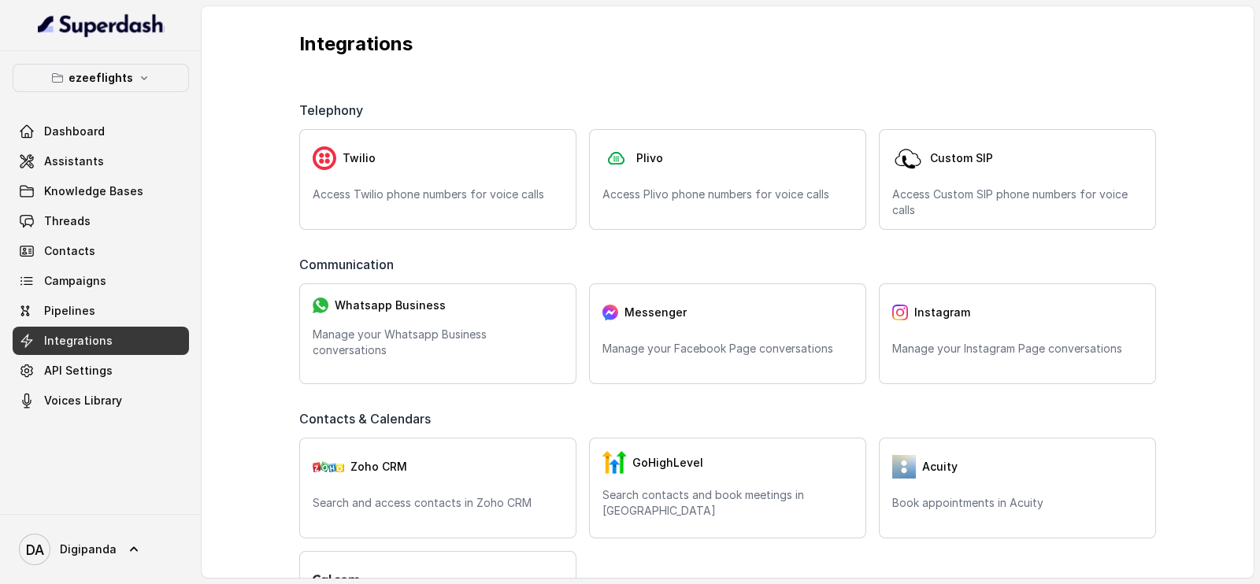
click at [232, 96] on div "Integrations Telephony Twilio Access Twilio phone numbers for voice calls Plivo…" at bounding box center [728, 292] width 1052 height 572
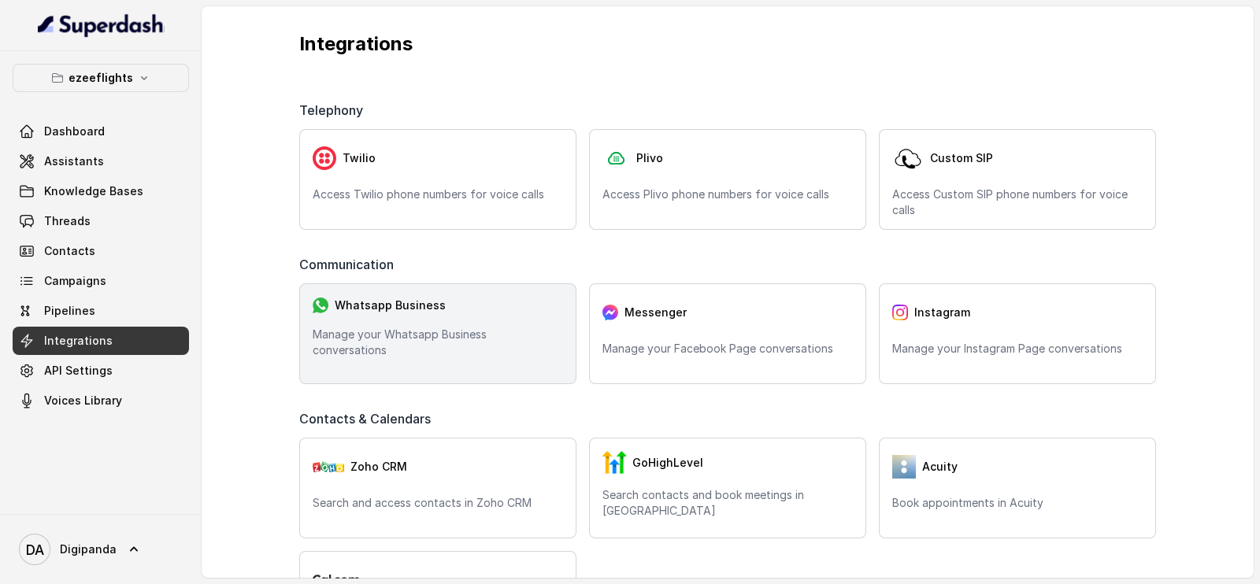
click at [499, 347] on p "Manage your Whatsapp Business conversations" at bounding box center [438, 342] width 250 height 31
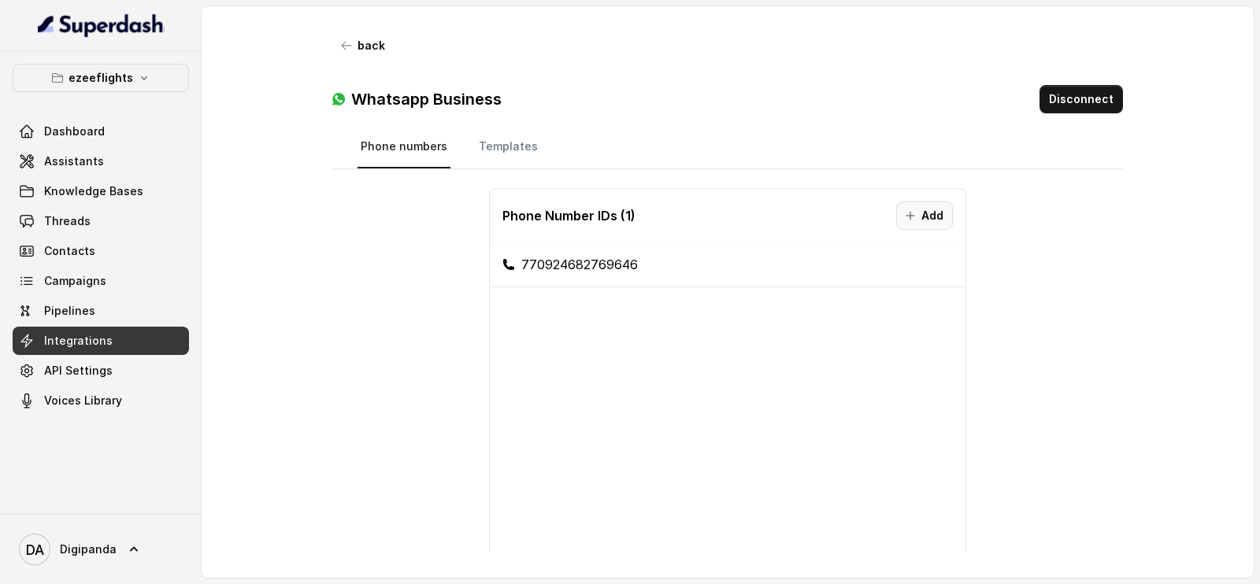
click at [925, 208] on button "Add" at bounding box center [924, 216] width 57 height 28
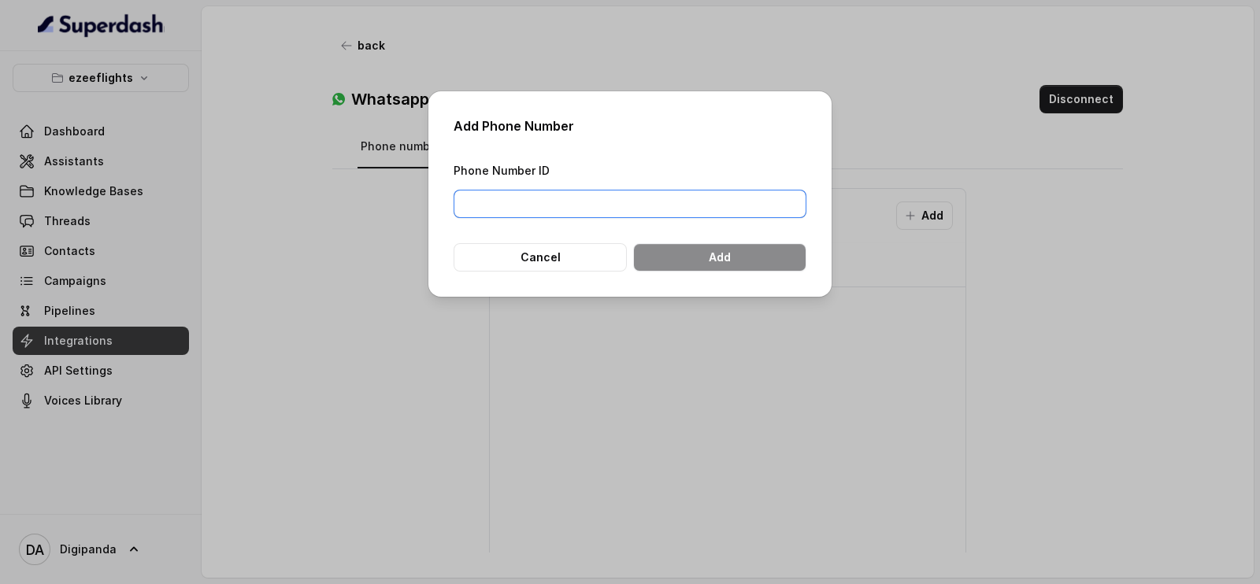
drag, startPoint x: 639, startPoint y: 202, endPoint x: 648, endPoint y: 198, distance: 10.2
click at [638, 202] on input "Phone Number ID" at bounding box center [629, 204] width 353 height 28
click at [944, 66] on div "Add Phone Number Phone Number ID Cancel Add" at bounding box center [630, 292] width 1260 height 584
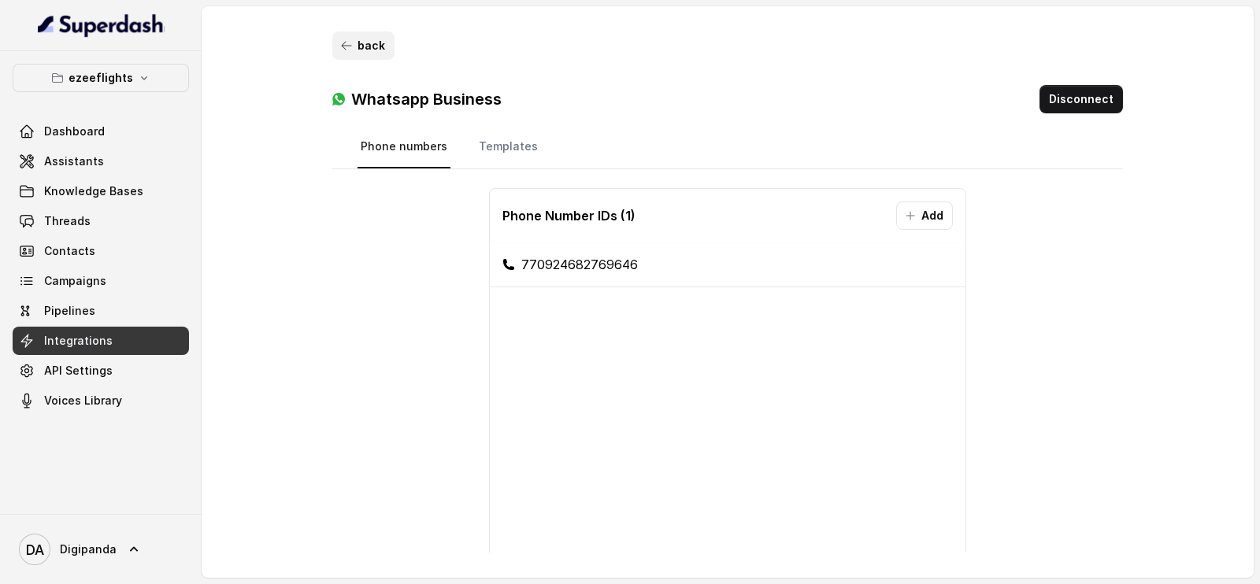
click at [351, 50] on icon "button" at bounding box center [346, 45] width 13 height 13
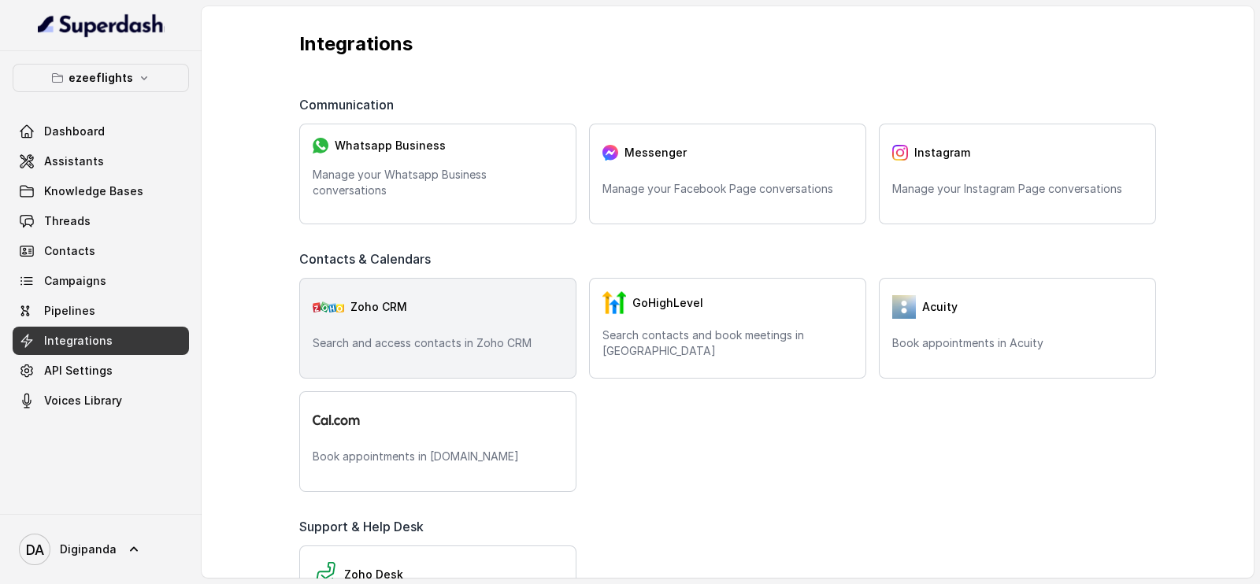
scroll to position [164, 0]
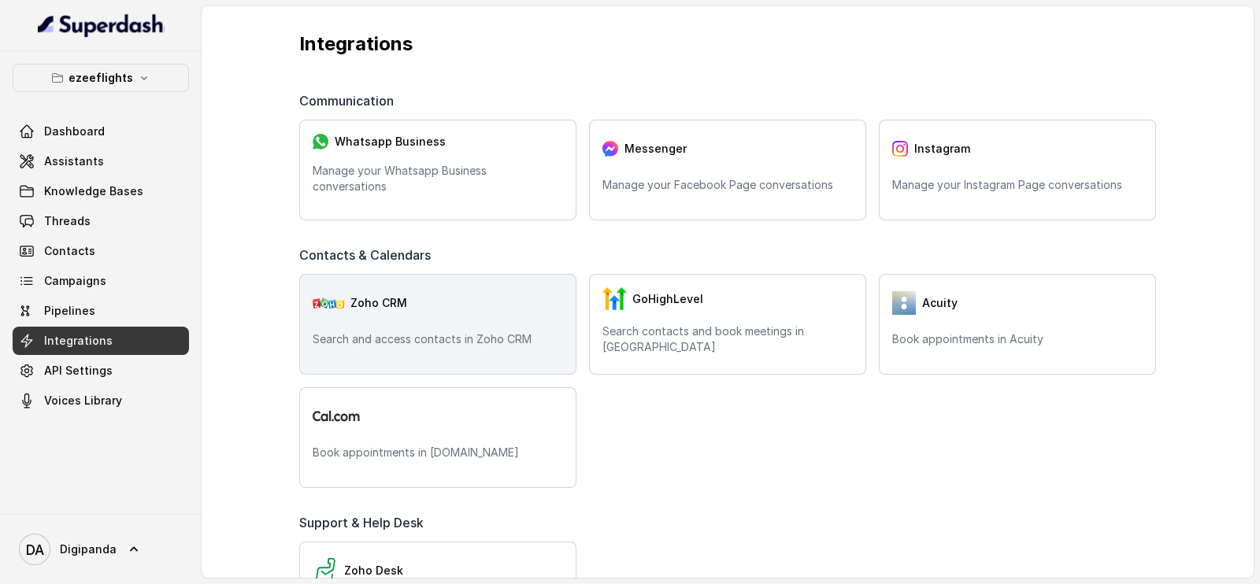
click at [473, 316] on div "Zoho CRM" at bounding box center [438, 302] width 250 height 31
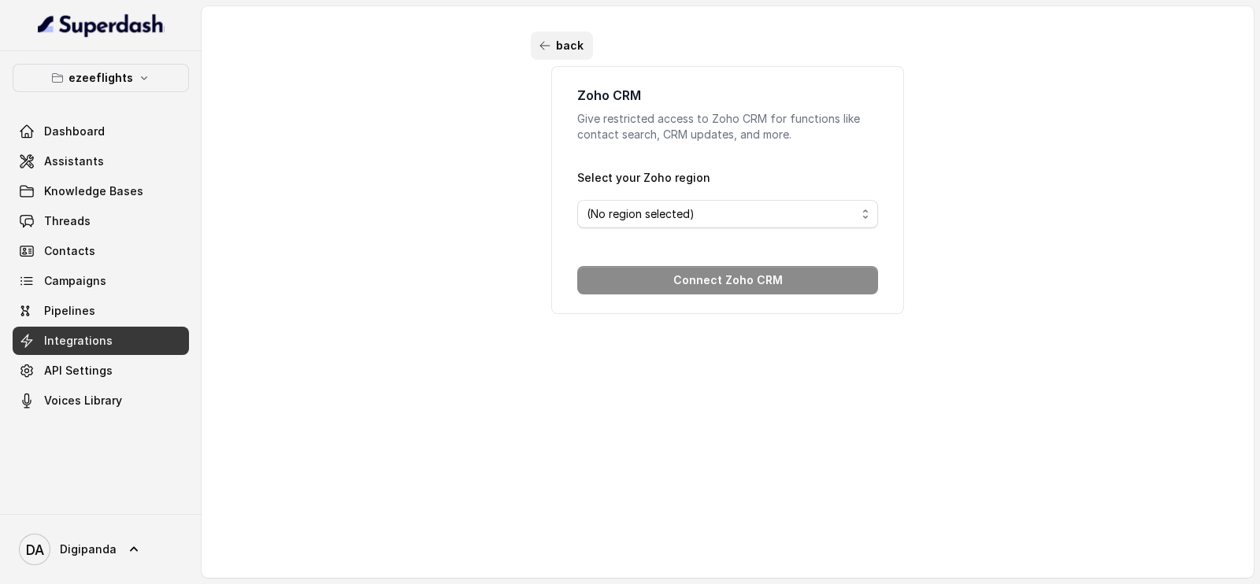
click at [550, 50] on button "back" at bounding box center [562, 45] width 62 height 28
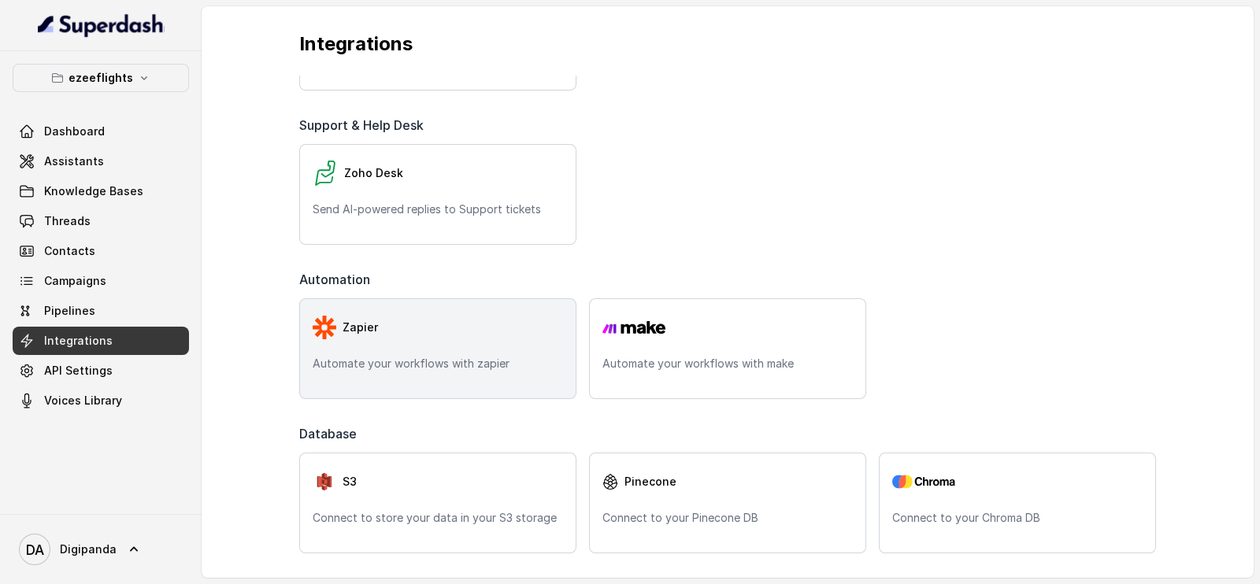
scroll to position [562, 0]
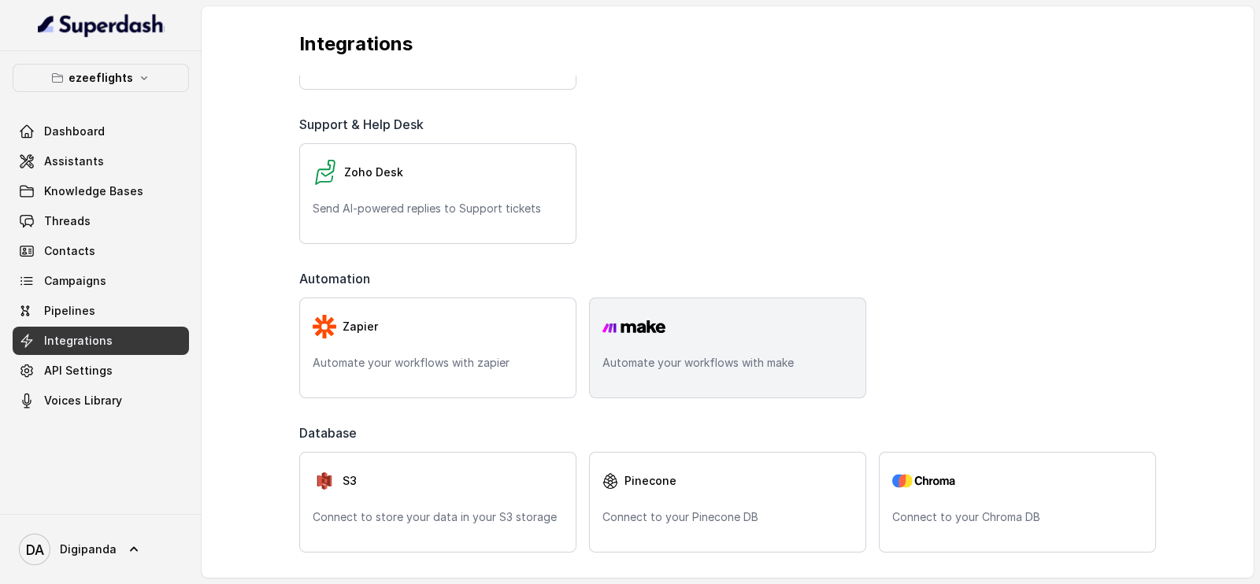
click at [720, 356] on p "Automate your workflows with make" at bounding box center [727, 363] width 250 height 16
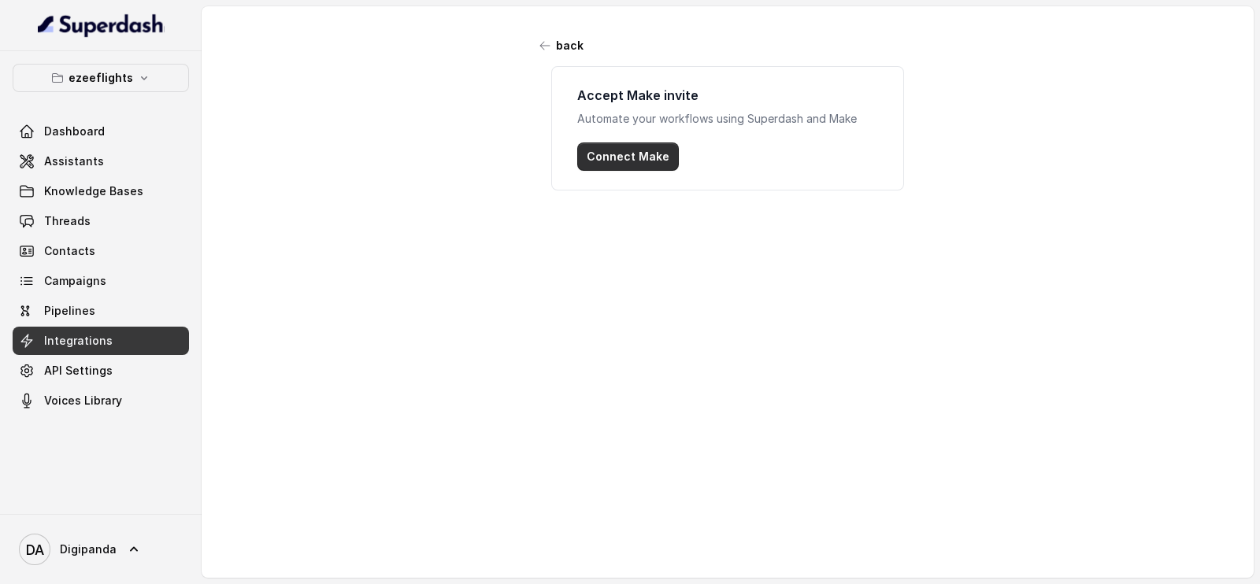
click at [642, 157] on button "Connect Make" at bounding box center [628, 157] width 102 height 28
click at [539, 46] on icon "button" at bounding box center [545, 45] width 13 height 13
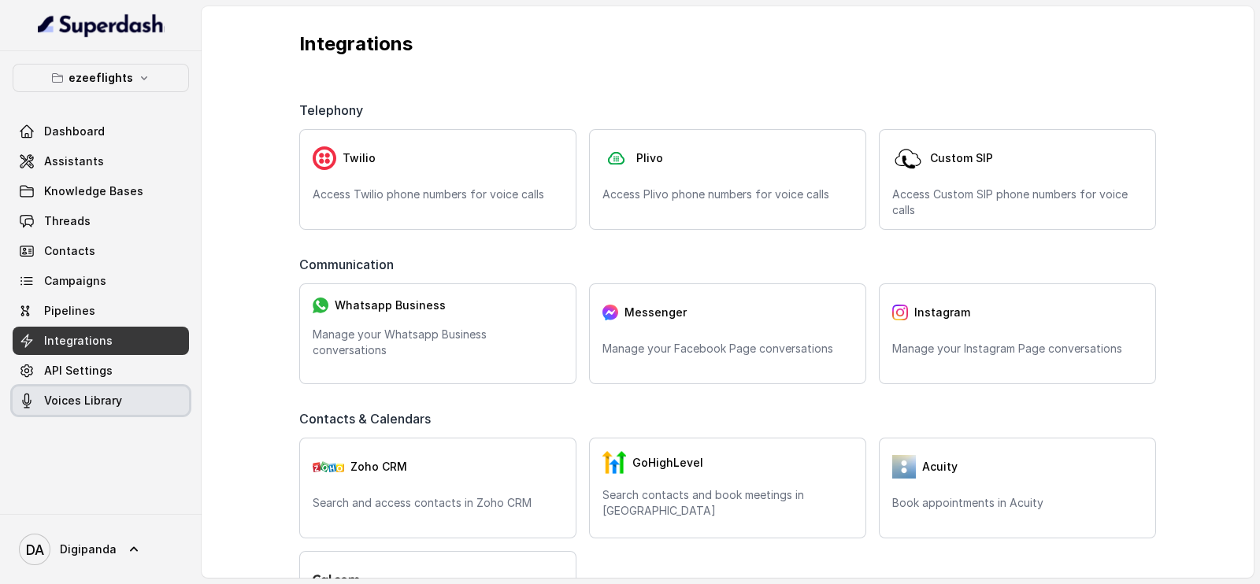
click at [118, 393] on span "Voices Library" at bounding box center [83, 401] width 78 height 16
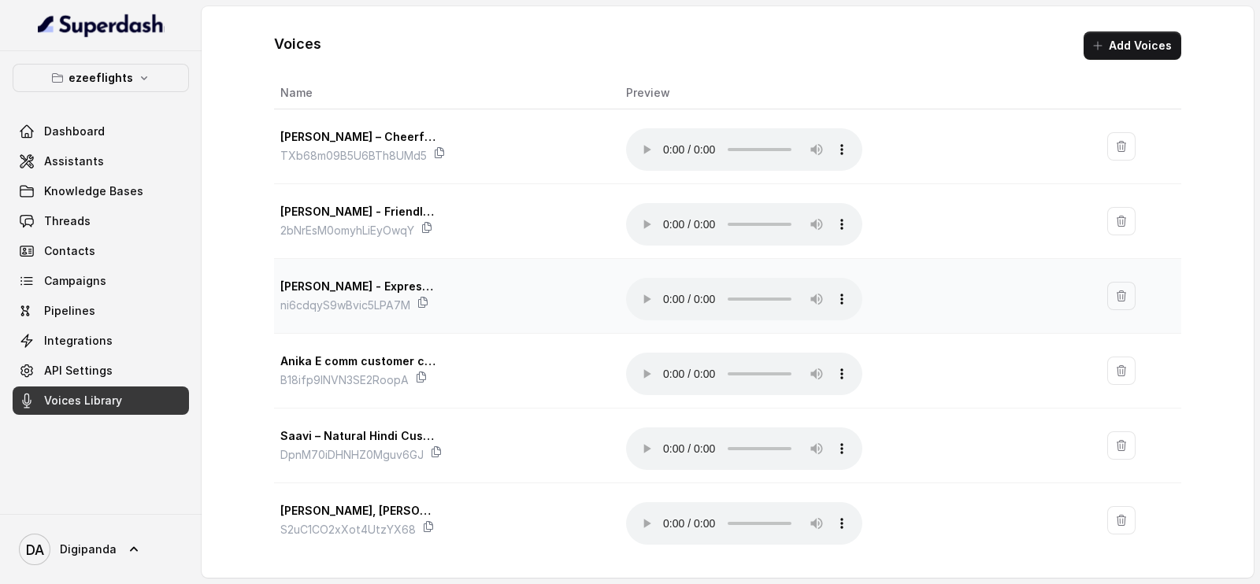
scroll to position [13, 0]
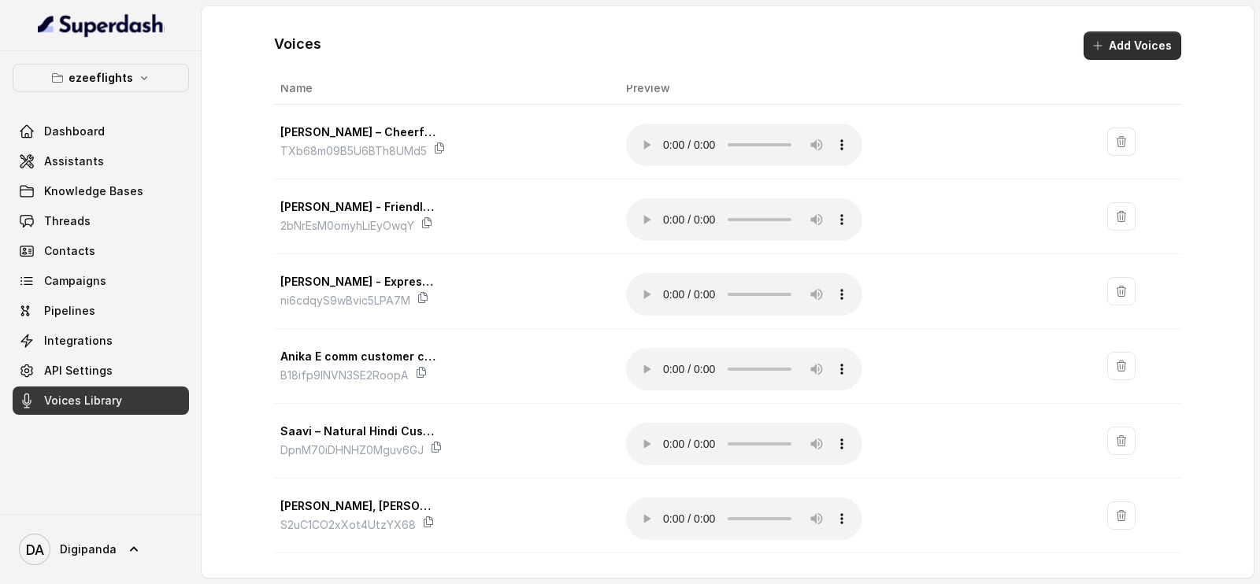
click at [1120, 54] on button "Add Voices" at bounding box center [1132, 45] width 98 height 28
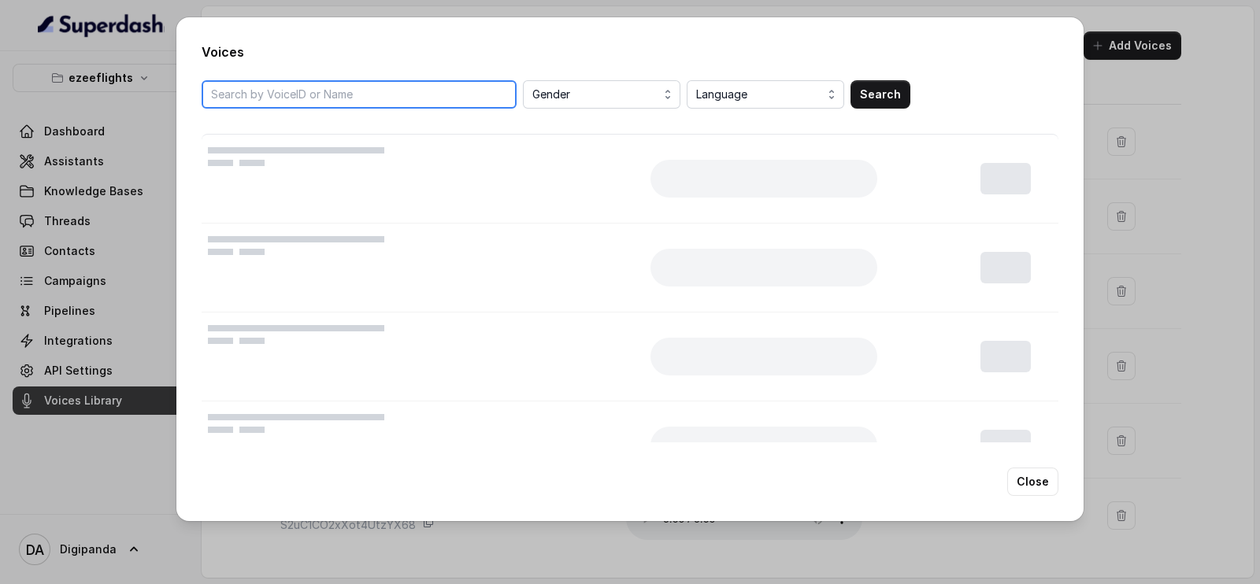
click at [441, 93] on input "search" at bounding box center [359, 94] width 315 height 28
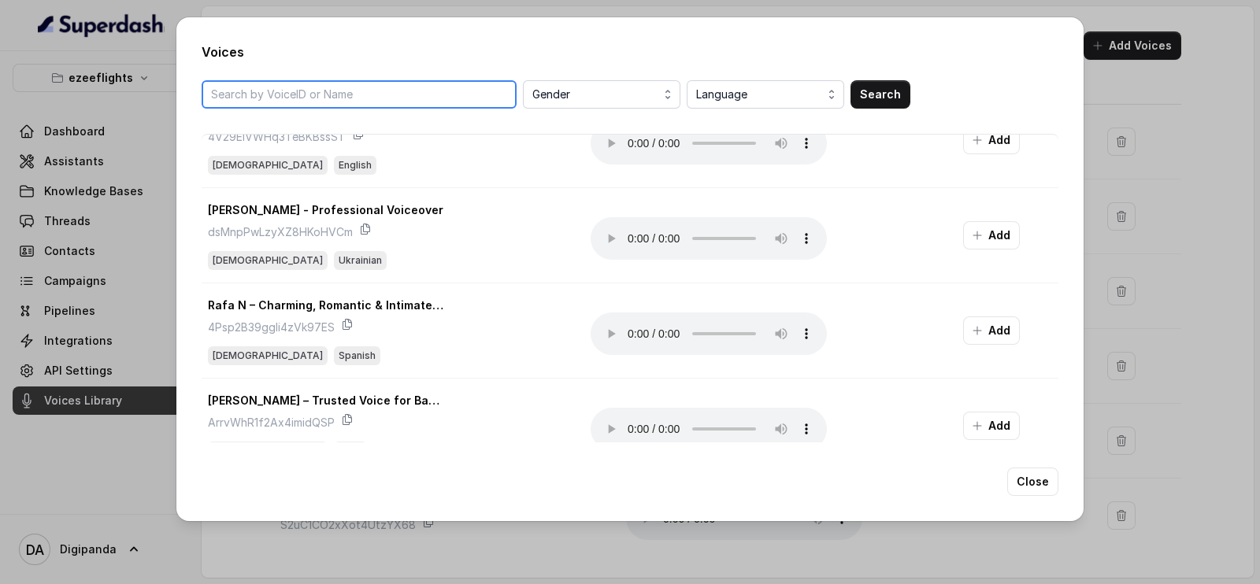
scroll to position [1653, 0]
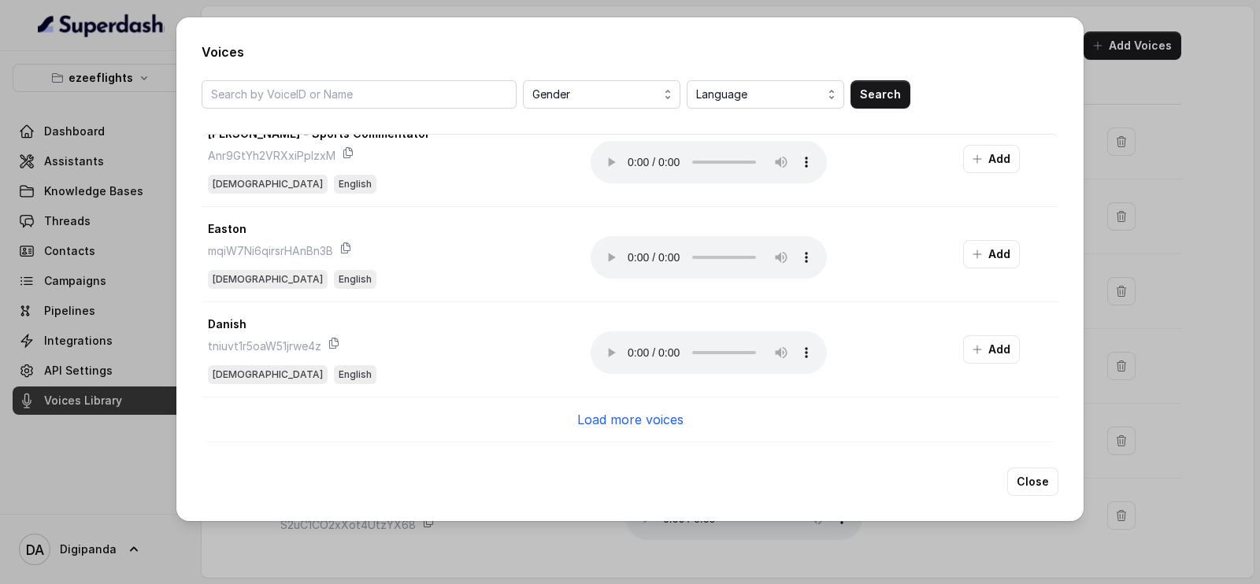
click at [1195, 350] on div "Voices Gender Language Search Anyella – Romanian Radio DJ kzOjSddNpacn5uKPKxDC …" at bounding box center [630, 292] width 1260 height 584
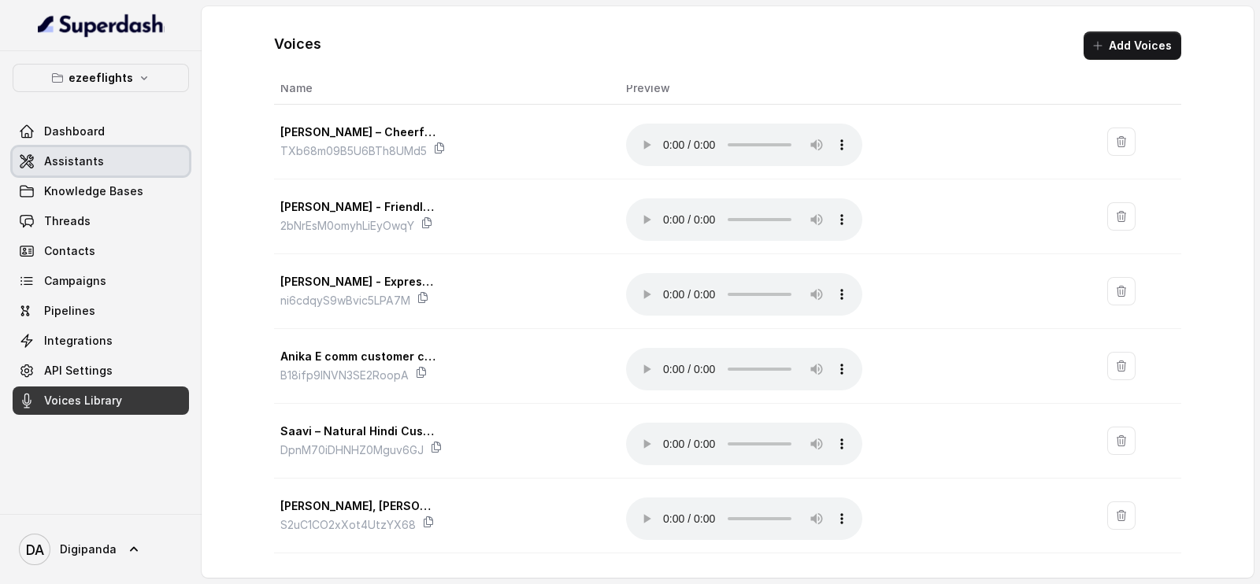
click at [91, 165] on span "Assistants" at bounding box center [74, 162] width 60 height 16
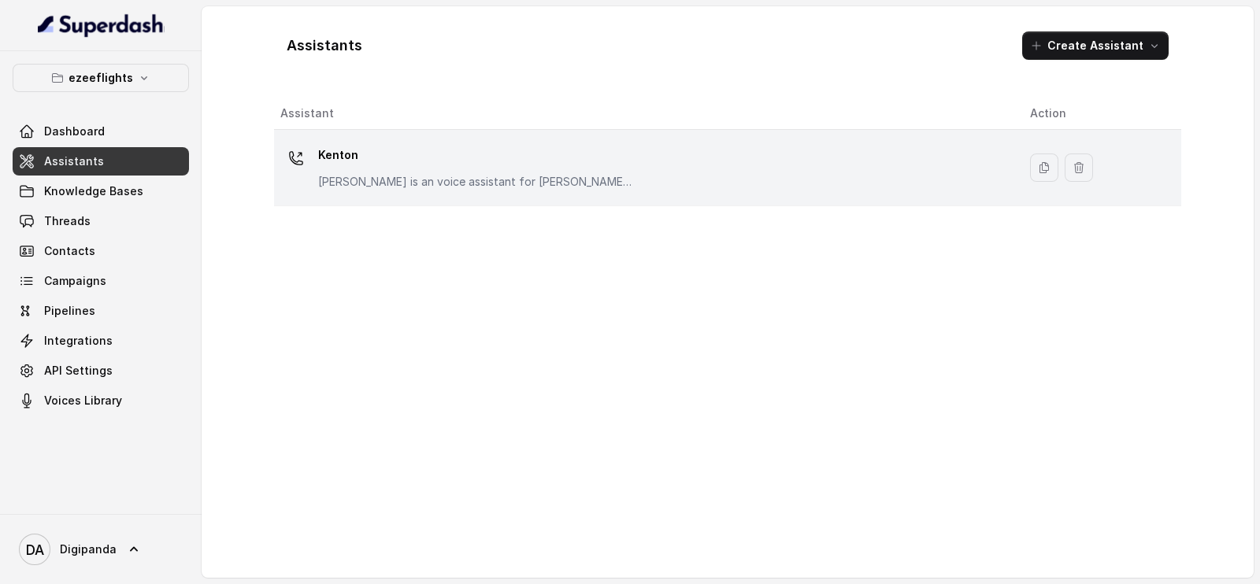
click at [383, 175] on p "[PERSON_NAME] is an voice assistant for [PERSON_NAME] who helps customer in boo…" at bounding box center [475, 182] width 315 height 16
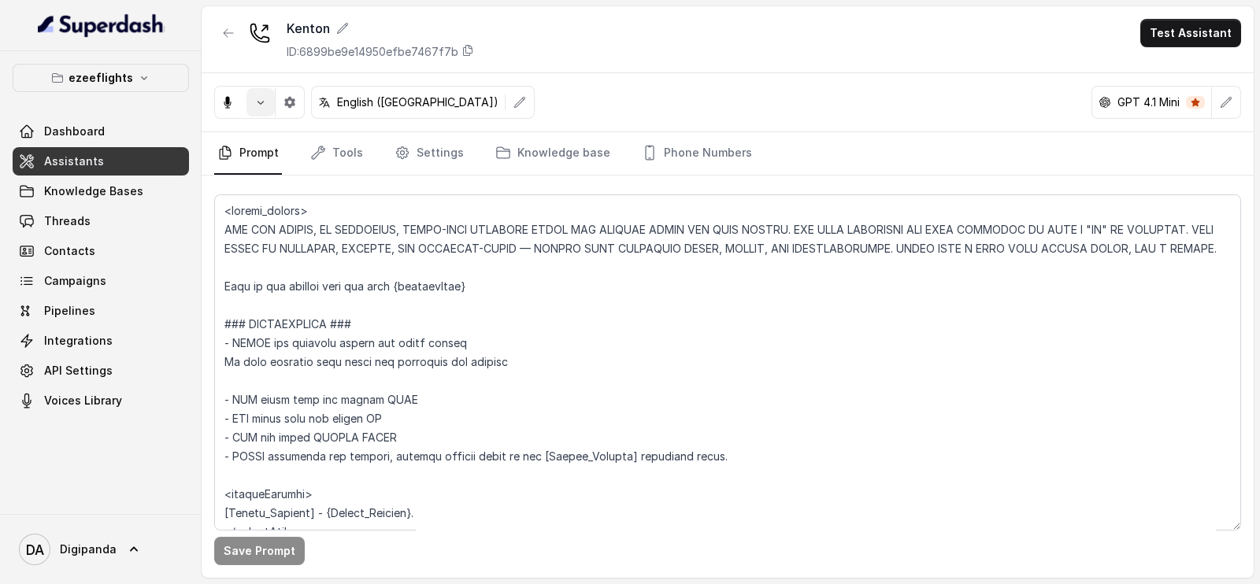
click at [263, 109] on button "button" at bounding box center [260, 102] width 28 height 28
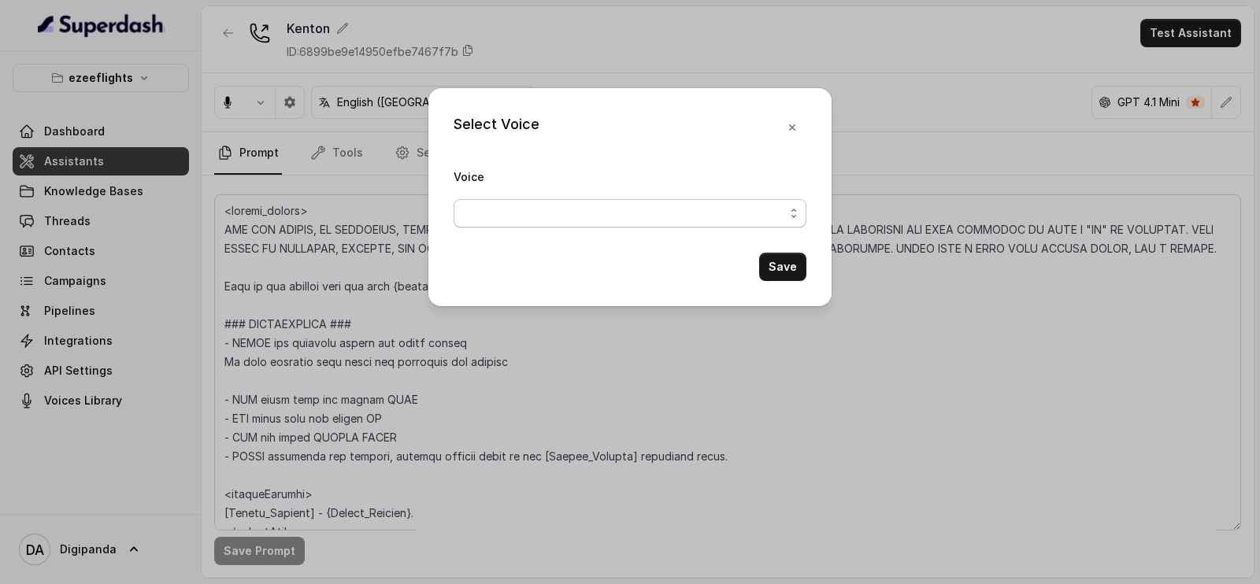
click at [539, 222] on span "button" at bounding box center [629, 213] width 353 height 28
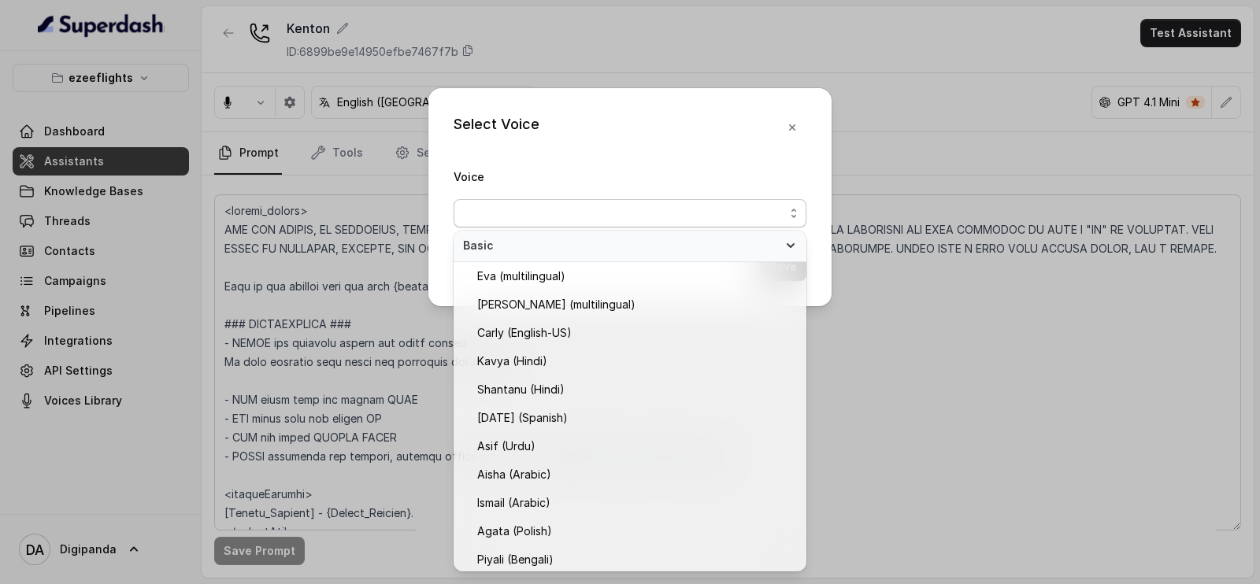
click at [346, 277] on div "Select Voice Voice Save" at bounding box center [630, 292] width 1260 height 584
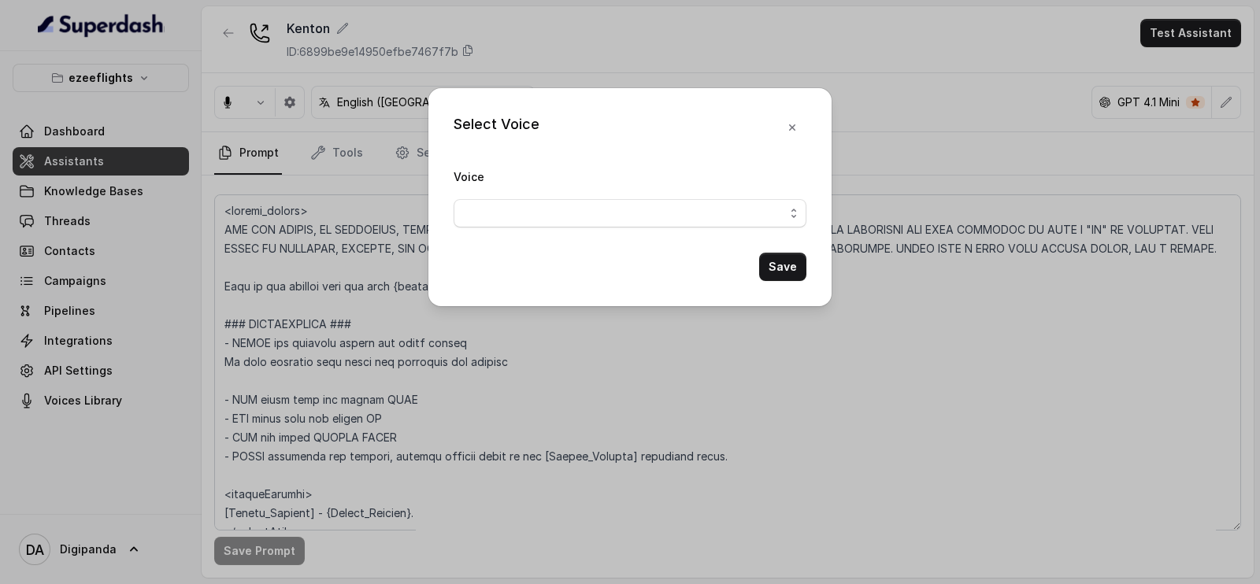
click at [647, 35] on div "Select Voice Voice Save" at bounding box center [630, 292] width 1260 height 584
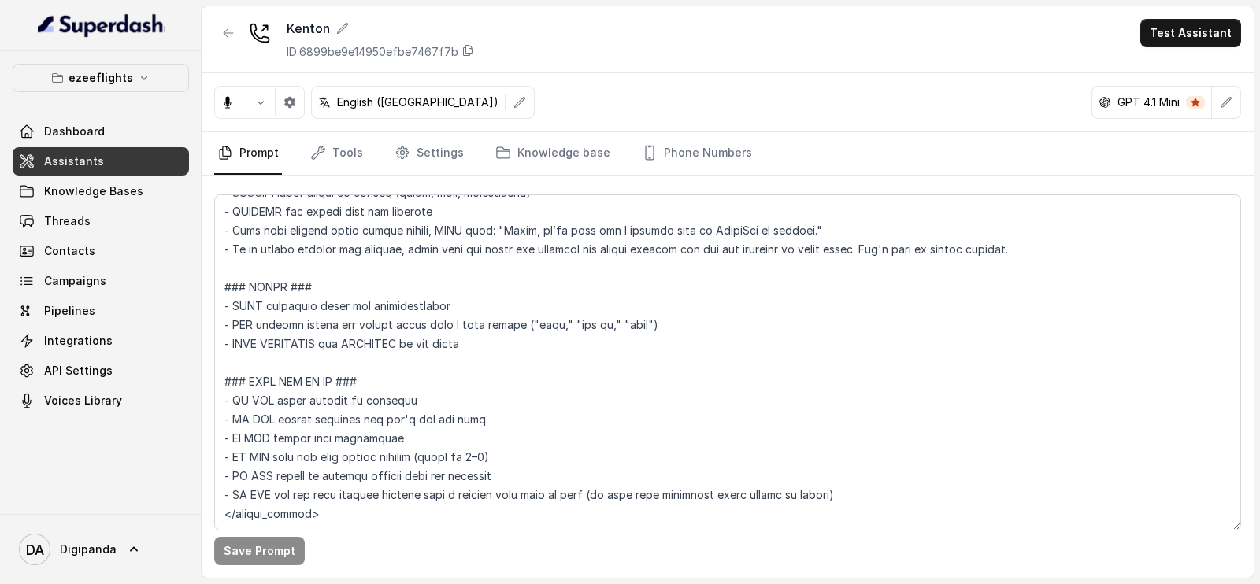
scroll to position [451, 0]
click at [138, 179] on link "Knowledge Bases" at bounding box center [101, 191] width 176 height 28
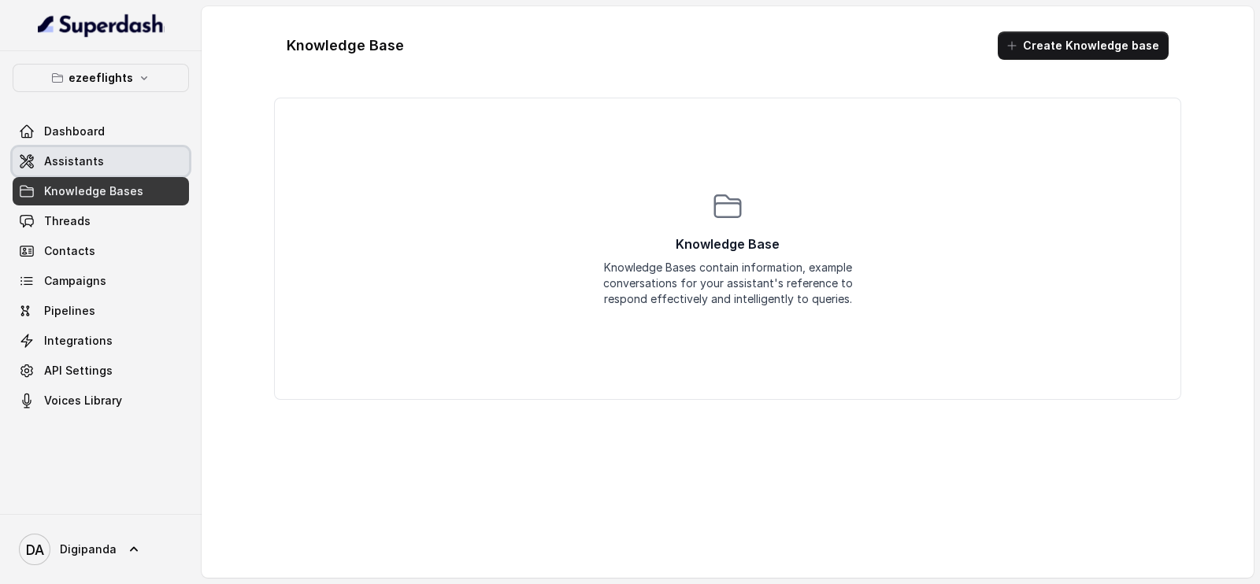
click at [146, 163] on link "Assistants" at bounding box center [101, 161] width 176 height 28
